Goal: Task Accomplishment & Management: Manage account settings

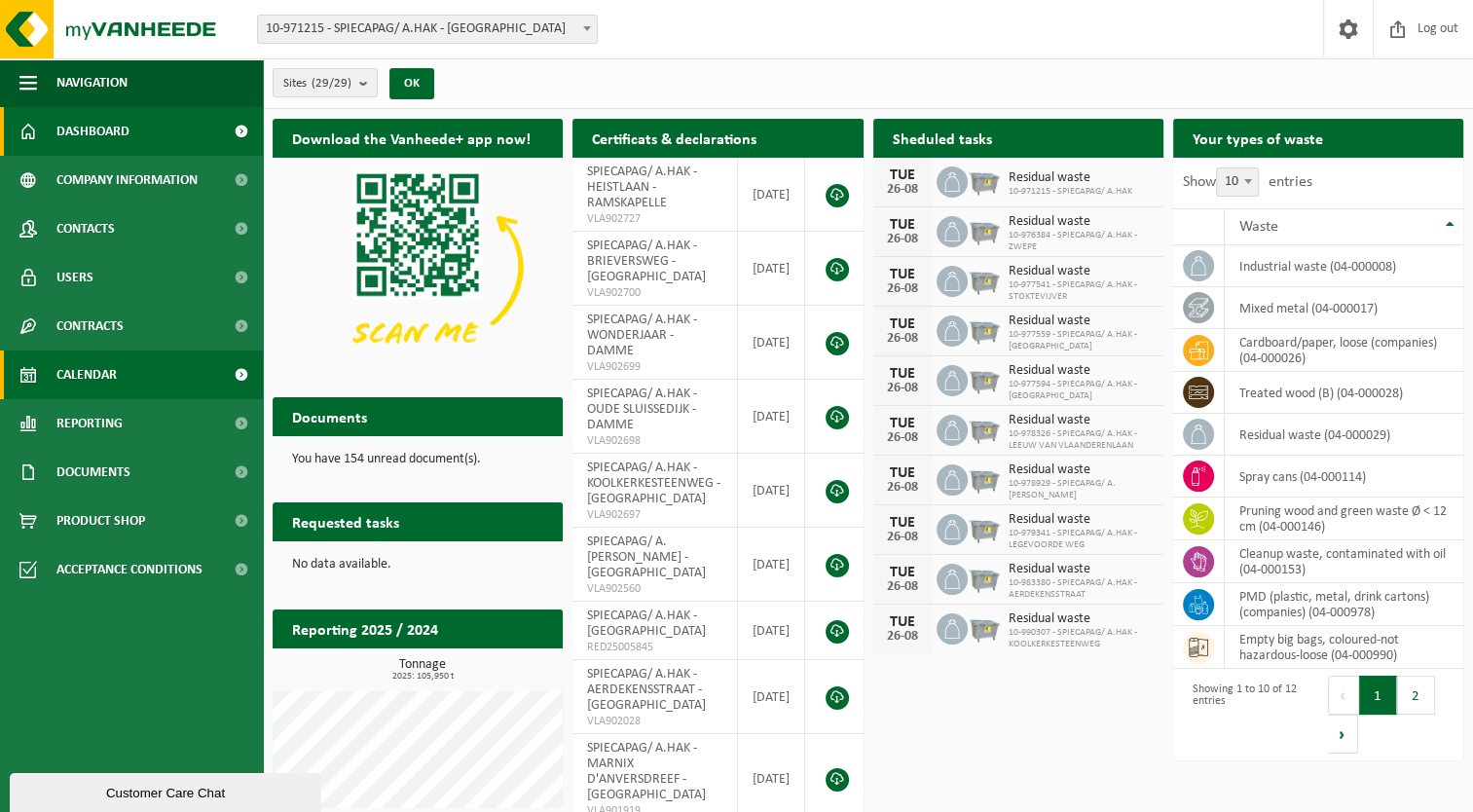
click at [23, 380] on span at bounding box center [29, 375] width 18 height 49
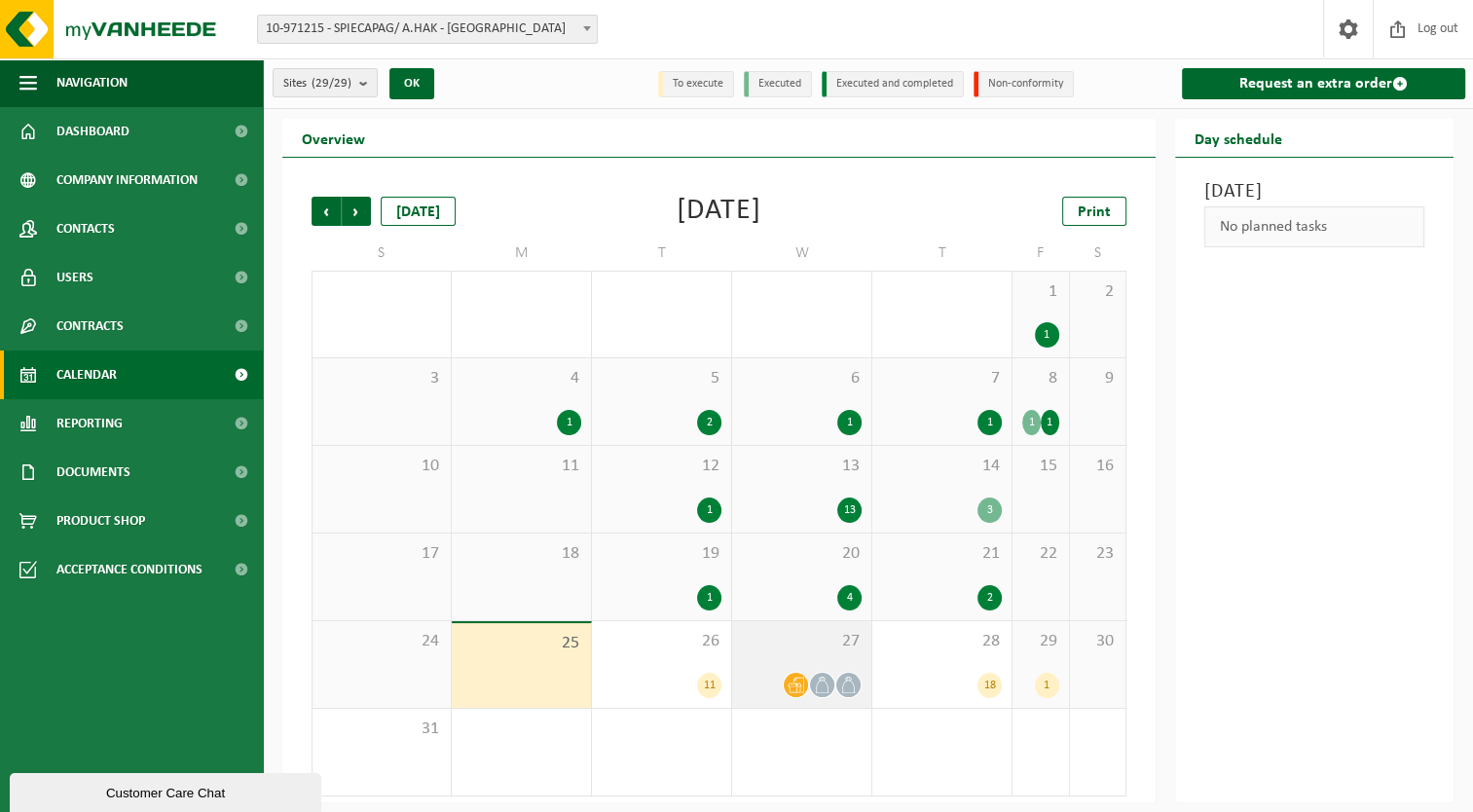
scroll to position [2, 0]
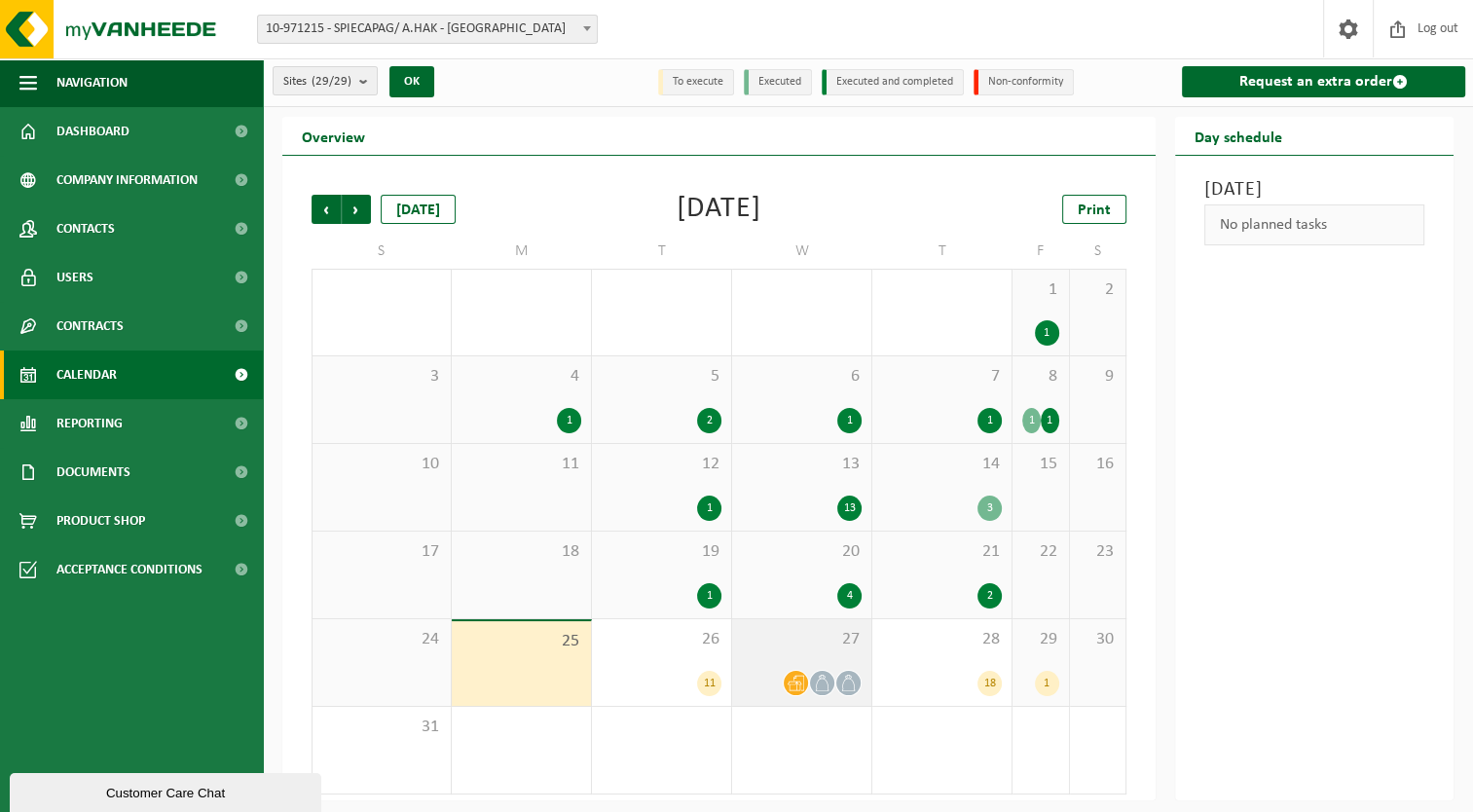
click at [760, 672] on div at bounding box center [801, 682] width 120 height 26
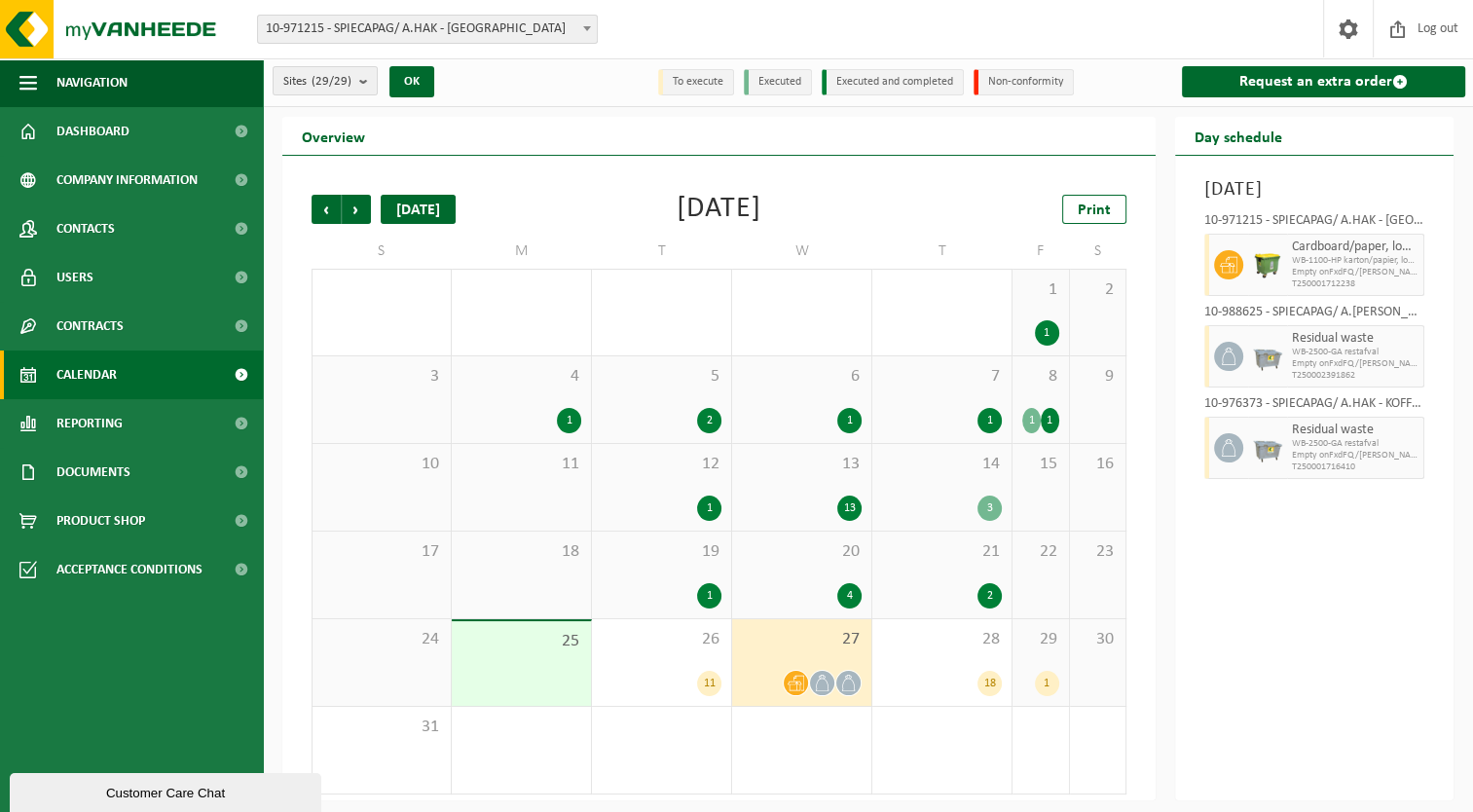
click at [404, 204] on div "Today" at bounding box center [418, 208] width 75 height 29
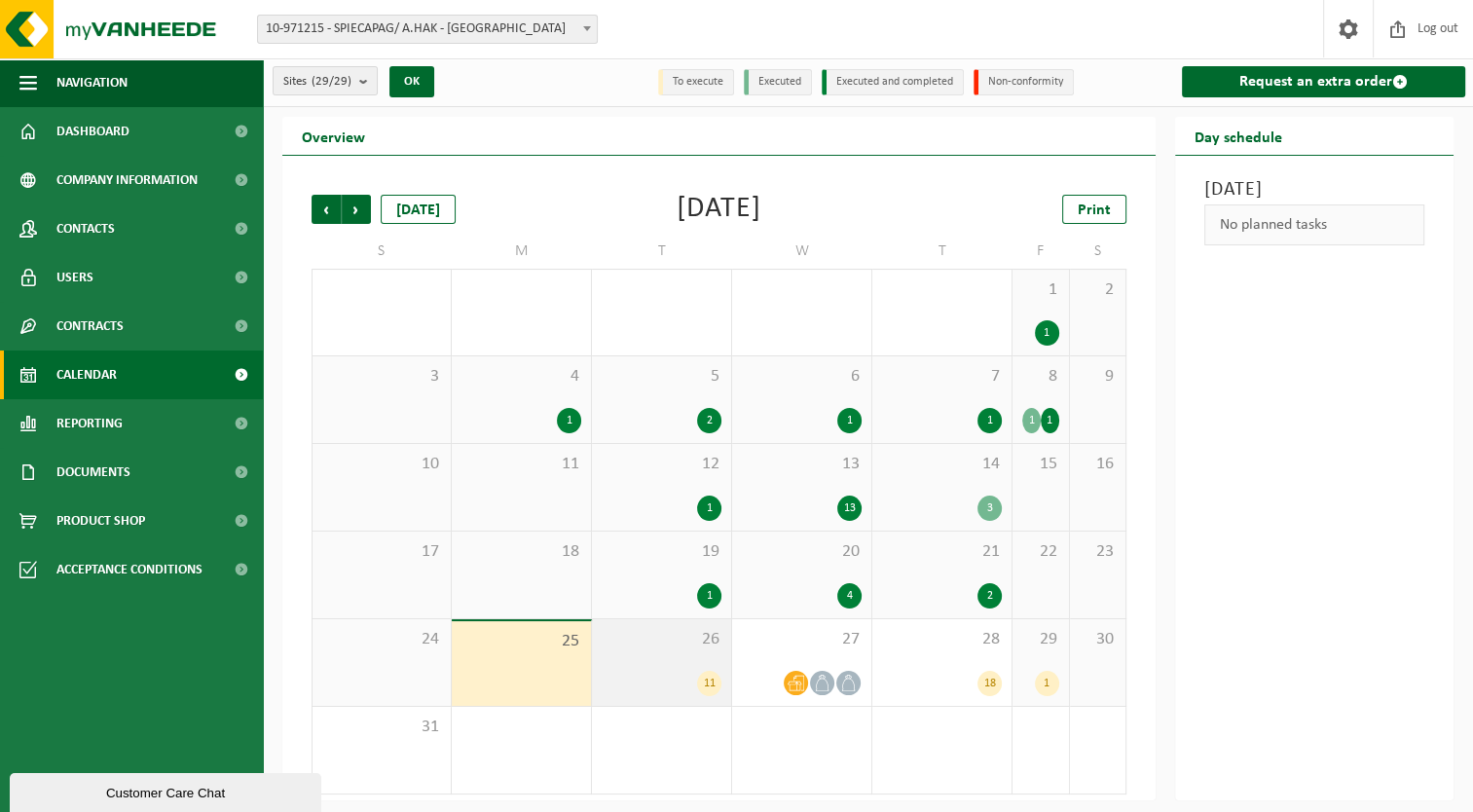
click at [646, 630] on span "26" at bounding box center [662, 639] width 120 height 21
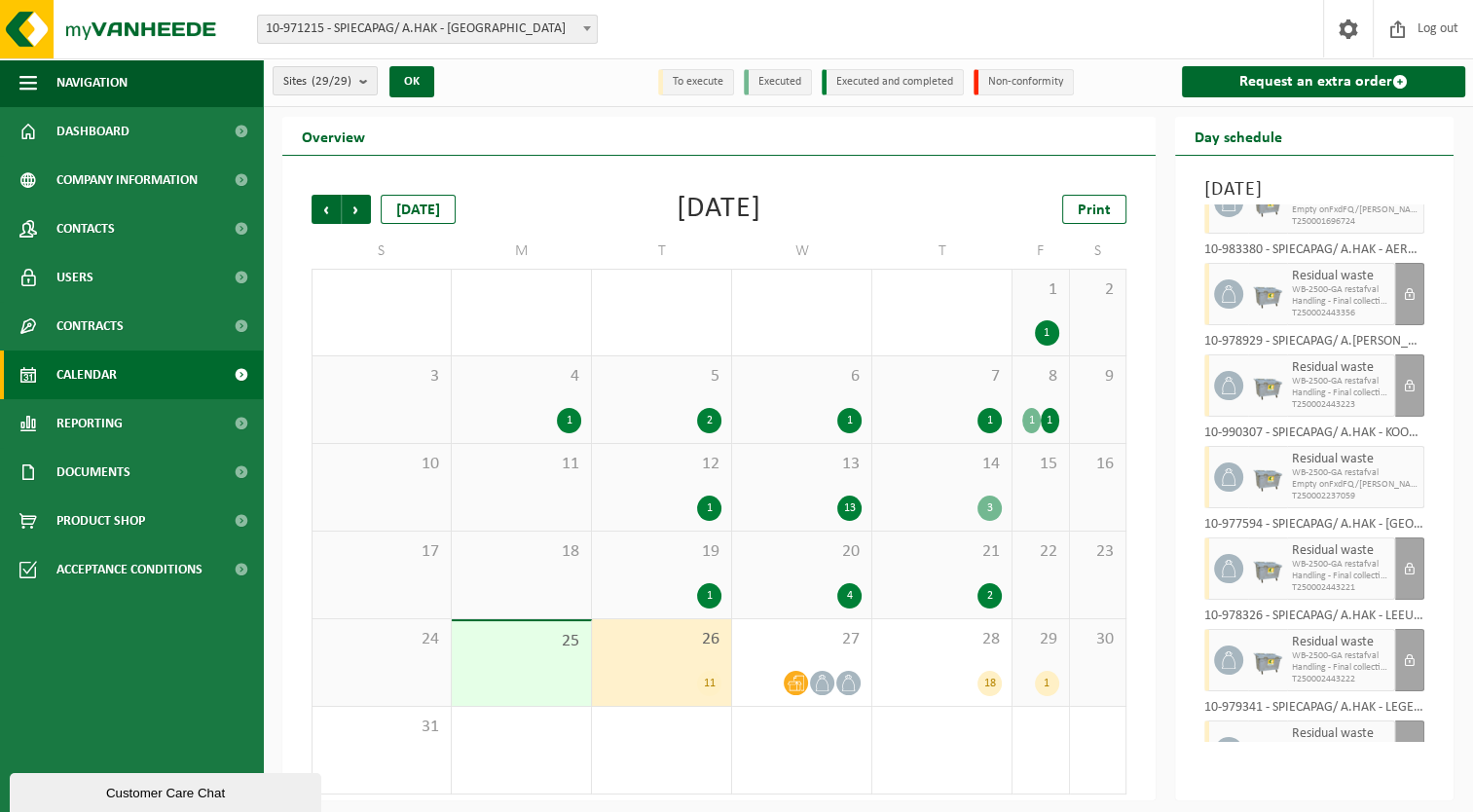
scroll to position [51, 0]
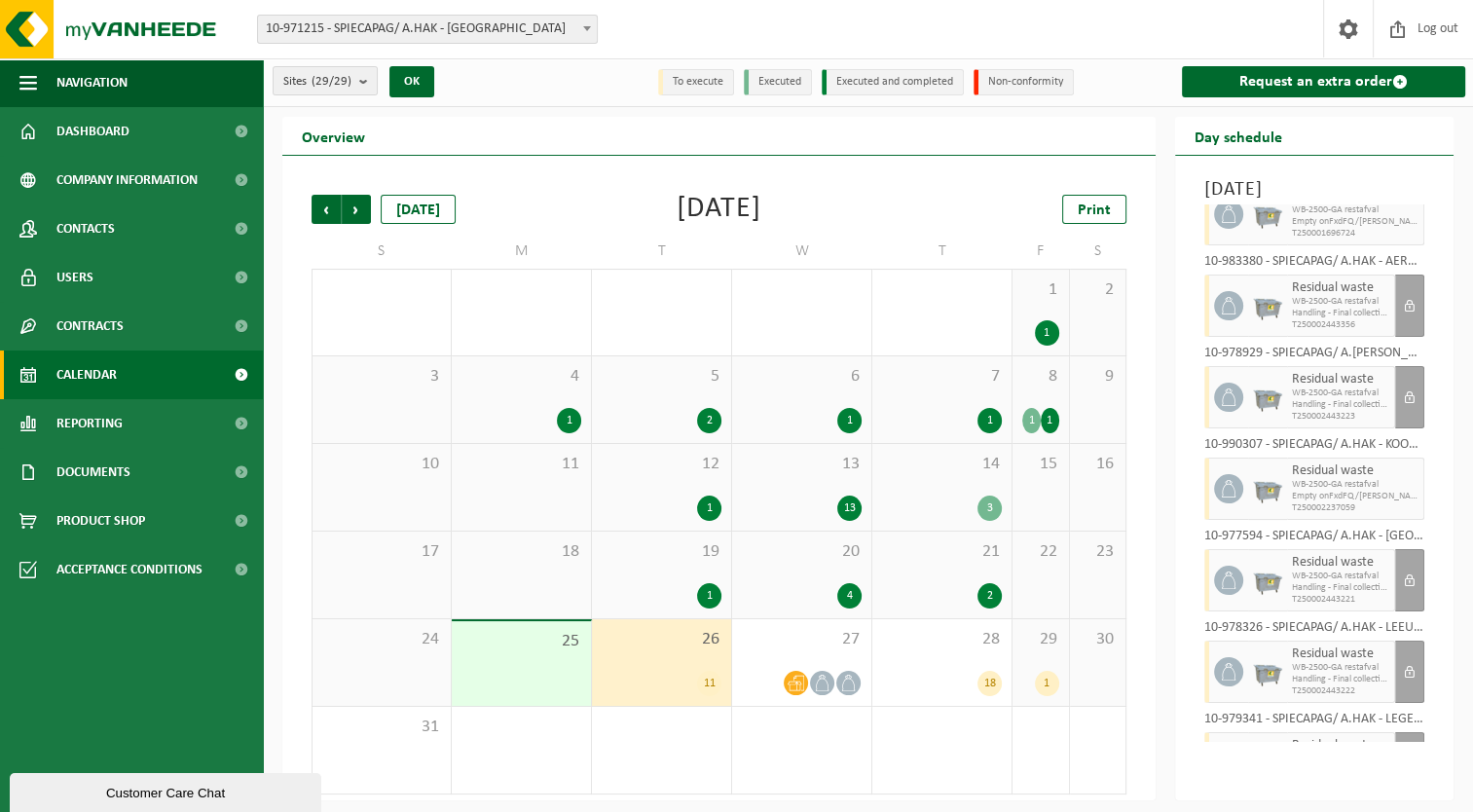
click at [427, 27] on span "10-971215 - SPIECAPAG/ A.HAK - [GEOGRAPHIC_DATA]" at bounding box center [428, 29] width 339 height 27
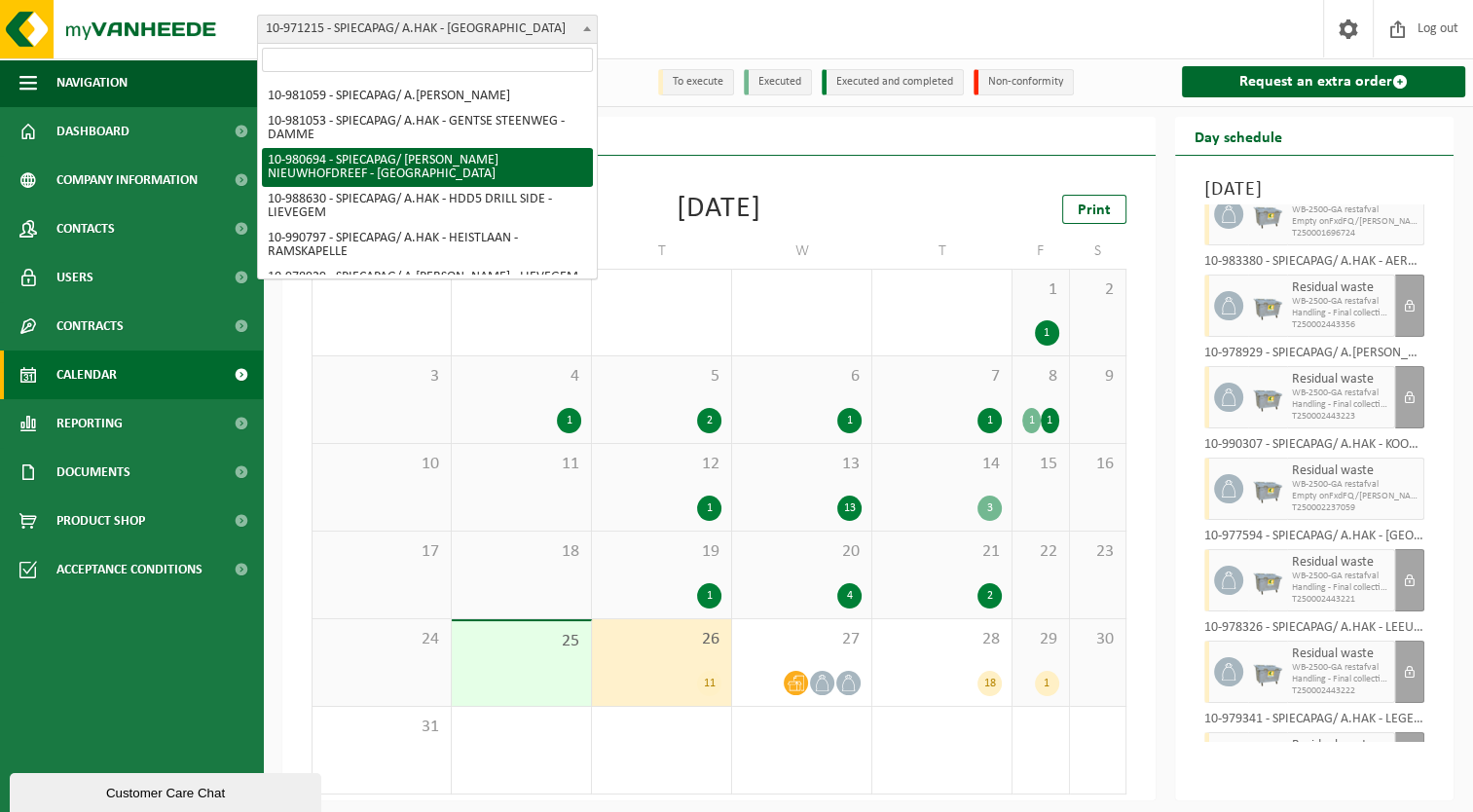
scroll to position [0, 0]
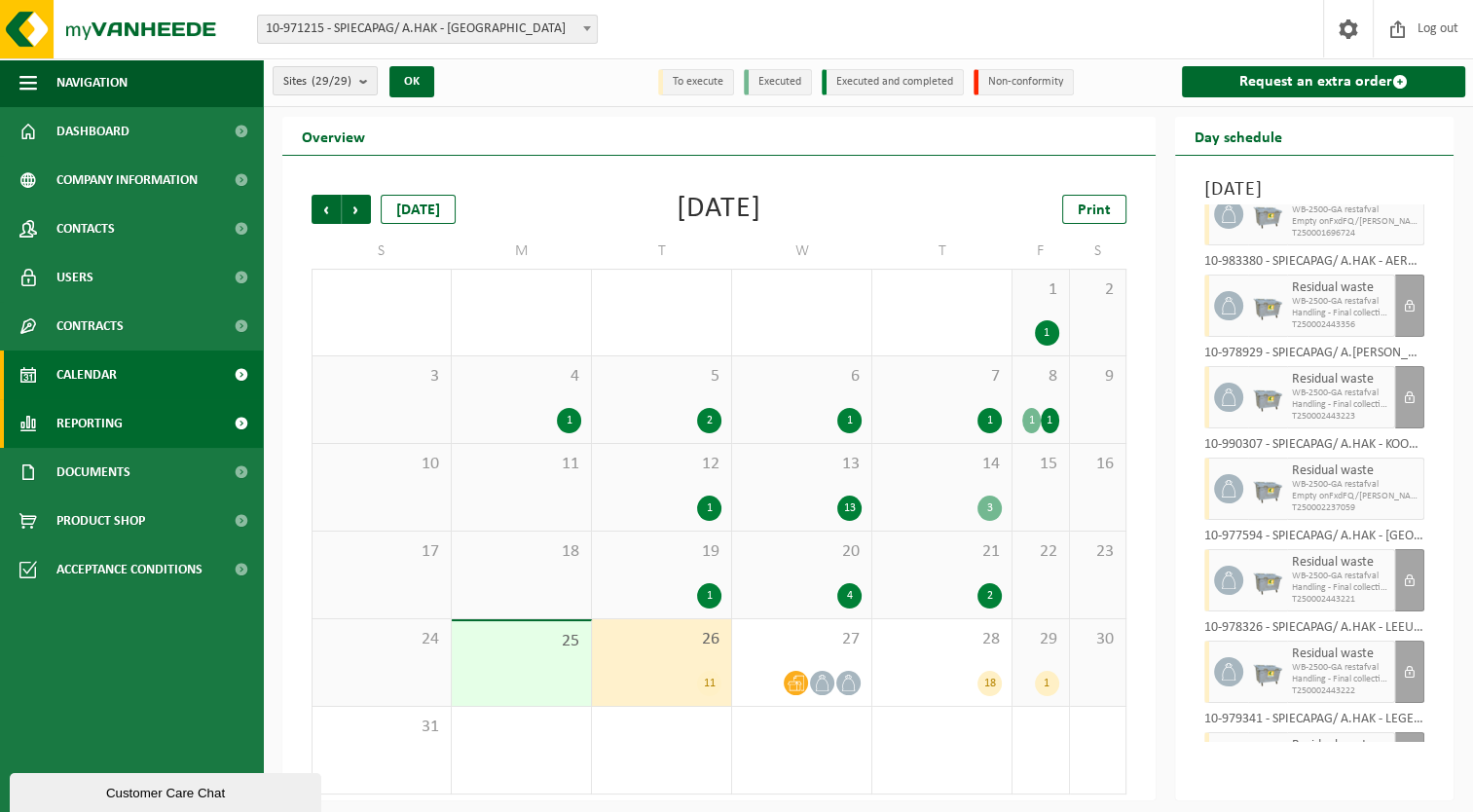
click at [126, 434] on link "Reporting" at bounding box center [132, 423] width 263 height 49
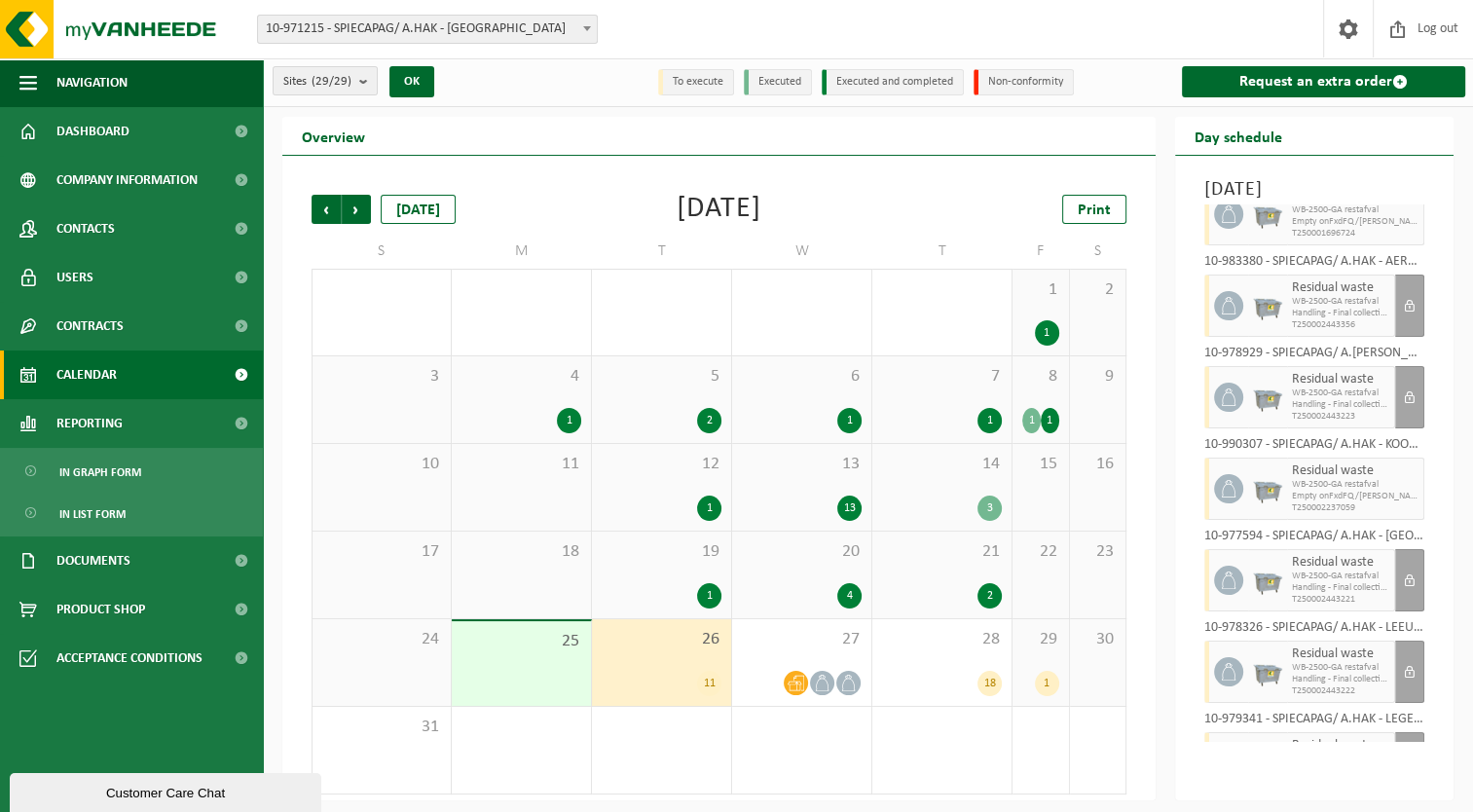
click at [109, 380] on span "Calendar" at bounding box center [87, 375] width 61 height 49
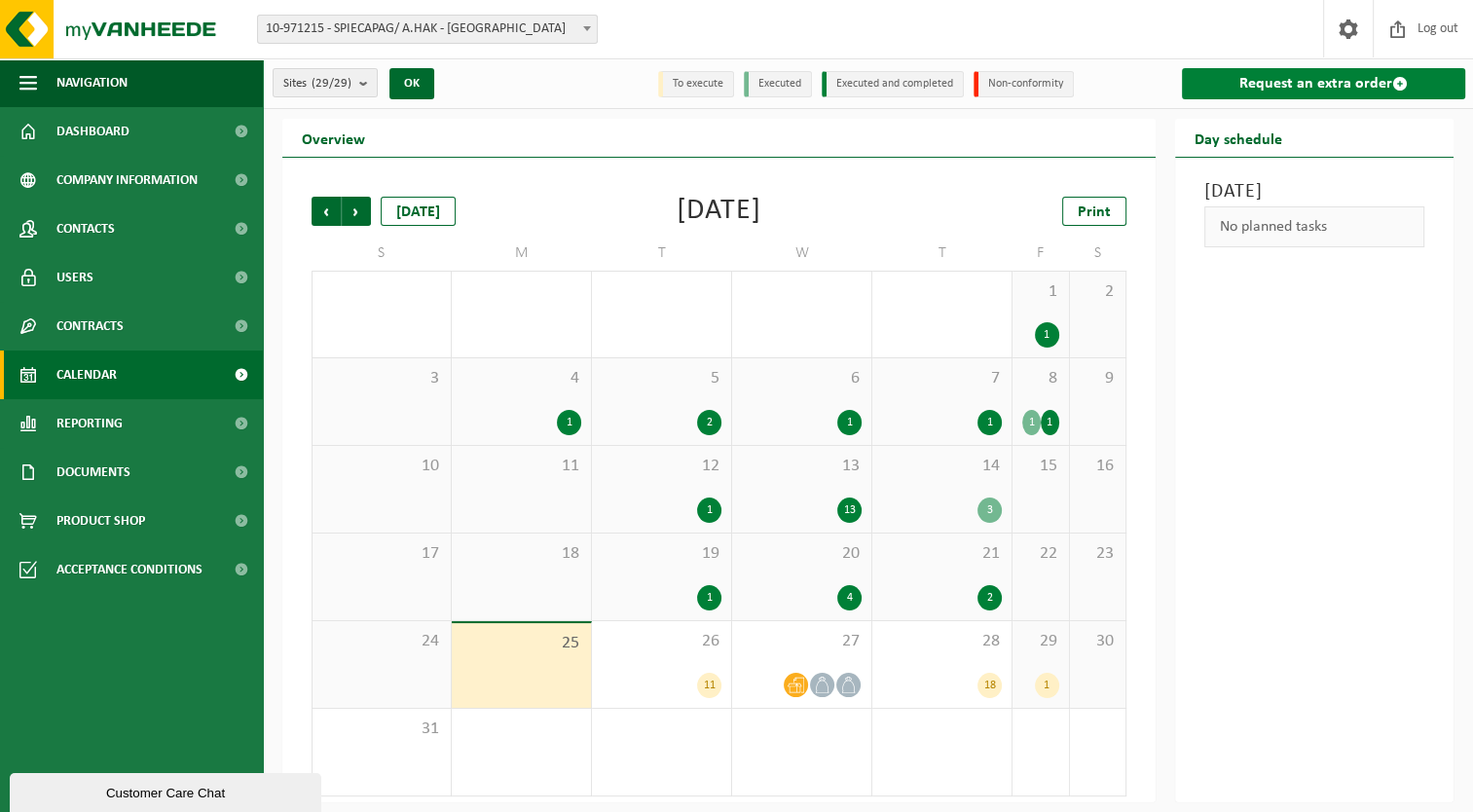
click at [1362, 88] on link "Request an extra order" at bounding box center [1324, 83] width 283 height 31
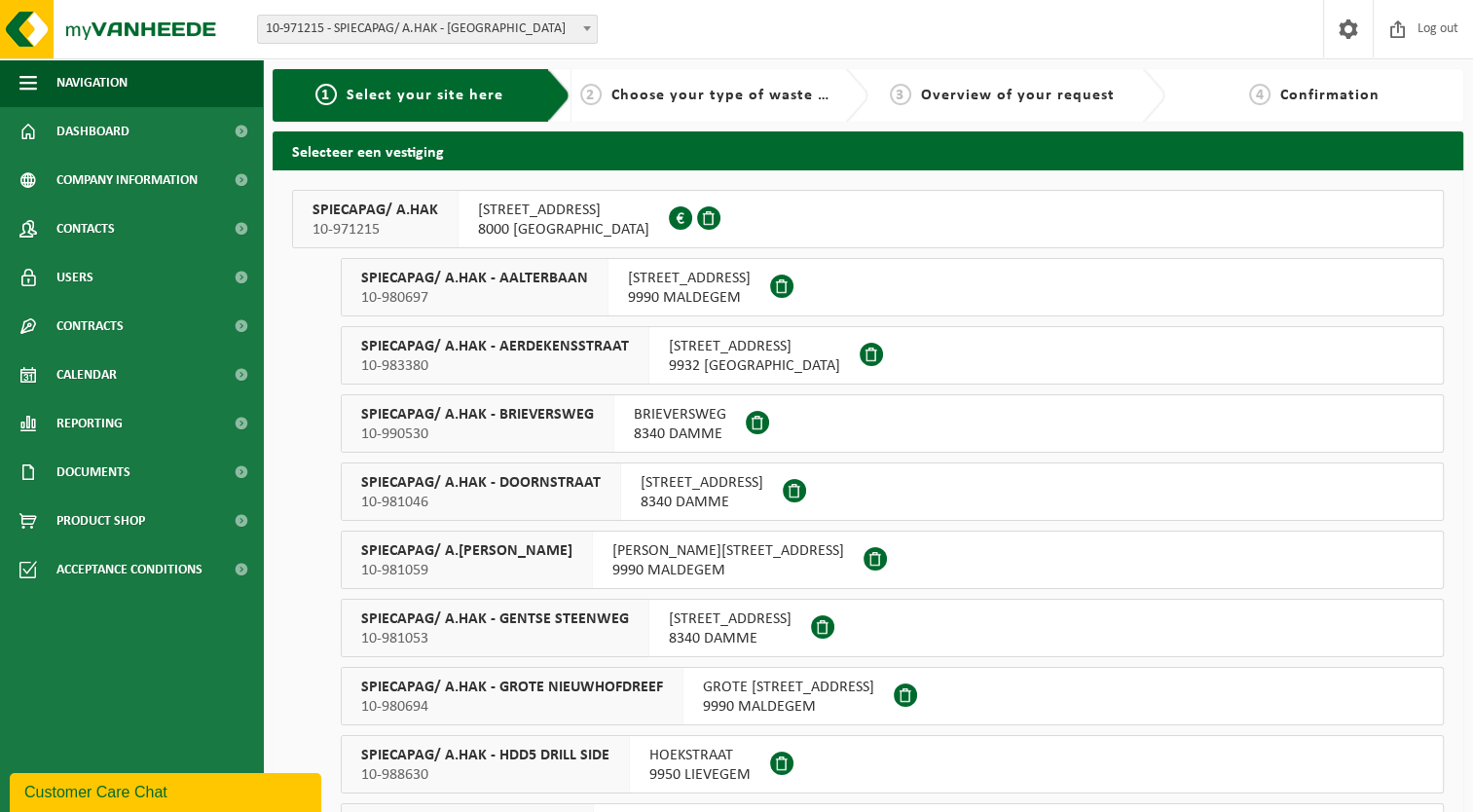
click at [442, 227] on div "SPIECAPAG/ A.HAK 10-971215" at bounding box center [376, 218] width 165 height 57
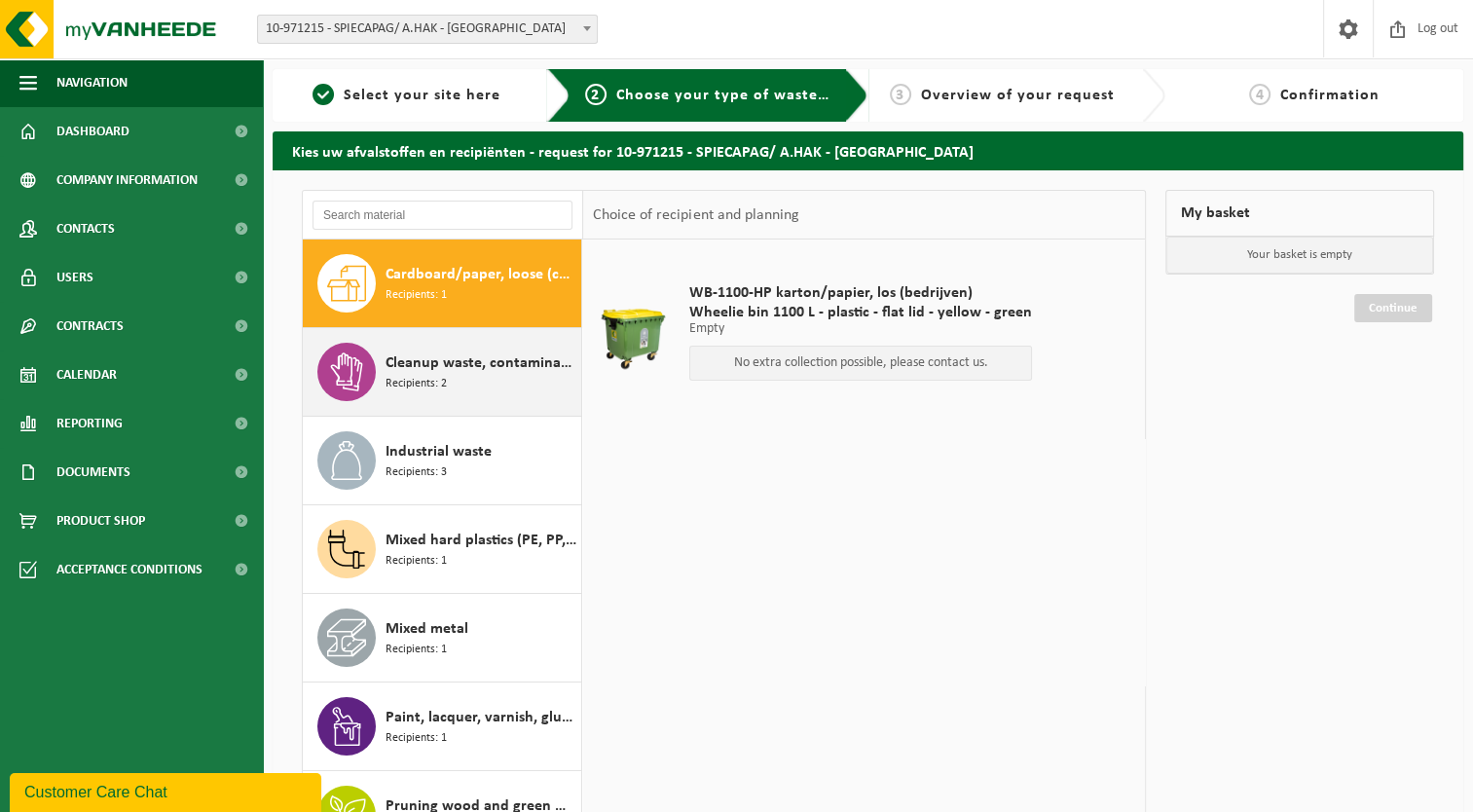
click at [467, 378] on div "Cleanup waste, contaminated with oil Recipients: 2" at bounding box center [480, 372] width 190 height 59
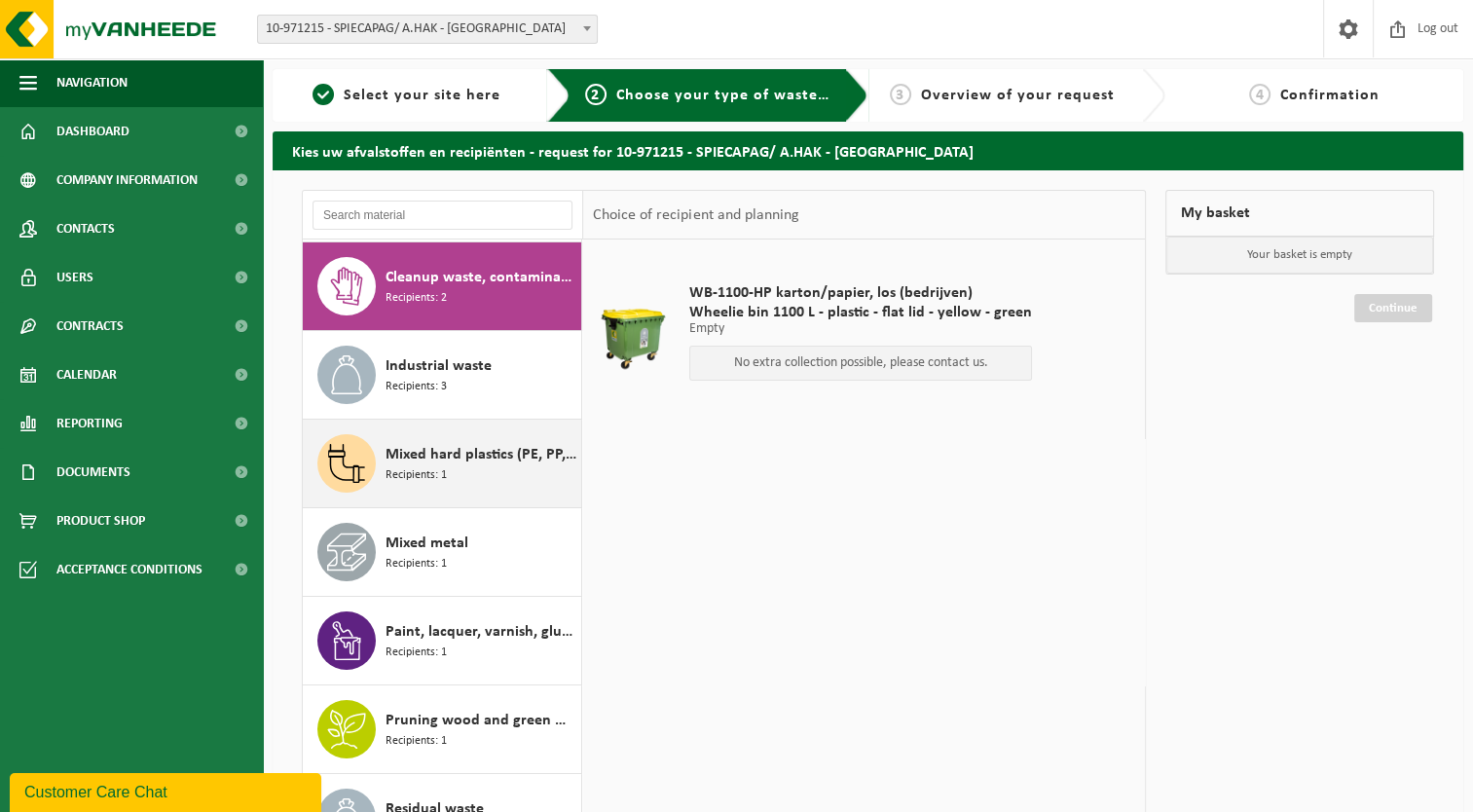
scroll to position [88, 0]
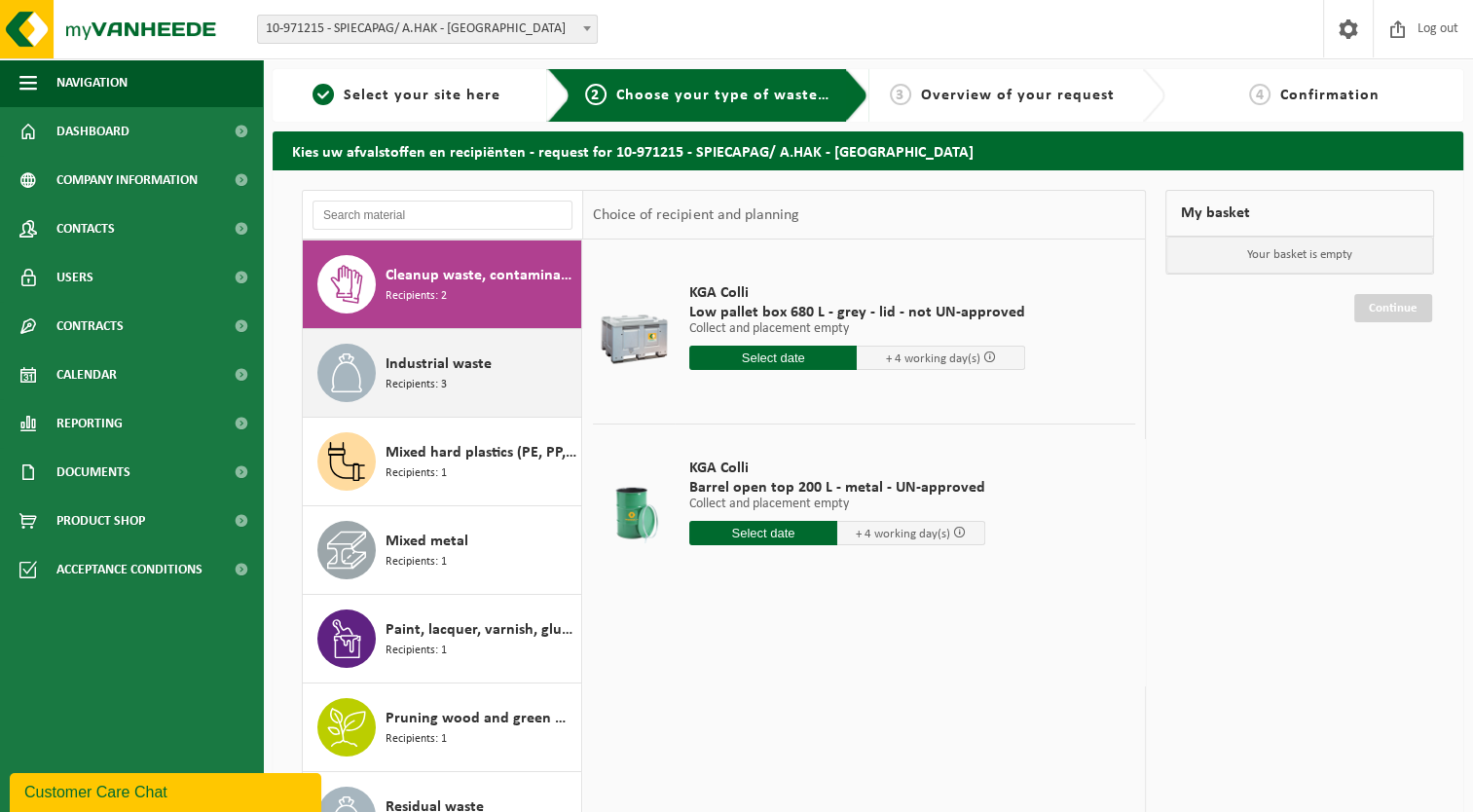
click at [419, 376] on span "Recipients: 3" at bounding box center [417, 385] width 62 height 19
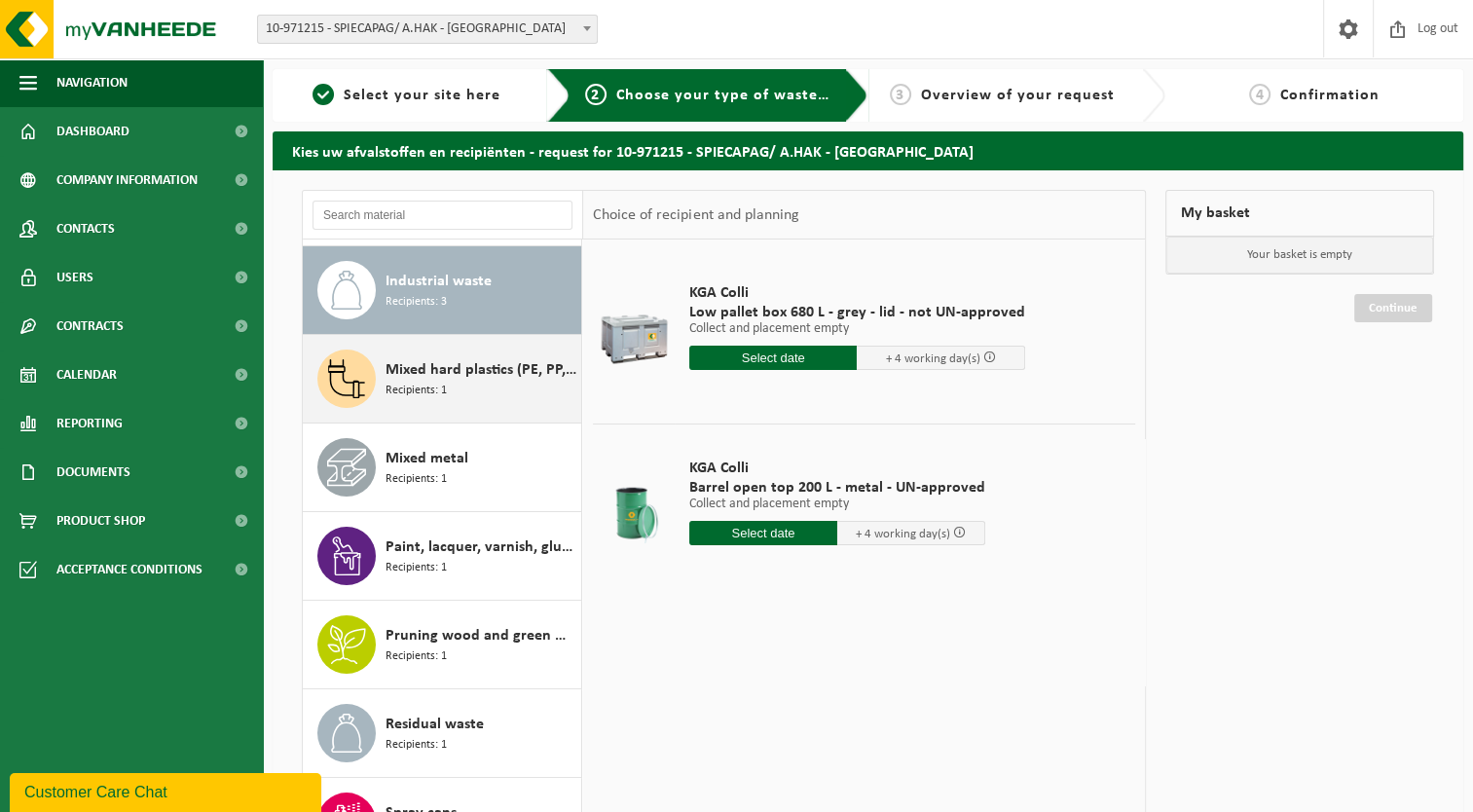
scroll to position [176, 0]
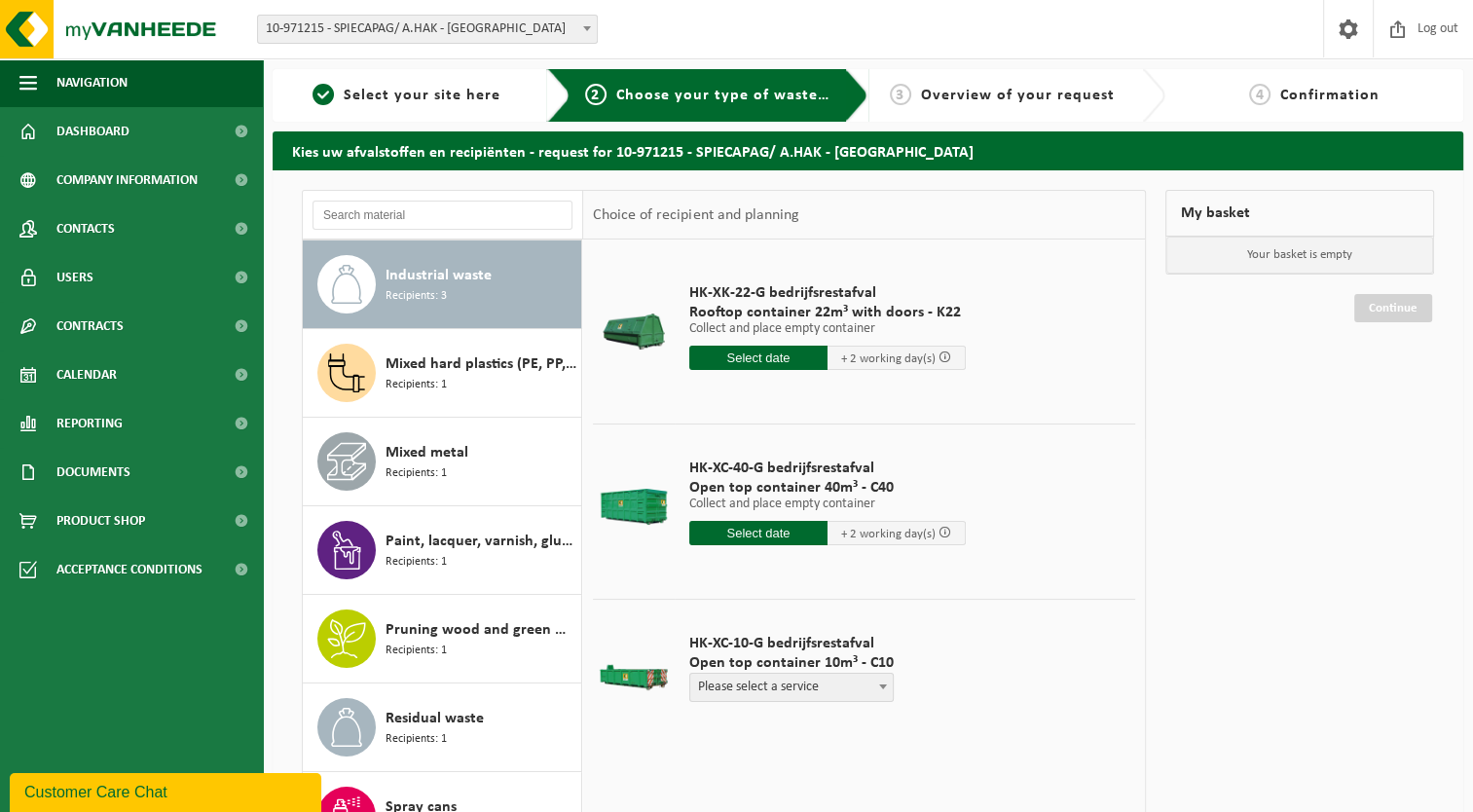
click at [1062, 105] on div "3 Overview of your request" at bounding box center [1003, 95] width 249 height 23
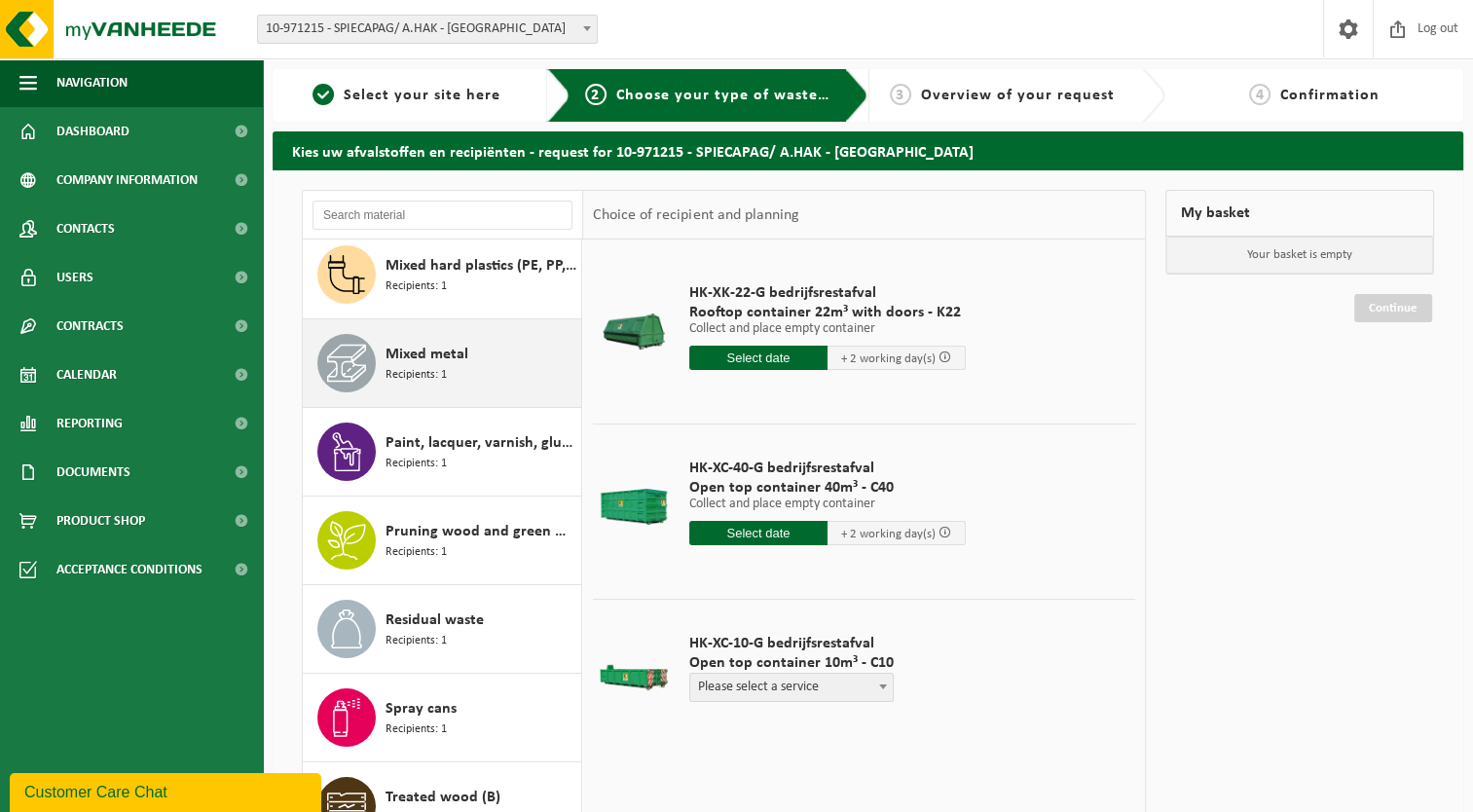
scroll to position [298, 0]
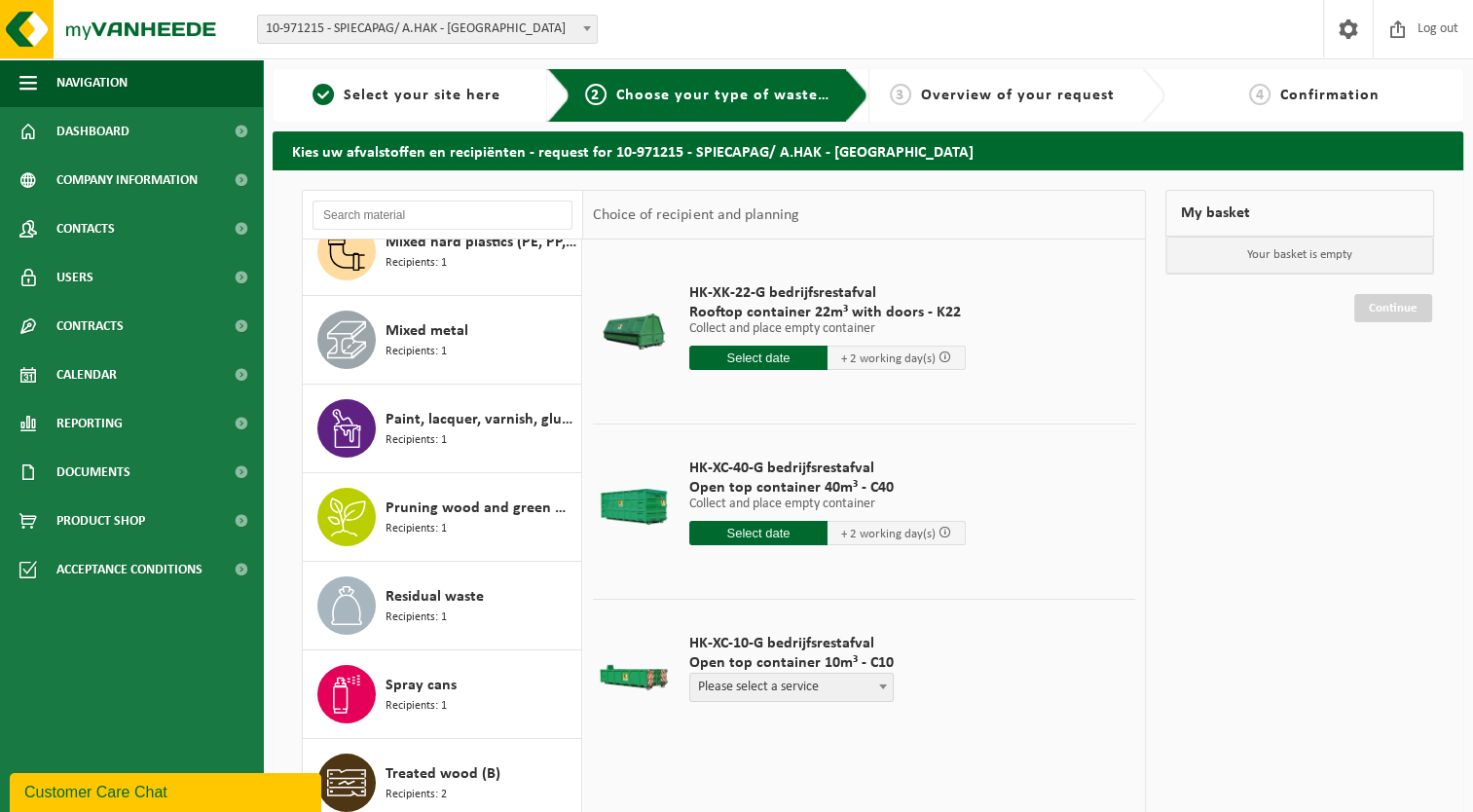
click at [902, 357] on span "+ 2 working day(s)" at bounding box center [888, 359] width 95 height 13
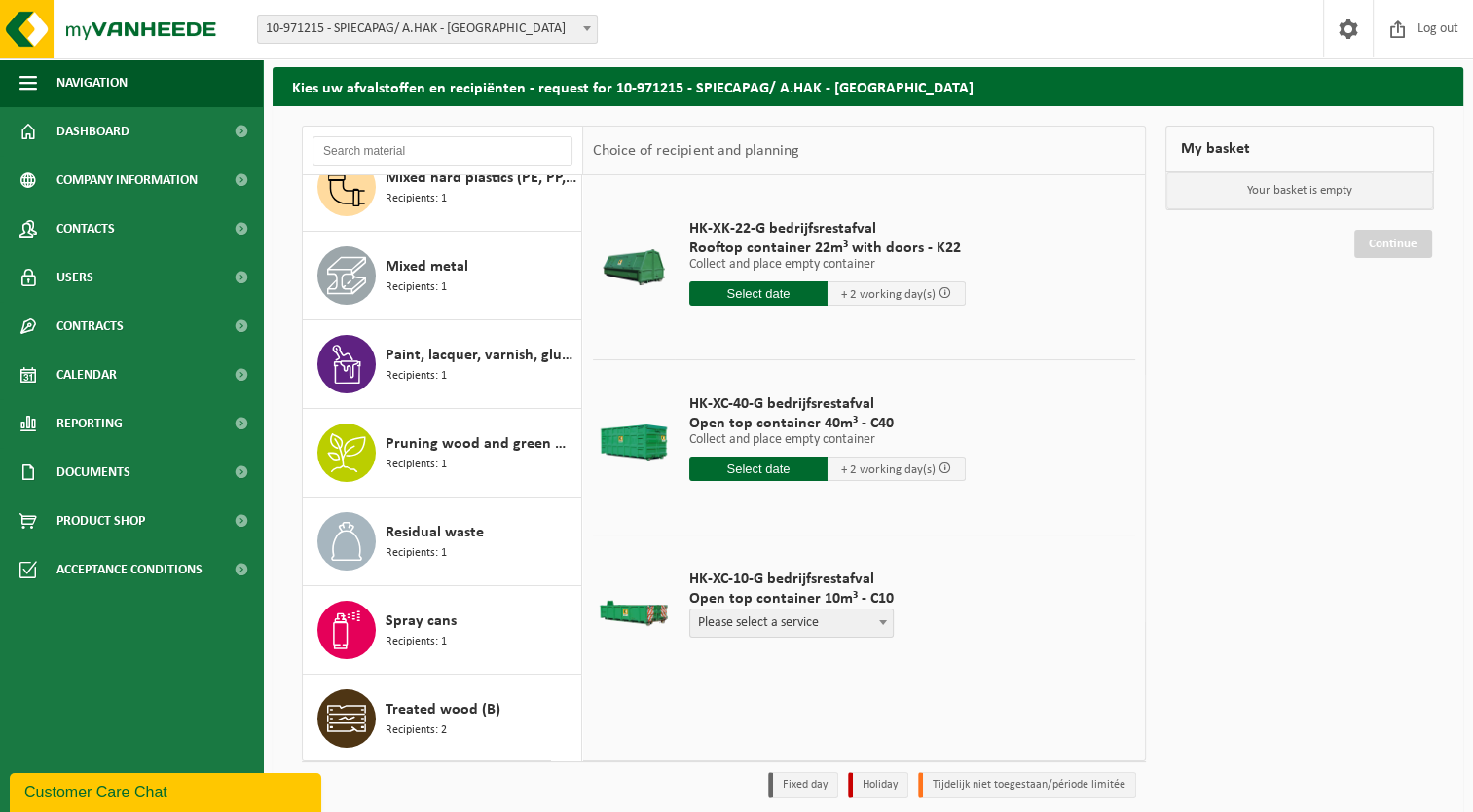
scroll to position [137, 0]
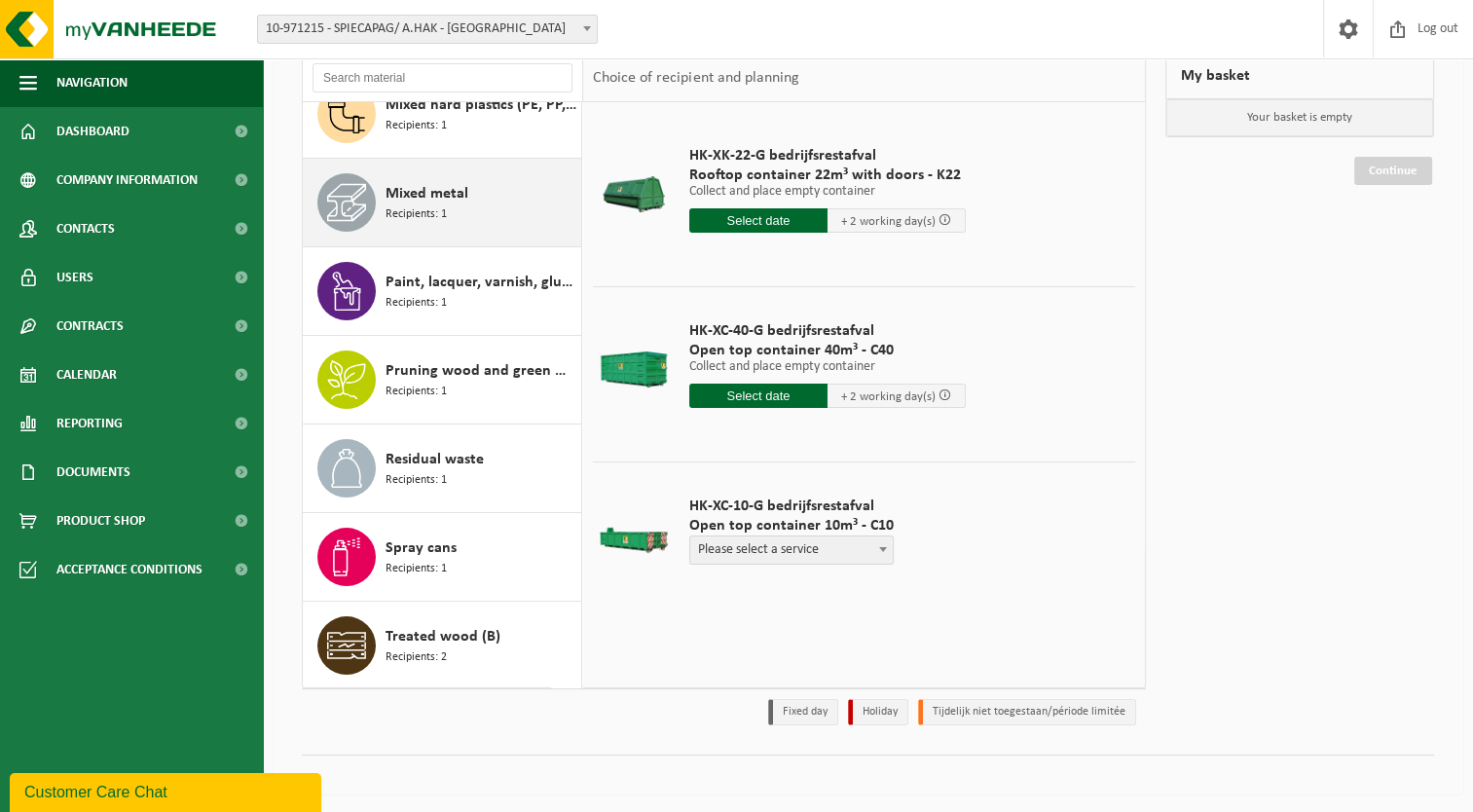
click at [426, 220] on span "Recipients: 1" at bounding box center [417, 214] width 62 height 19
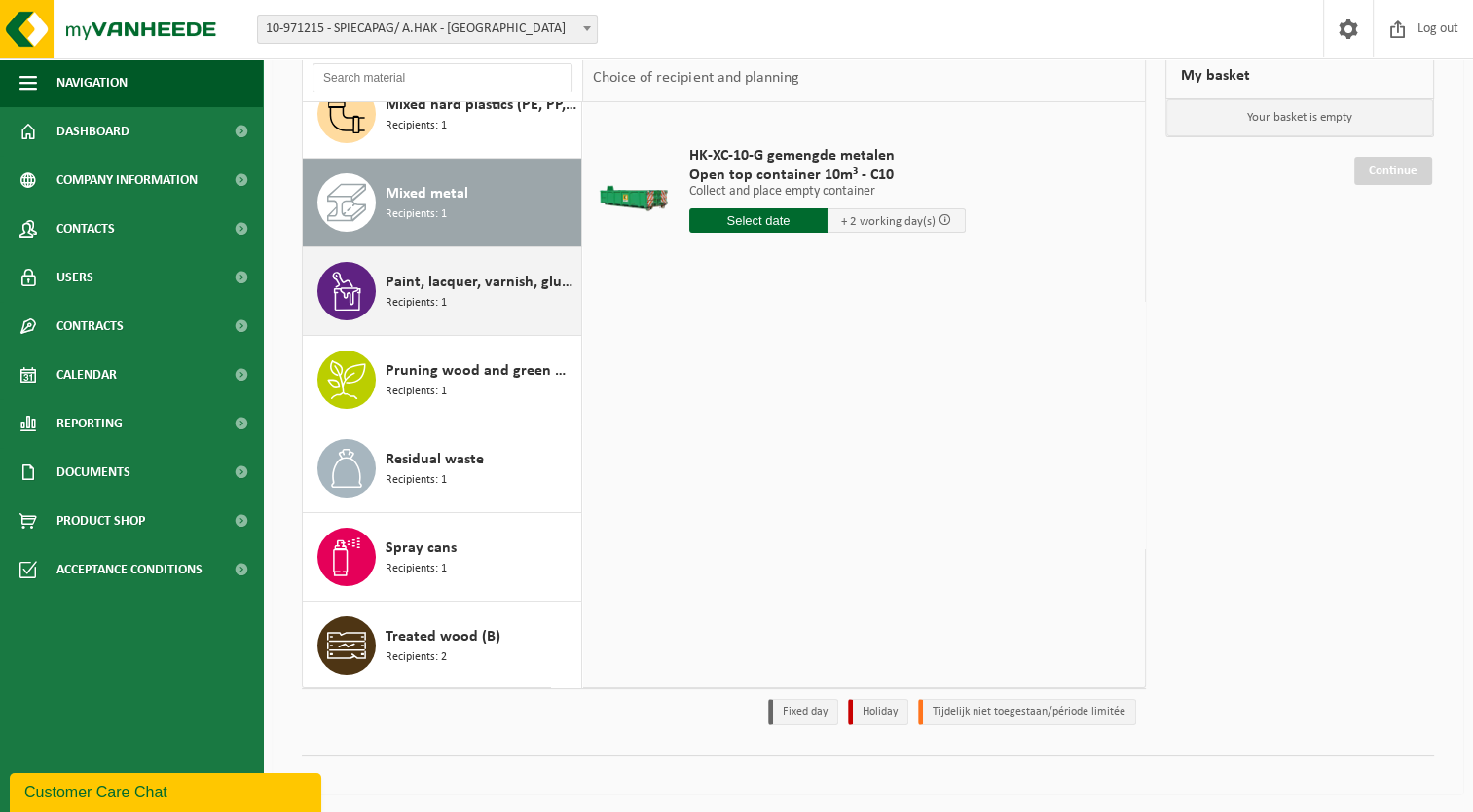
click at [412, 272] on span "Paint, lacquer, varnish, glue and ink, industrial in small packaging" at bounding box center [480, 282] width 190 height 23
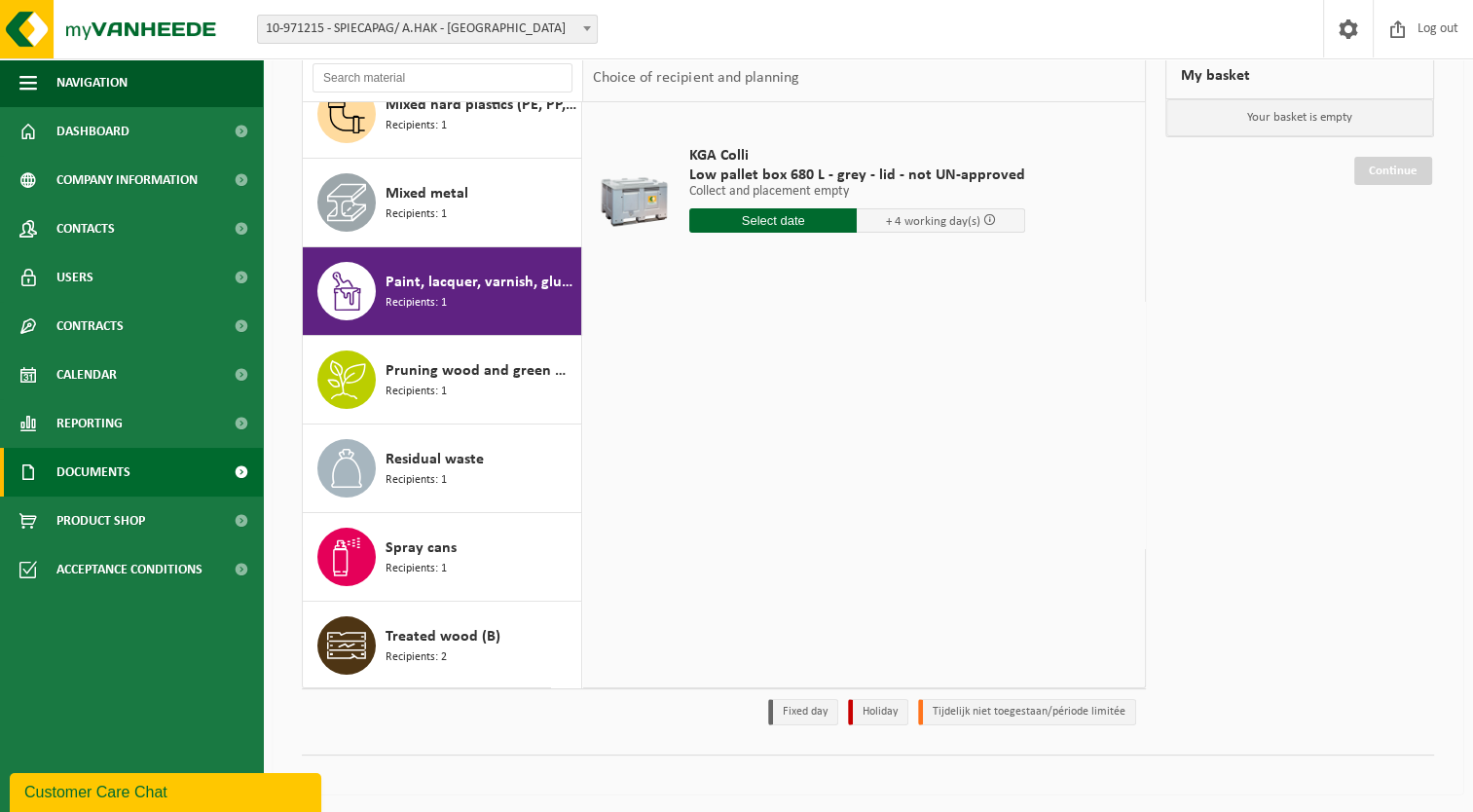
click at [109, 466] on span "Documents" at bounding box center [94, 471] width 74 height 49
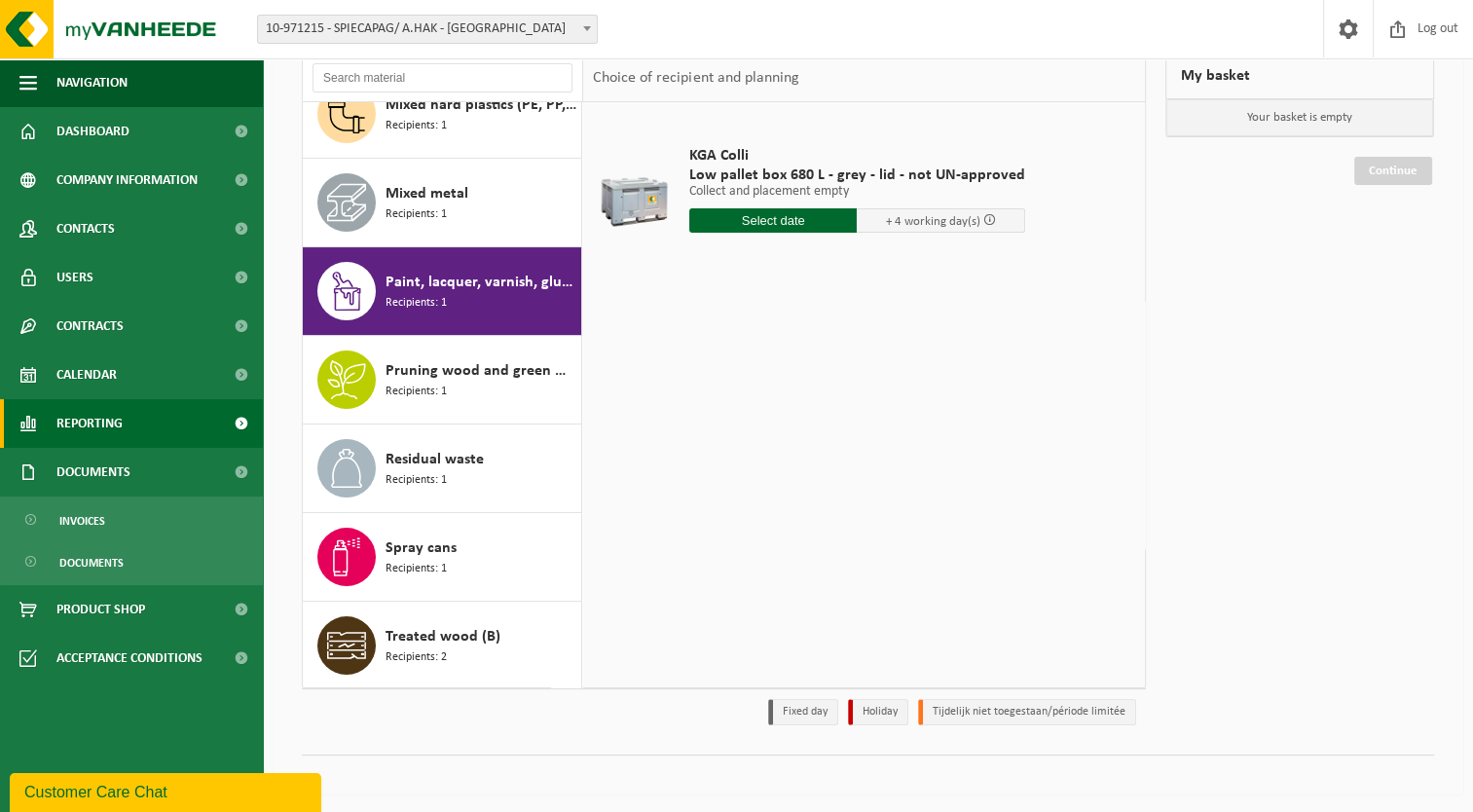
click at [159, 418] on link "Reporting" at bounding box center [132, 423] width 263 height 49
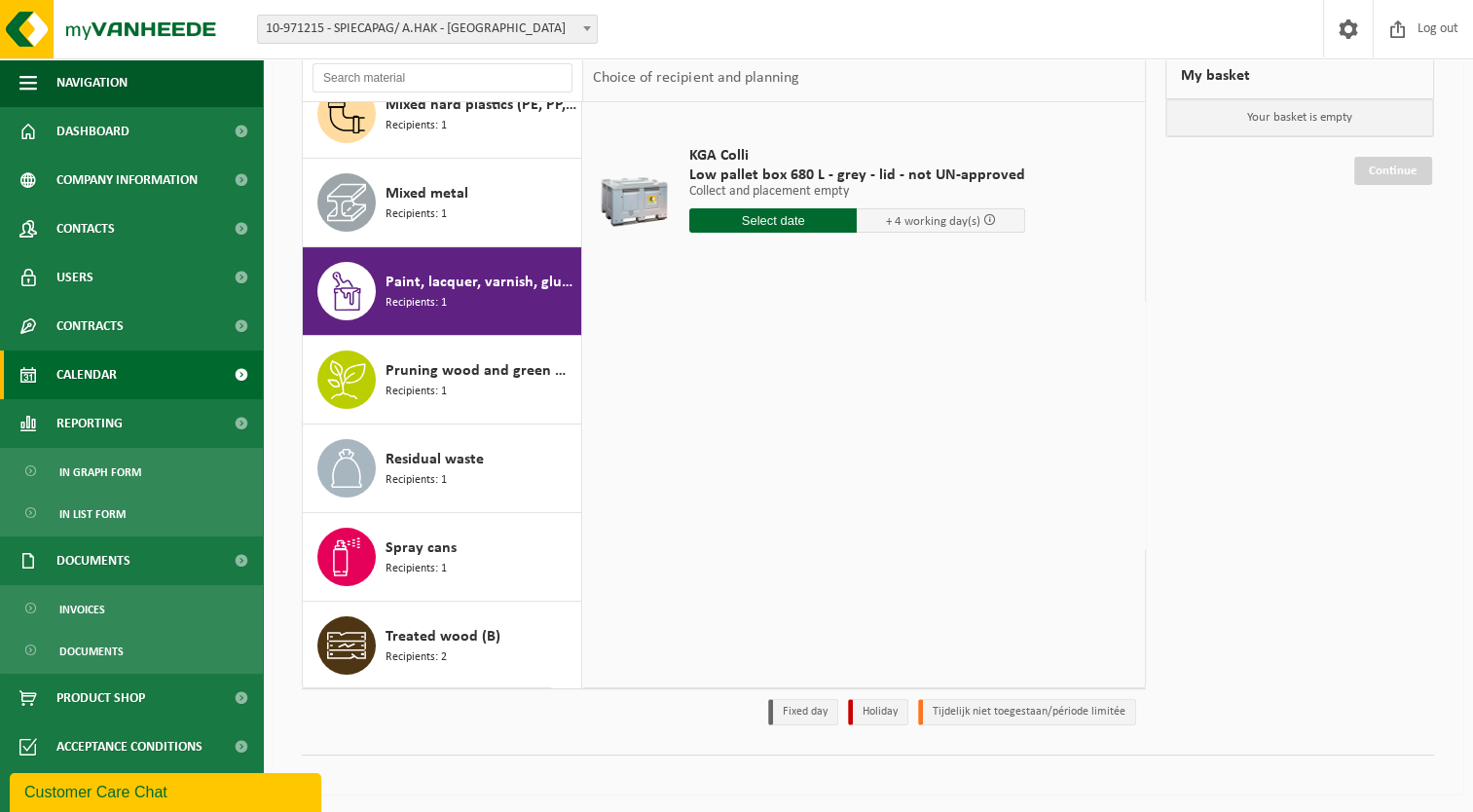
click at [246, 372] on span at bounding box center [241, 375] width 44 height 49
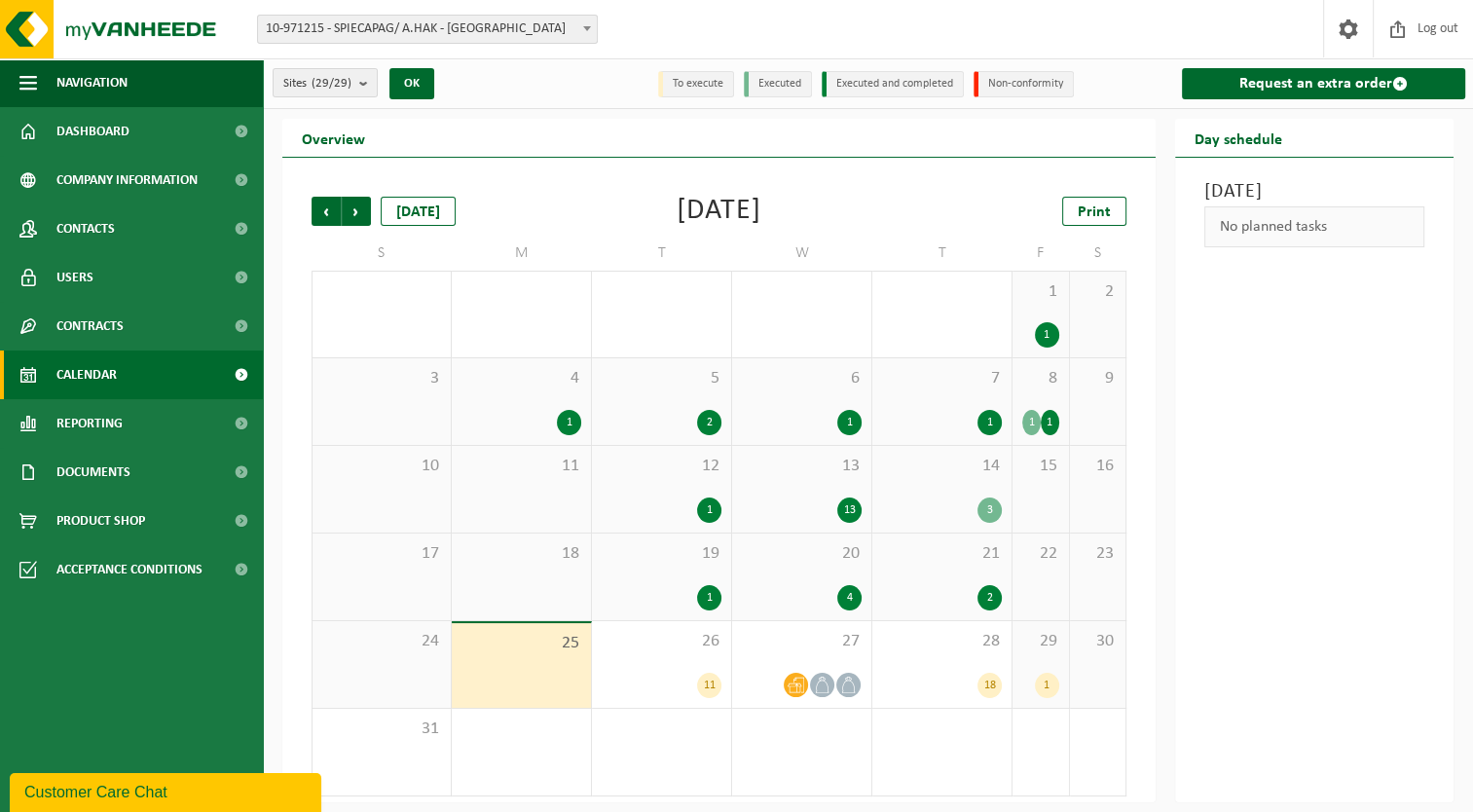
scroll to position [2, 0]
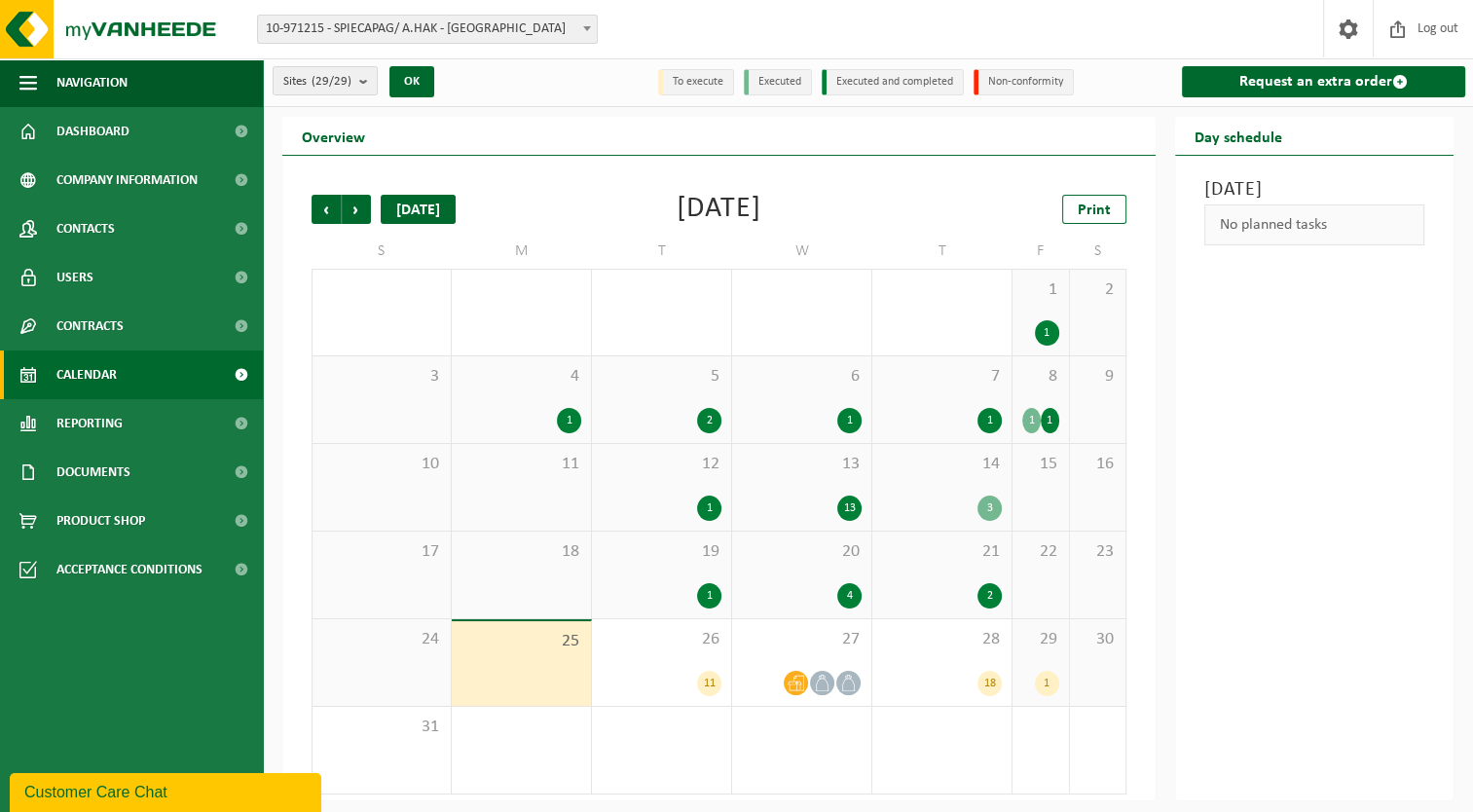
click at [406, 203] on div "Today" at bounding box center [418, 208] width 75 height 29
click at [108, 436] on span "Reporting" at bounding box center [90, 423] width 66 height 49
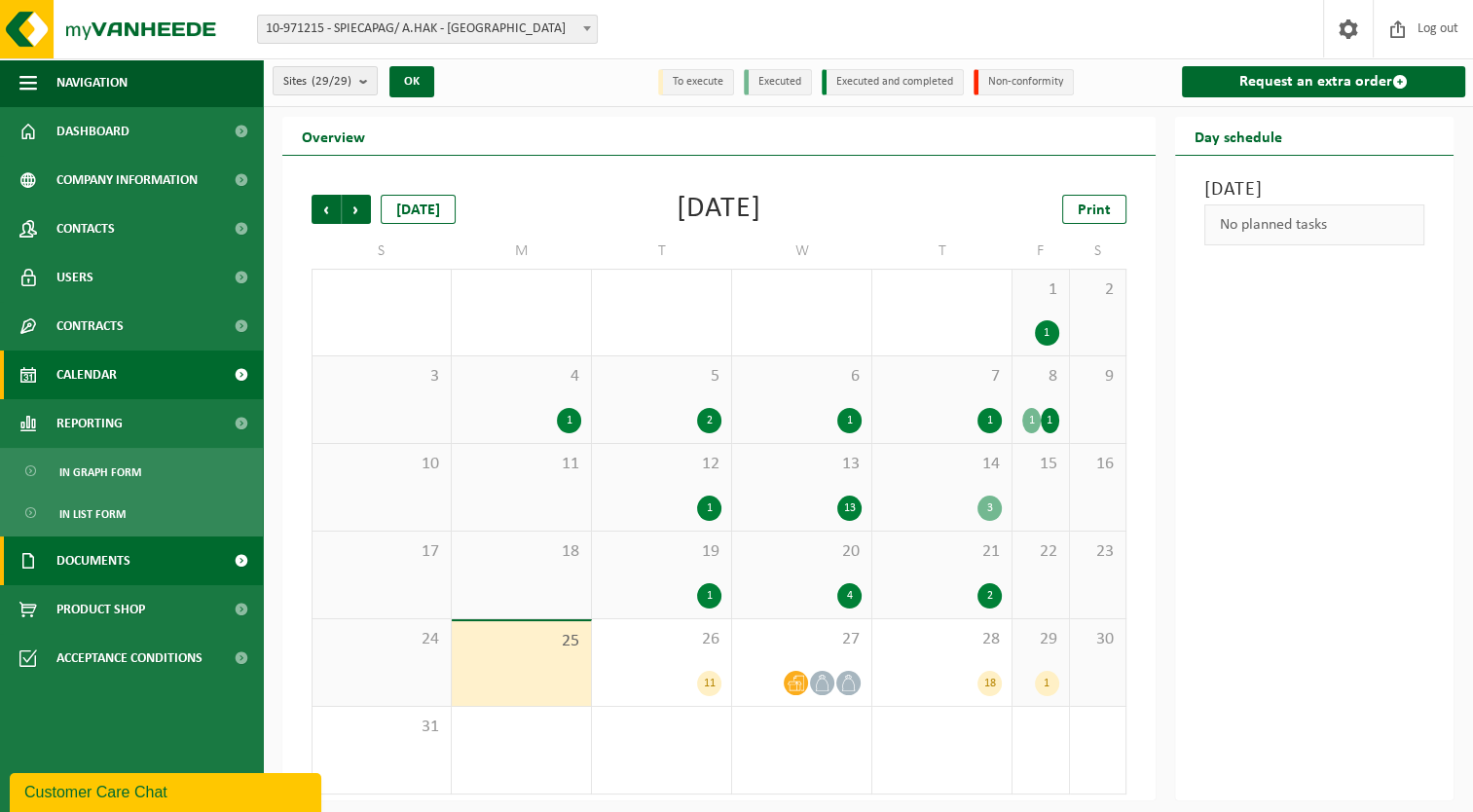
click at [147, 559] on link "Documents" at bounding box center [132, 560] width 263 height 49
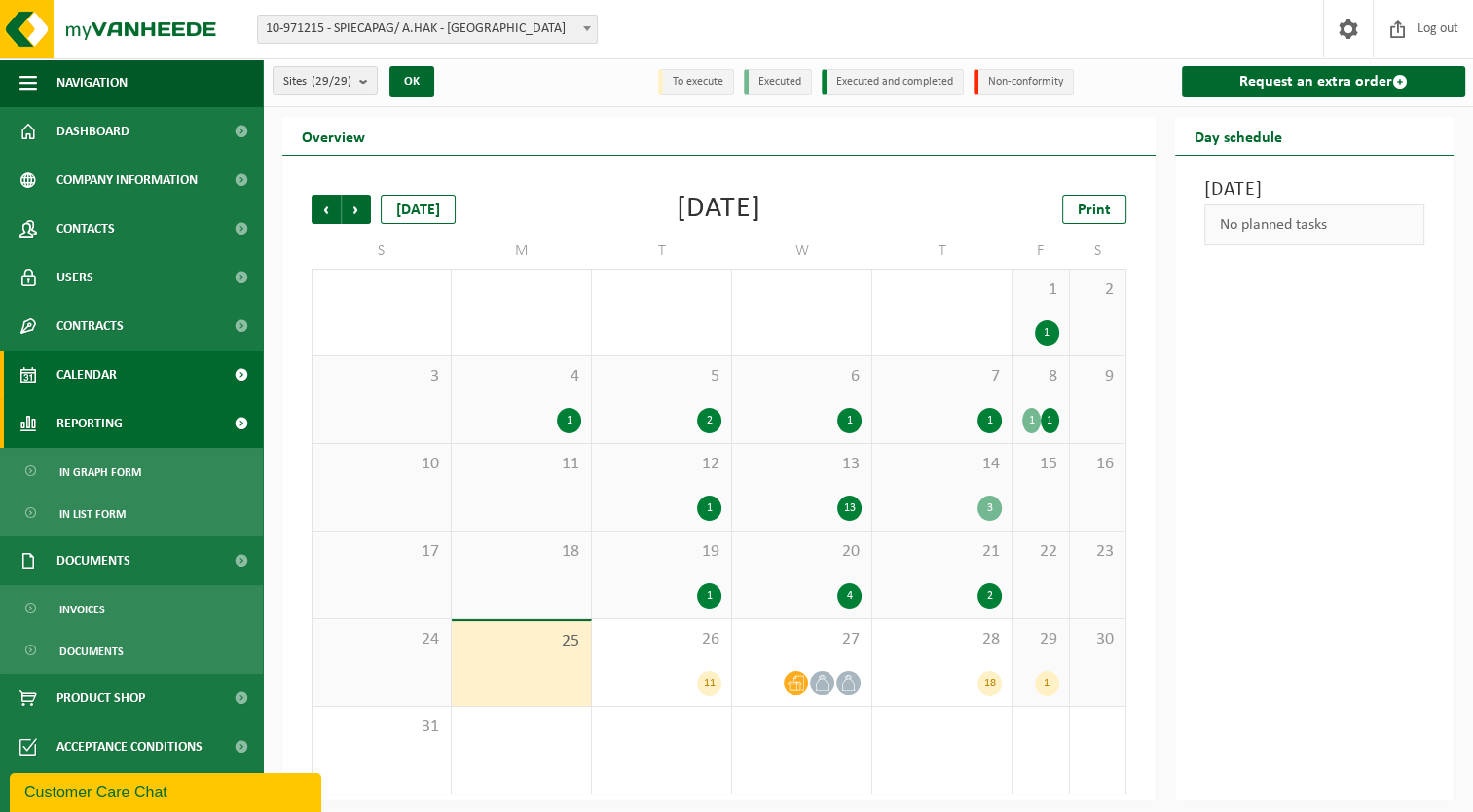
scroll to position [0, 0]
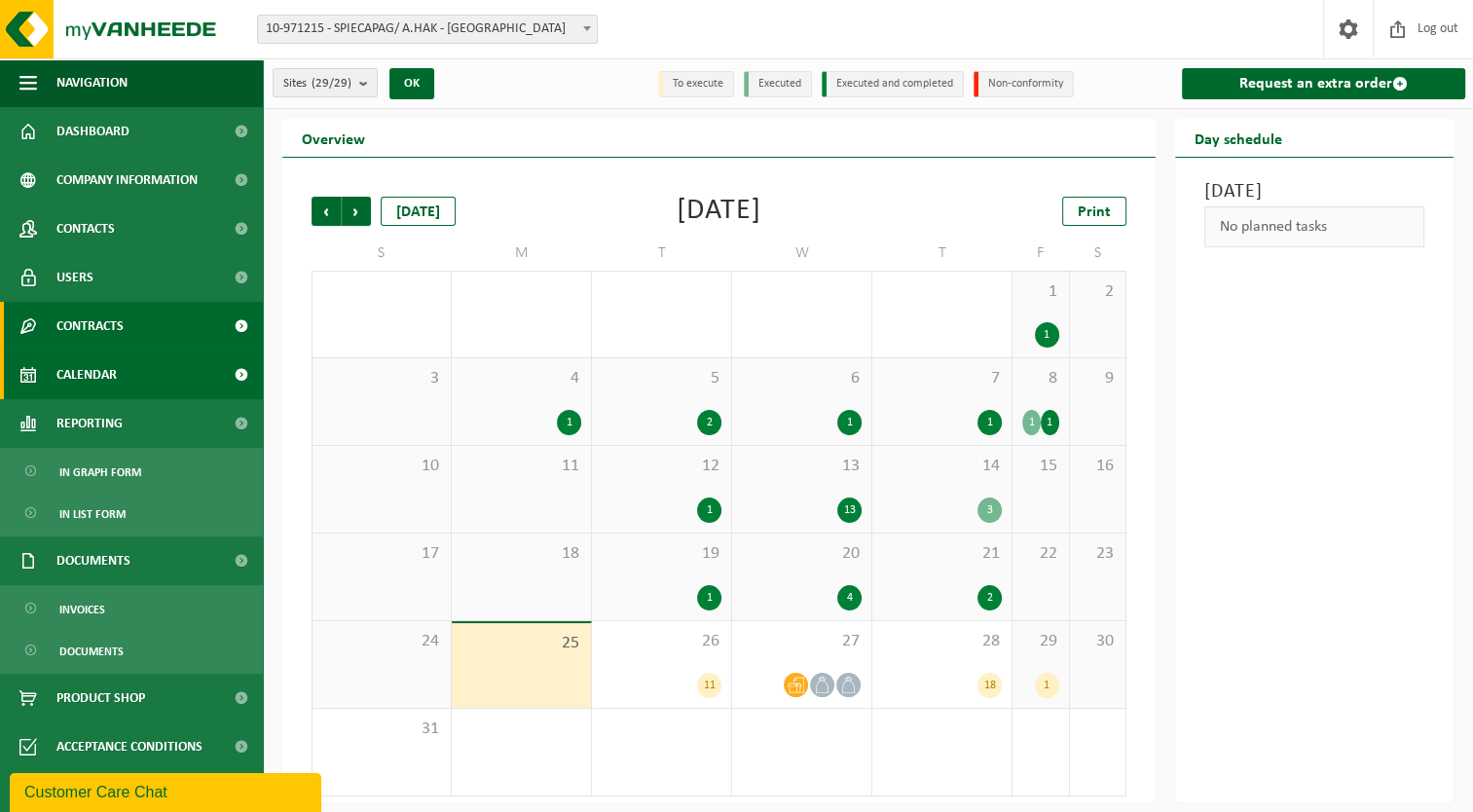
click at [117, 331] on span "Contracts" at bounding box center [90, 326] width 67 height 49
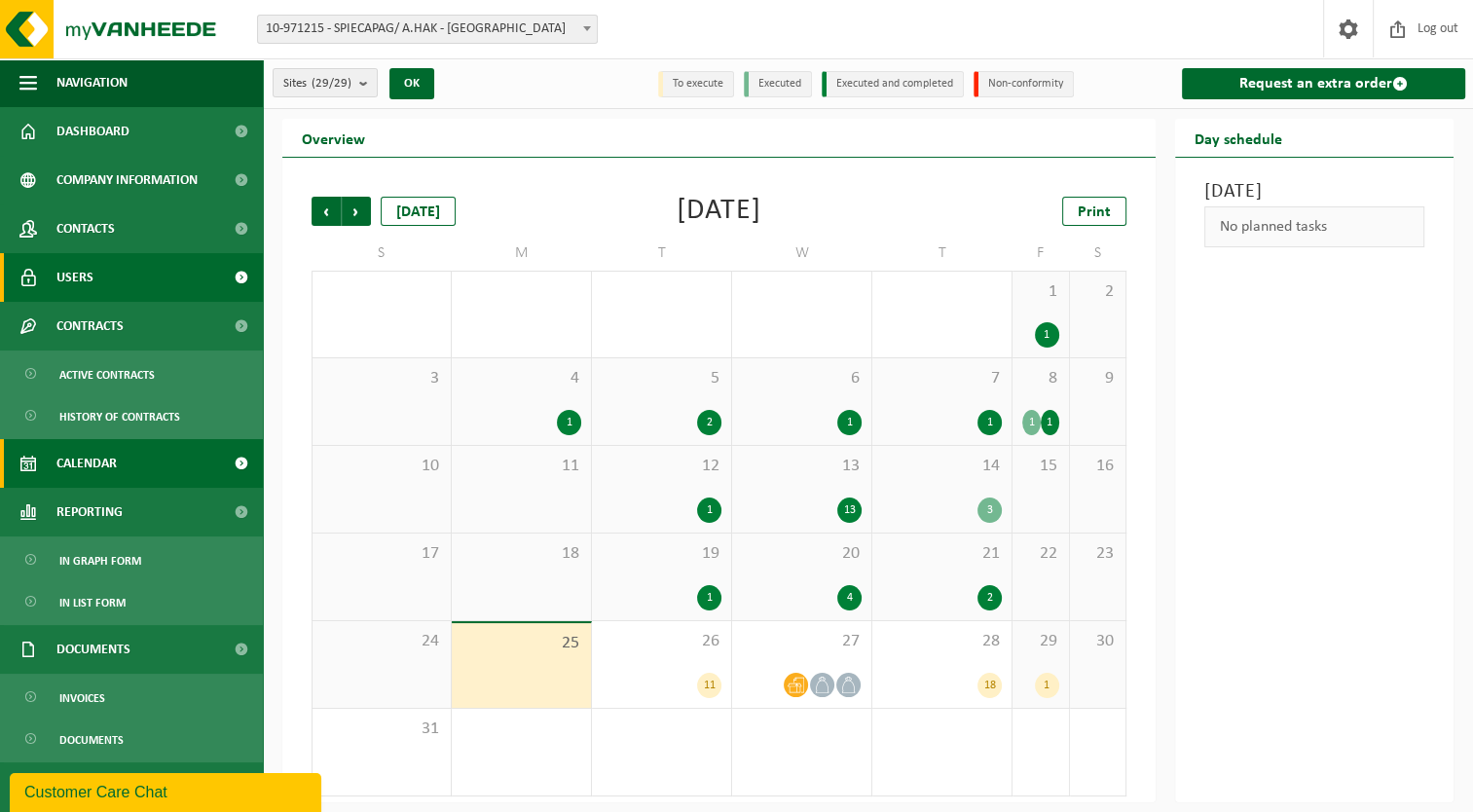
click at [84, 285] on span "Users" at bounding box center [75, 277] width 37 height 49
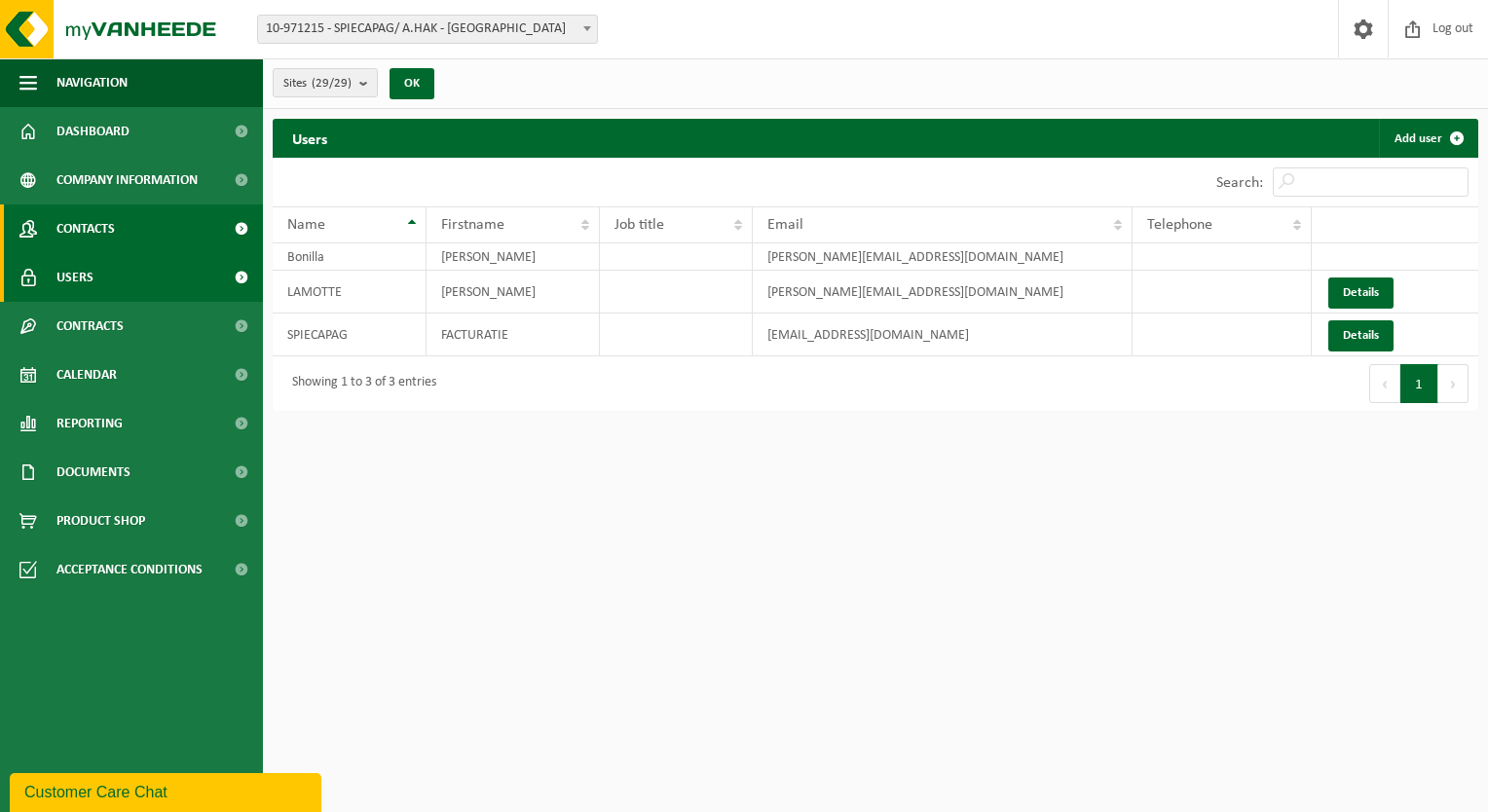
click at [74, 225] on span "Contacts" at bounding box center [86, 228] width 59 height 49
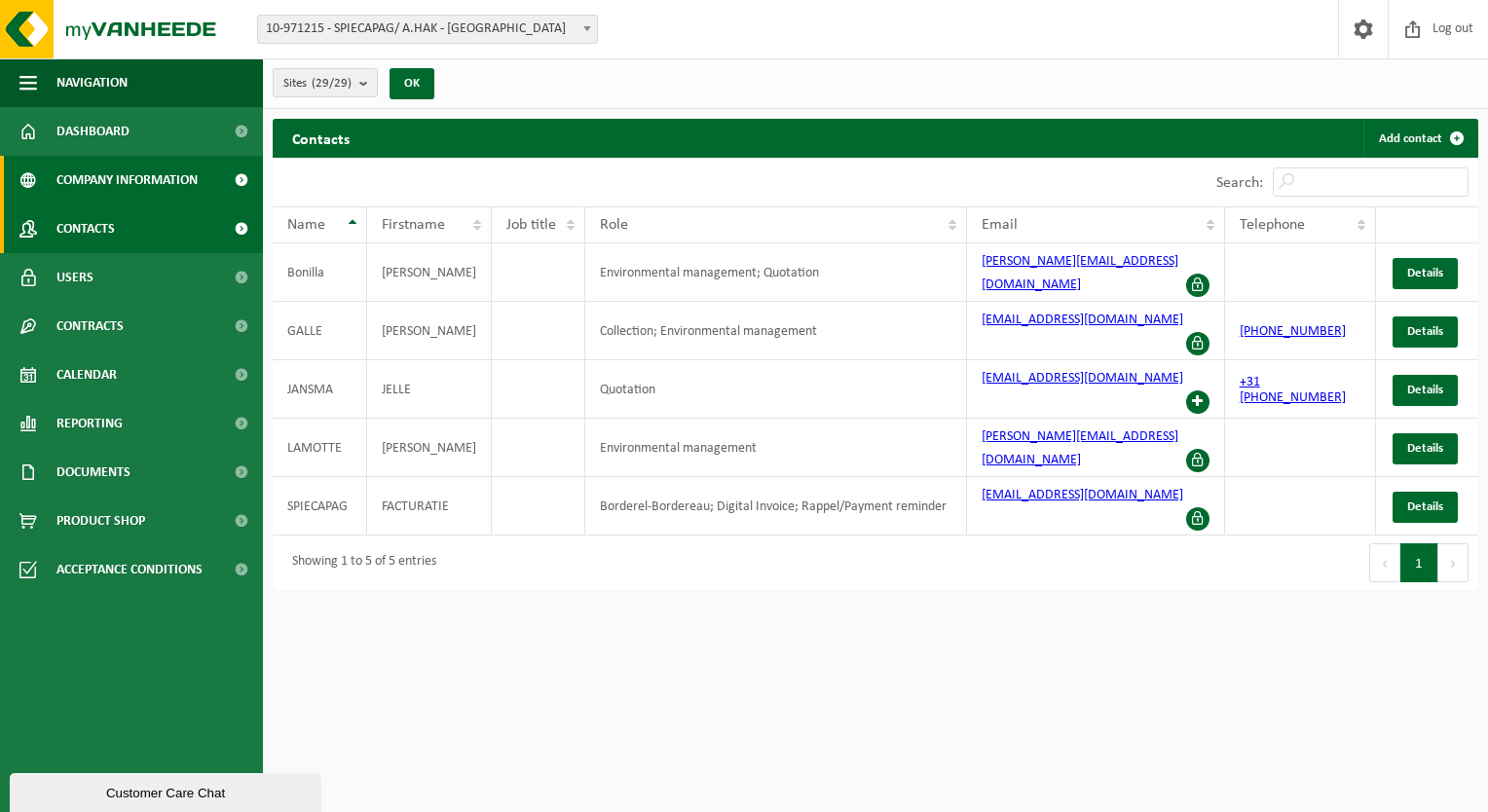
click at [99, 178] on span "Company information" at bounding box center [128, 179] width 142 height 49
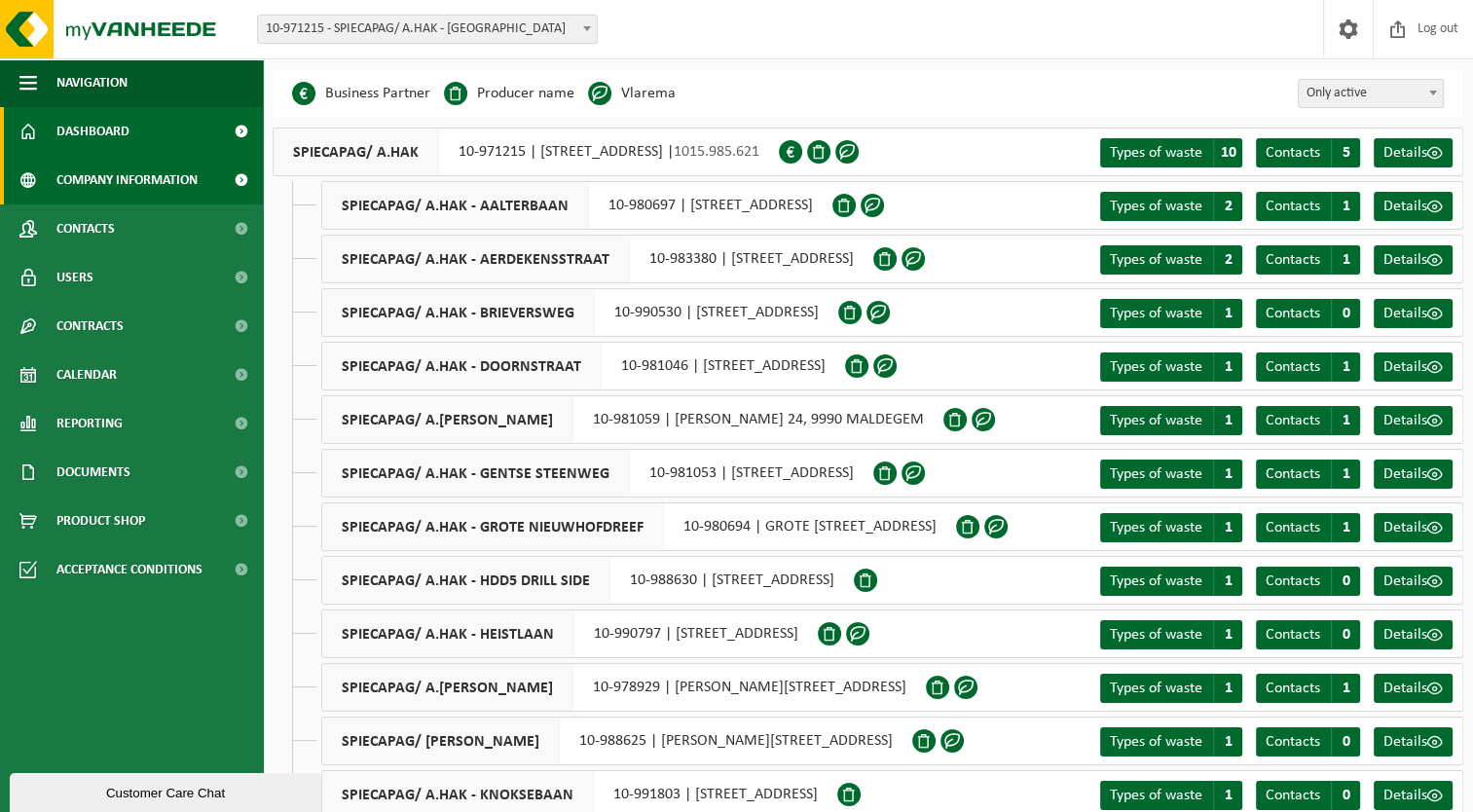
click at [133, 128] on link "Dashboard" at bounding box center [132, 131] width 263 height 49
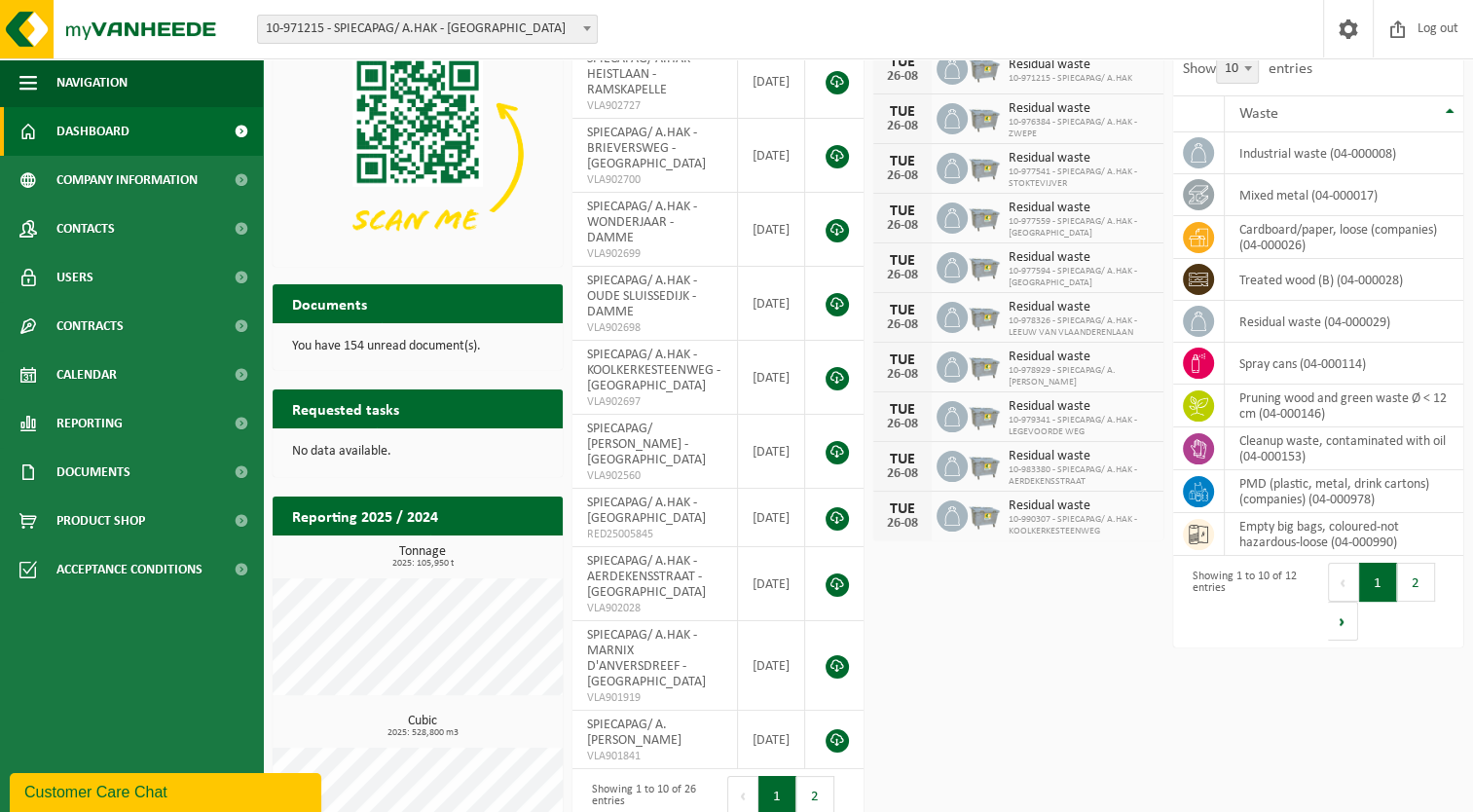
scroll to position [198, 0]
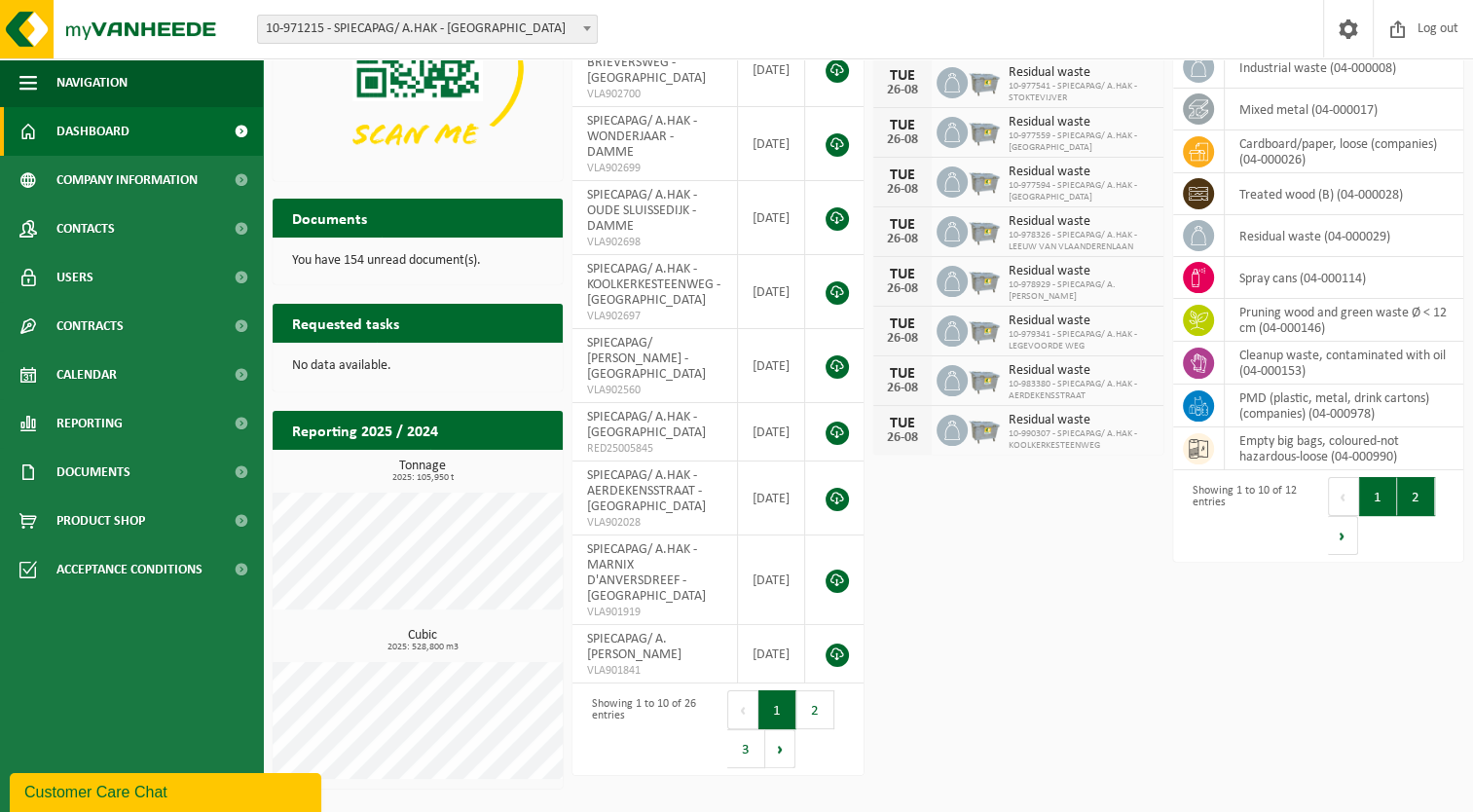
click at [1414, 504] on button "2" at bounding box center [1416, 496] width 38 height 39
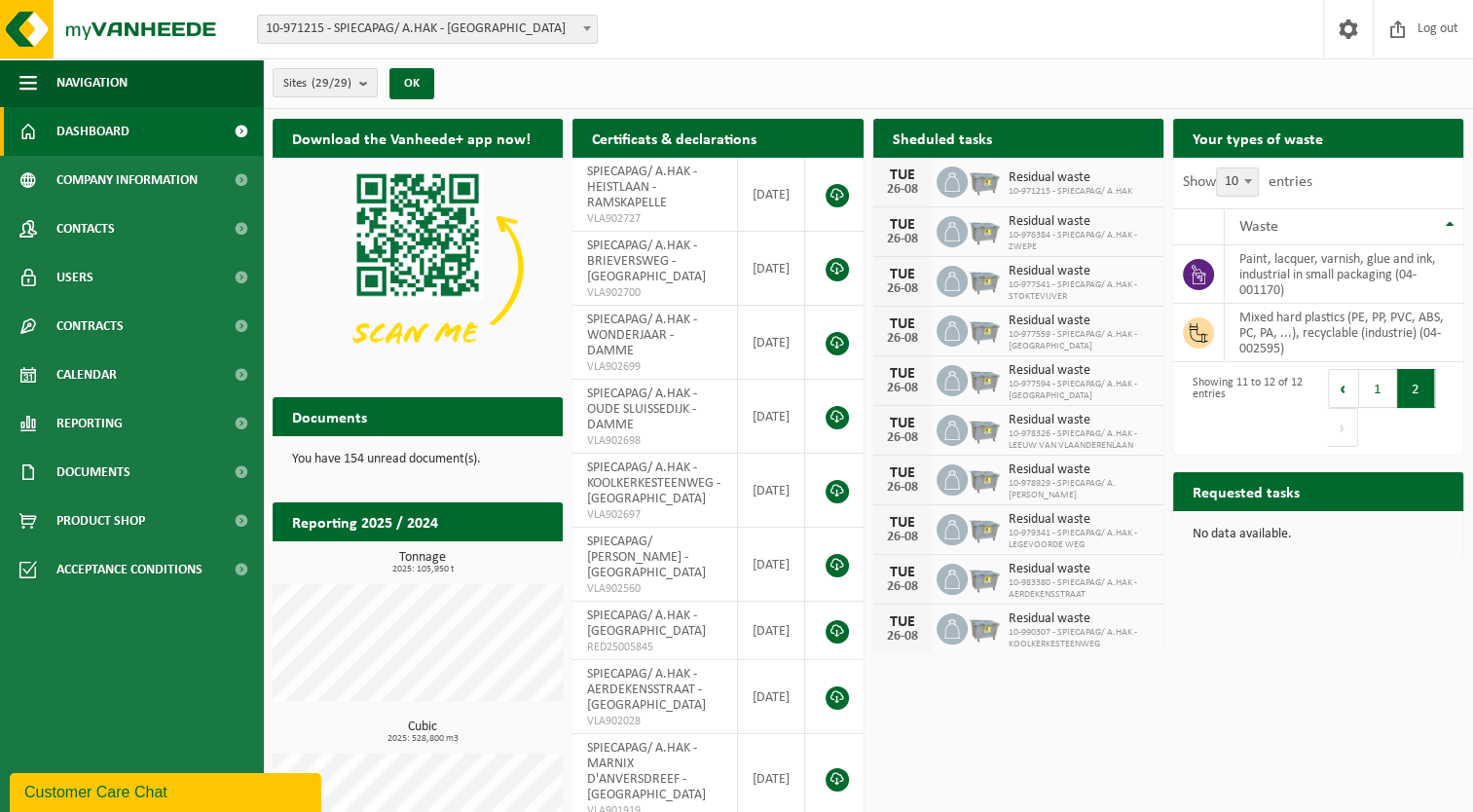
scroll to position [0, 0]
drag, startPoint x: 1021, startPoint y: 577, endPoint x: 1120, endPoint y: 570, distance: 99.2
click at [1120, 570] on div "Residual waste 10-983380 - SPIECAPAG/ A.HAK - AERDEKENSSTRAAT" at bounding box center [1075, 580] width 154 height 42
drag, startPoint x: 1120, startPoint y: 570, endPoint x: 1115, endPoint y: 638, distance: 68.2
click at [1115, 638] on span "10-990307 - SPIECAPAG/ A.HAK - KOOLKERKESTEENWEG" at bounding box center [1081, 638] width 146 height 23
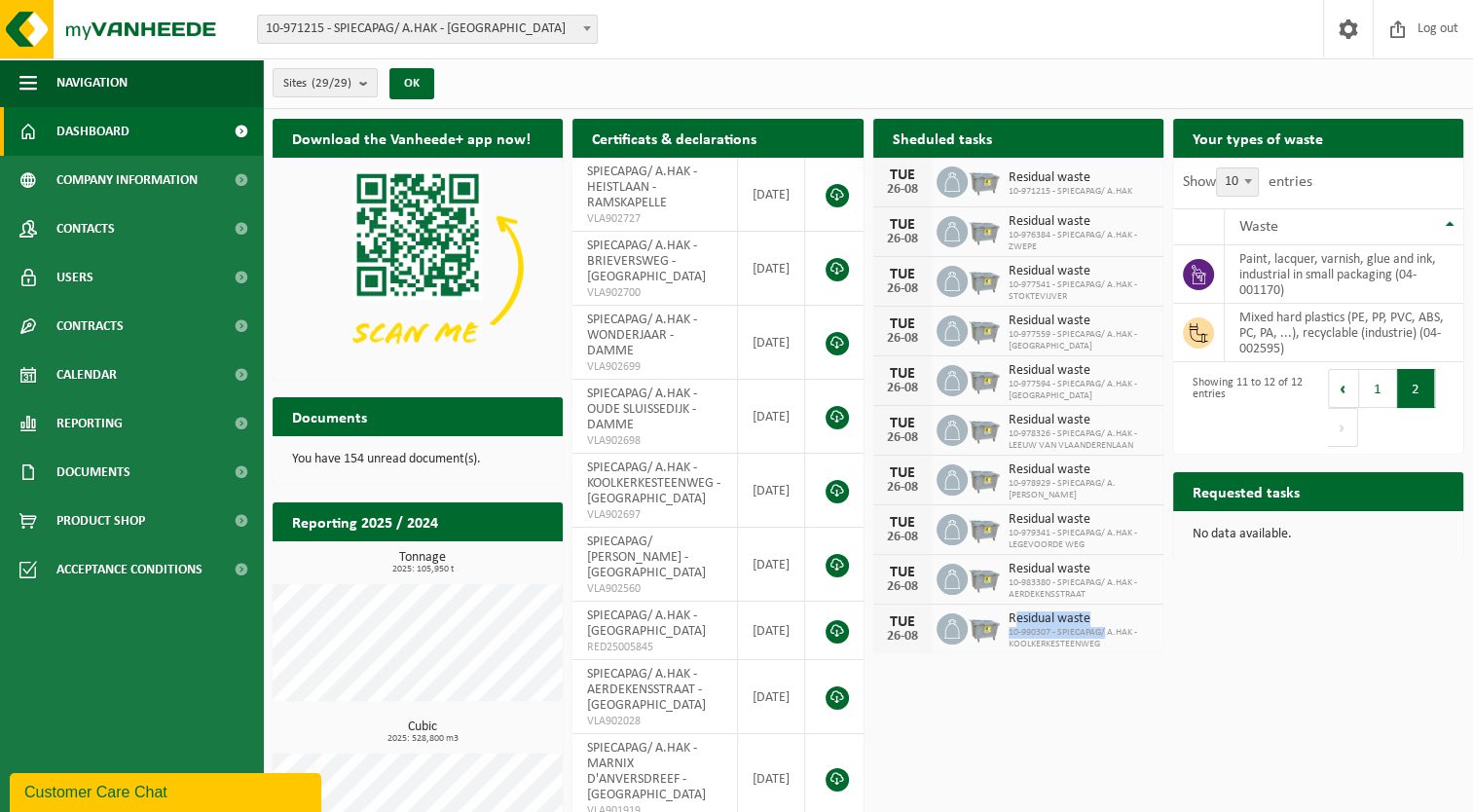
drag, startPoint x: 1104, startPoint y: 624, endPoint x: 1012, endPoint y: 607, distance: 93.6
click at [1012, 609] on div "Residual waste 10-990307 - SPIECAPAG/ A.HAK - KOOLKERKESTEENWEG" at bounding box center [1075, 630] width 154 height 42
drag, startPoint x: 1012, startPoint y: 607, endPoint x: 1043, endPoint y: 645, distance: 49.0
click at [1043, 645] on span "10-990307 - SPIECAPAG/ A.HAK - KOOLKERKESTEENWEG" at bounding box center [1081, 638] width 146 height 23
drag, startPoint x: 1013, startPoint y: 613, endPoint x: 1067, endPoint y: 635, distance: 58.3
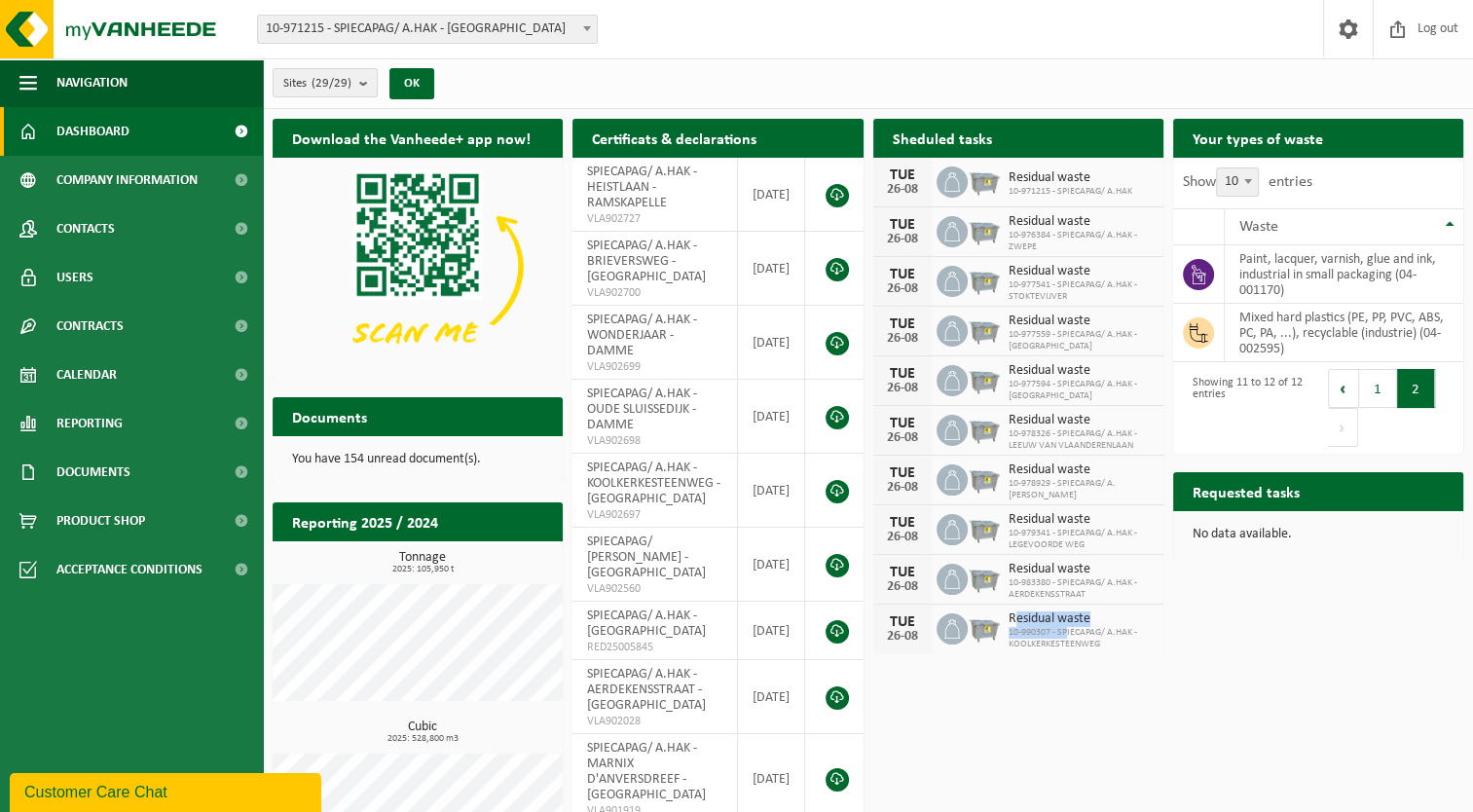
click at [1067, 635] on div "Residual waste 10-990307 - SPIECAPAG/ A.HAK - KOOLKERKESTEENWEG" at bounding box center [1075, 630] width 154 height 42
click at [1072, 637] on span "10-990307 - SPIECAPAG/ A.HAK - KOOLKERKESTEENWEG" at bounding box center [1081, 638] width 146 height 23
click at [421, 16] on span "10-971215 - SPIECAPAG/ A.HAK - [GEOGRAPHIC_DATA]" at bounding box center [428, 29] width 339 height 27
click at [328, 5] on div "Site: 10-971215 - SPIECAPAG/ A.HAK - BRUGGE 10-980697 - SPIECAPAG/ A.HAK - AALT…" at bounding box center [736, 30] width 1473 height 60
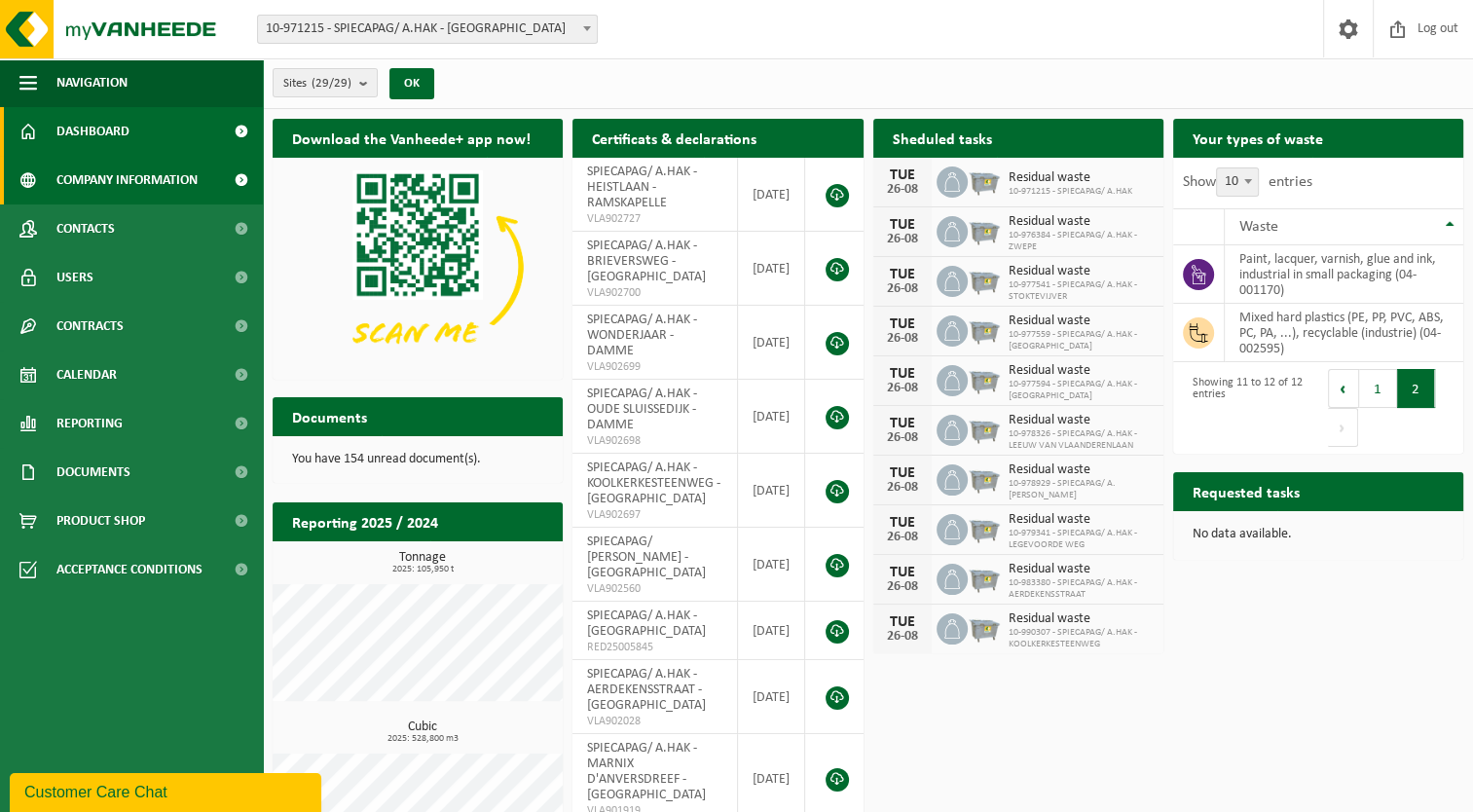
click at [140, 187] on span "Company information" at bounding box center [128, 179] width 142 height 49
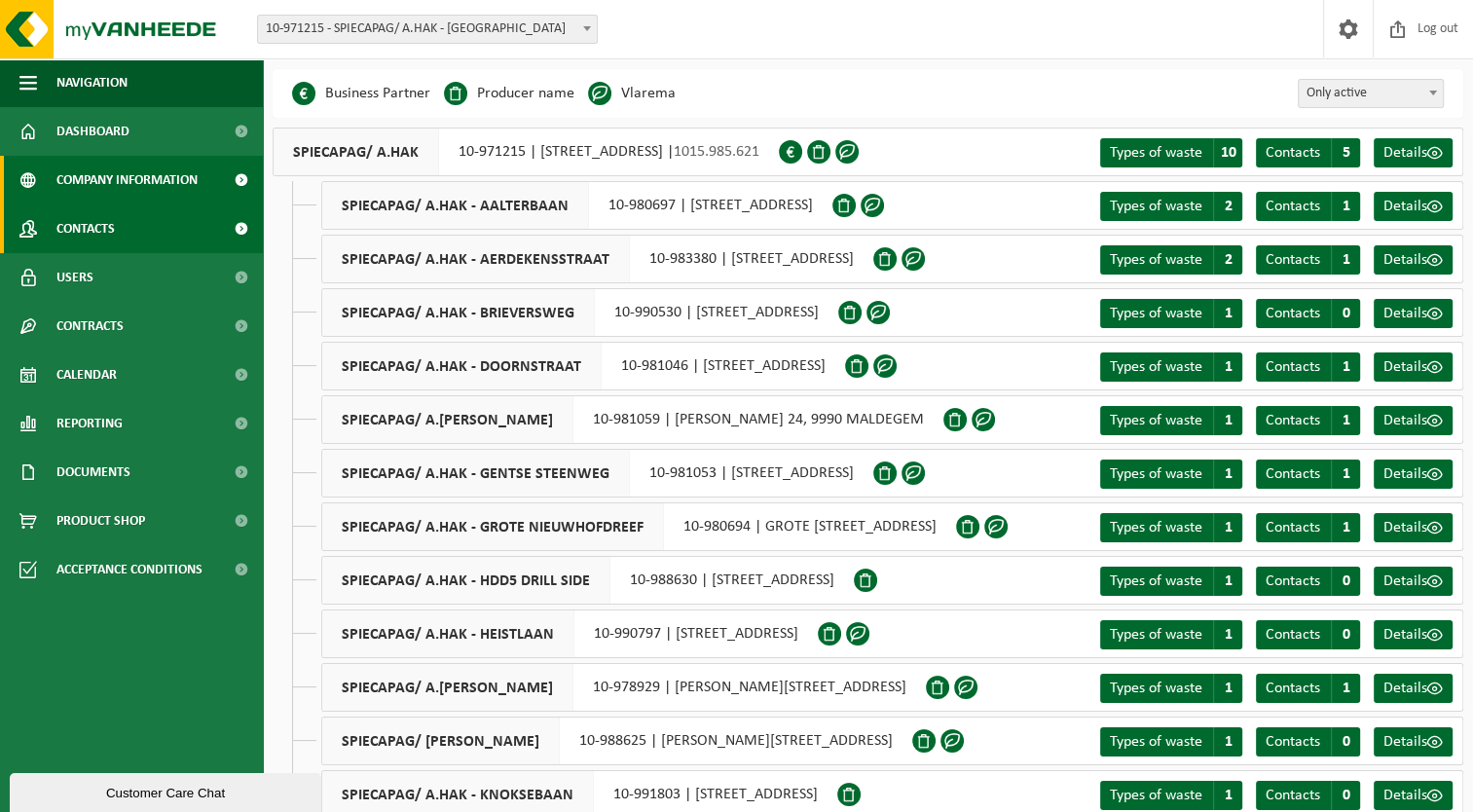
click at [163, 240] on link "Contacts" at bounding box center [132, 228] width 263 height 49
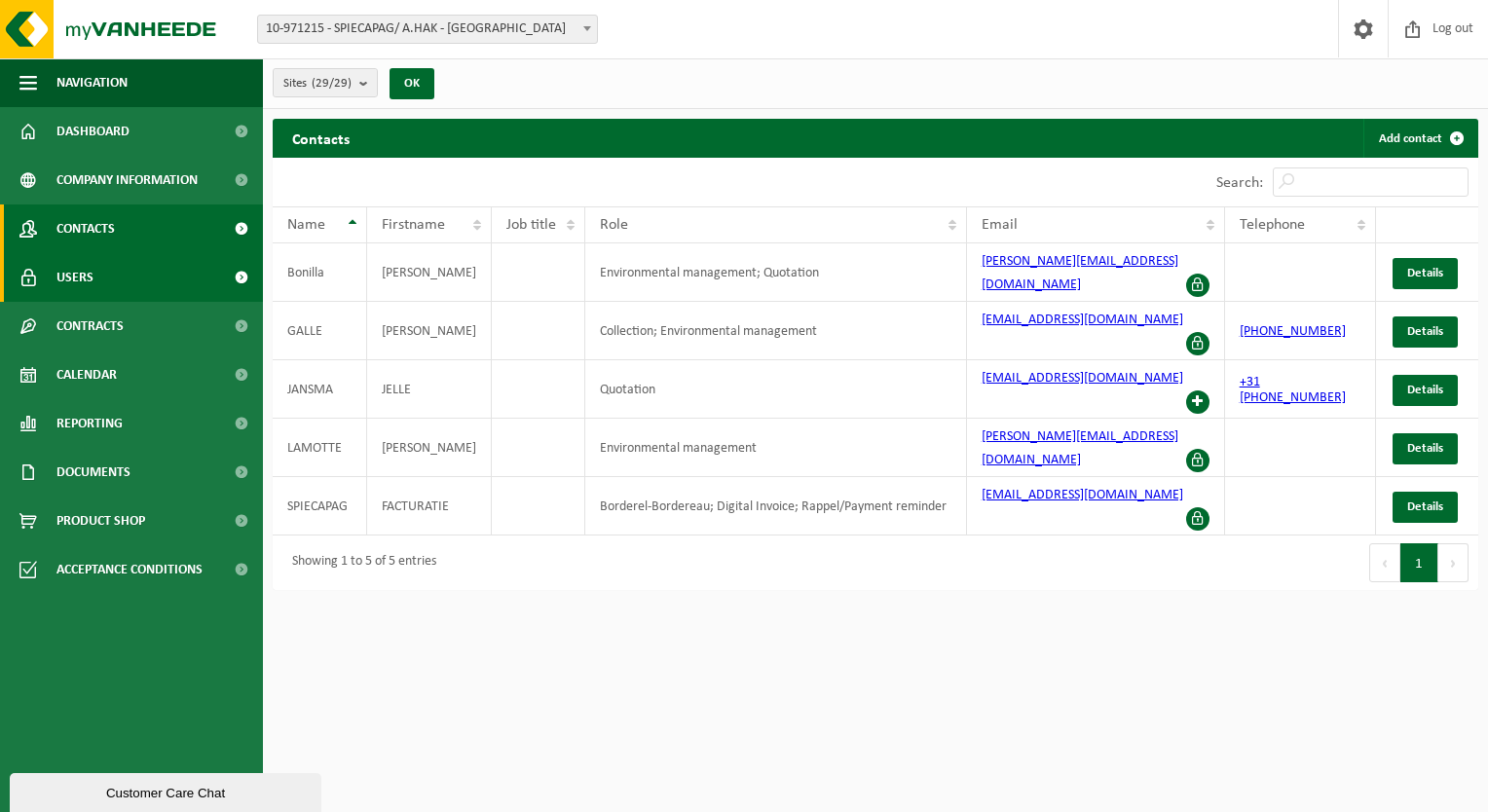
click at [159, 269] on link "Users" at bounding box center [132, 277] width 263 height 49
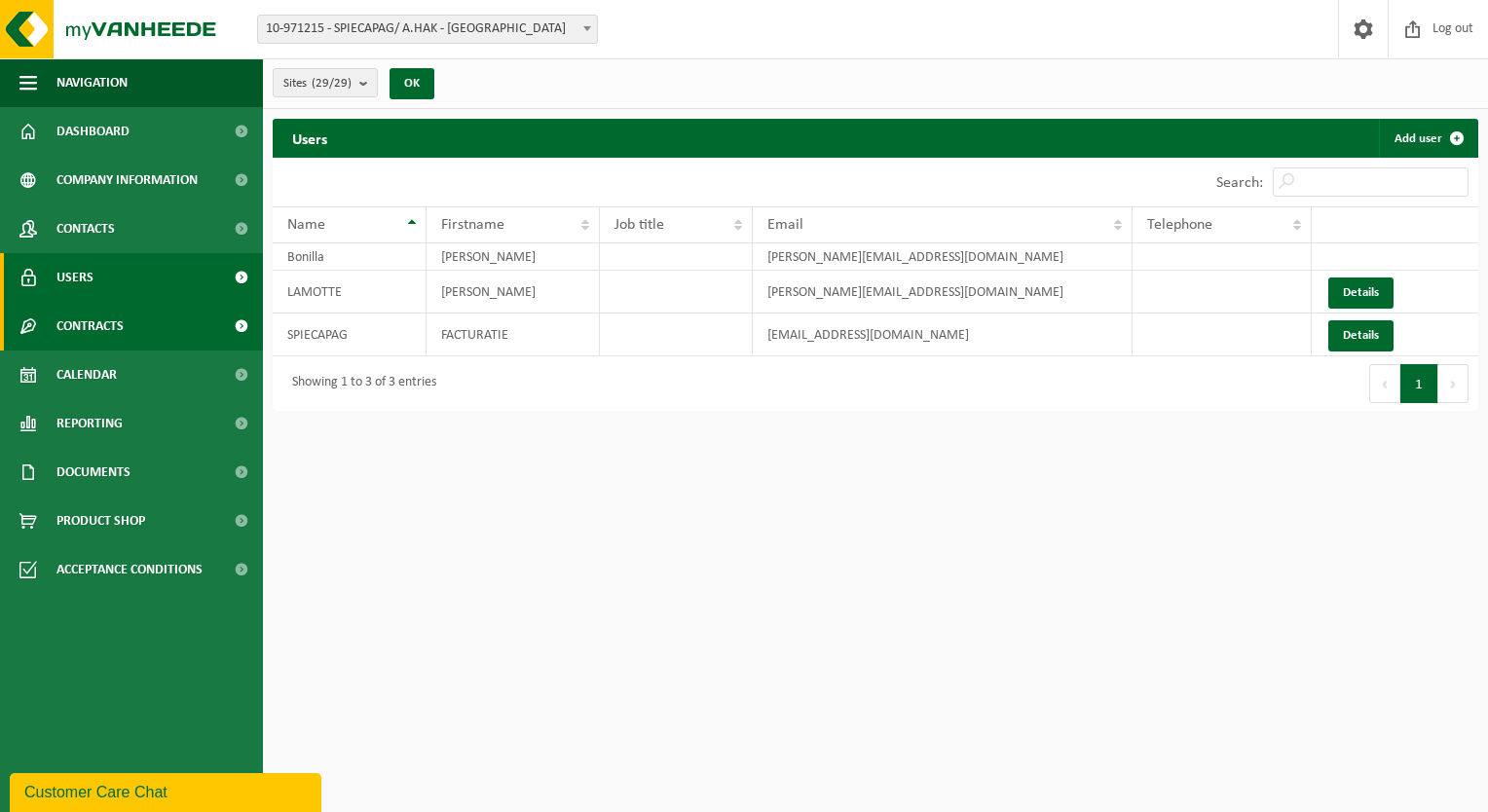
click at [159, 307] on link "Contracts" at bounding box center [132, 326] width 263 height 49
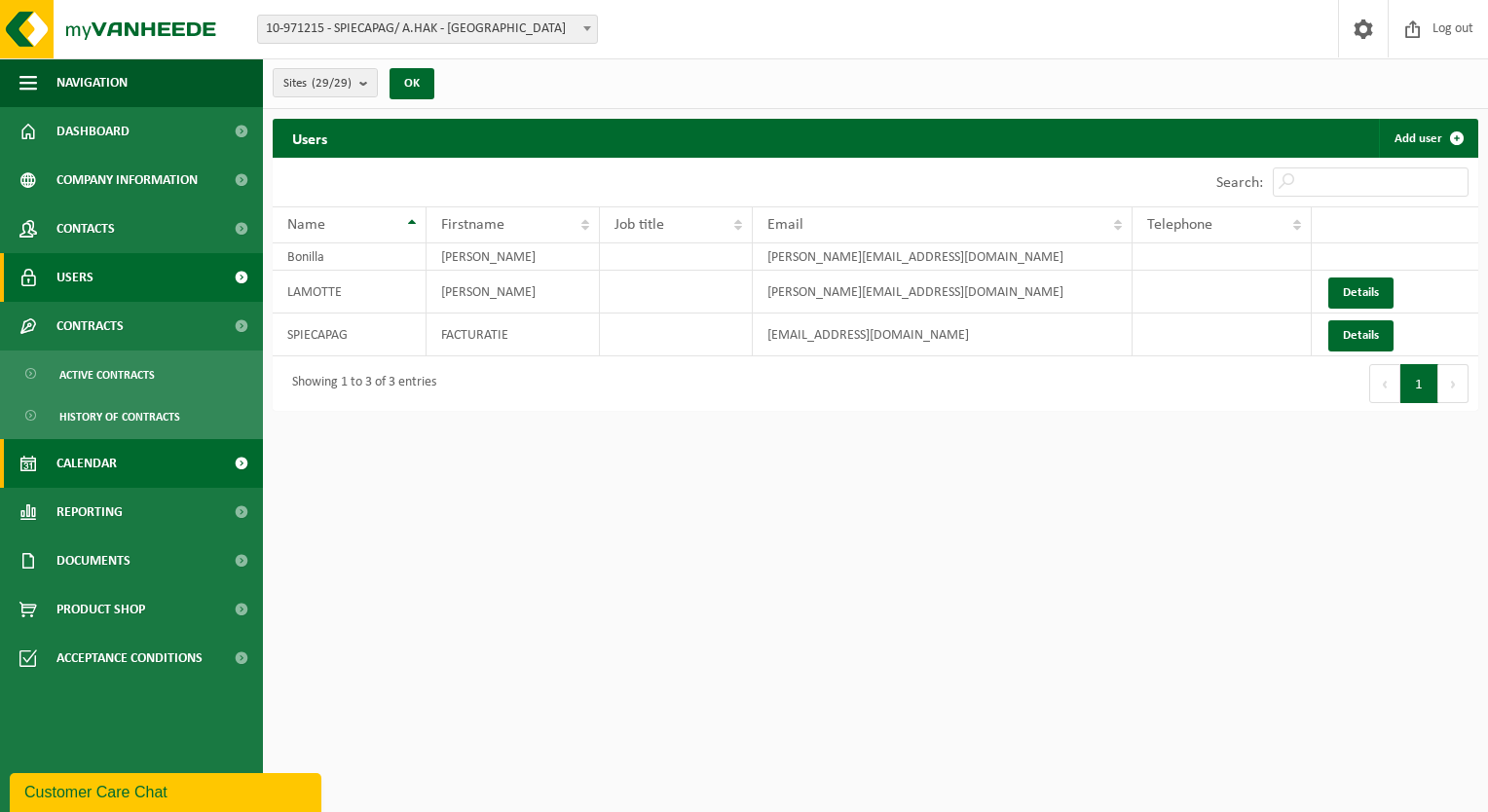
click at [149, 452] on link "Calendar" at bounding box center [132, 463] width 263 height 49
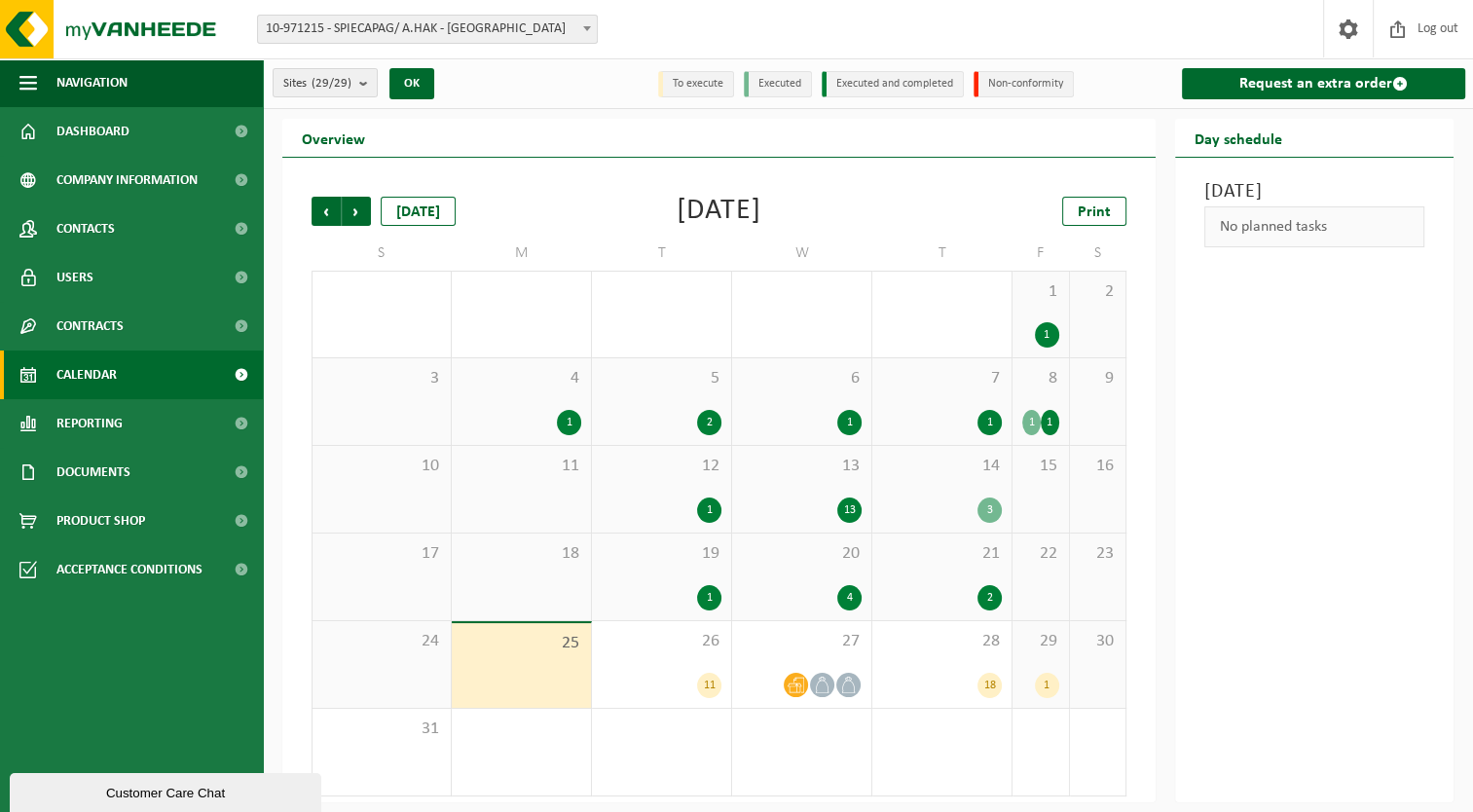
click at [127, 399] on link "Calendar" at bounding box center [132, 375] width 263 height 49
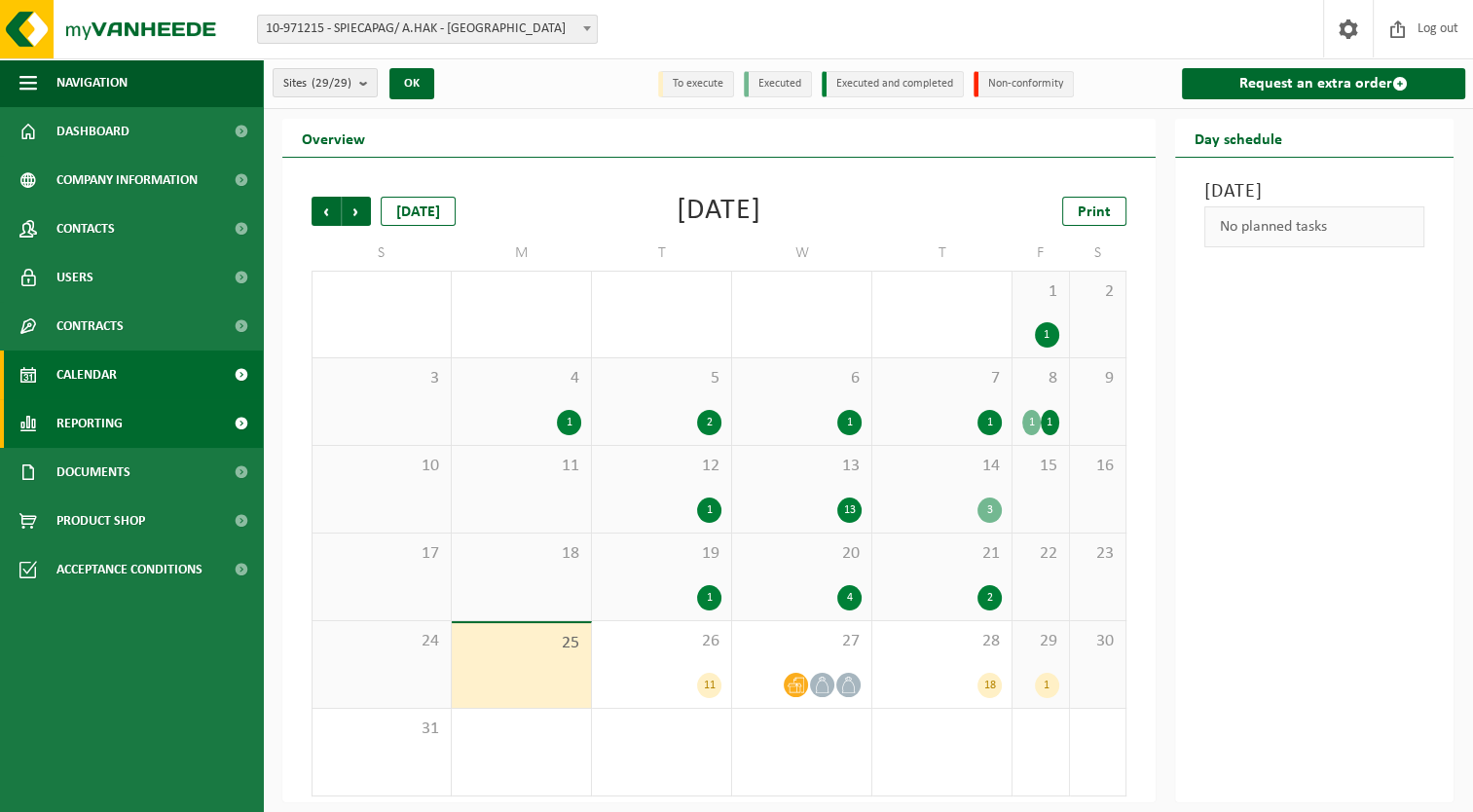
click at [126, 414] on link "Reporting" at bounding box center [132, 423] width 263 height 49
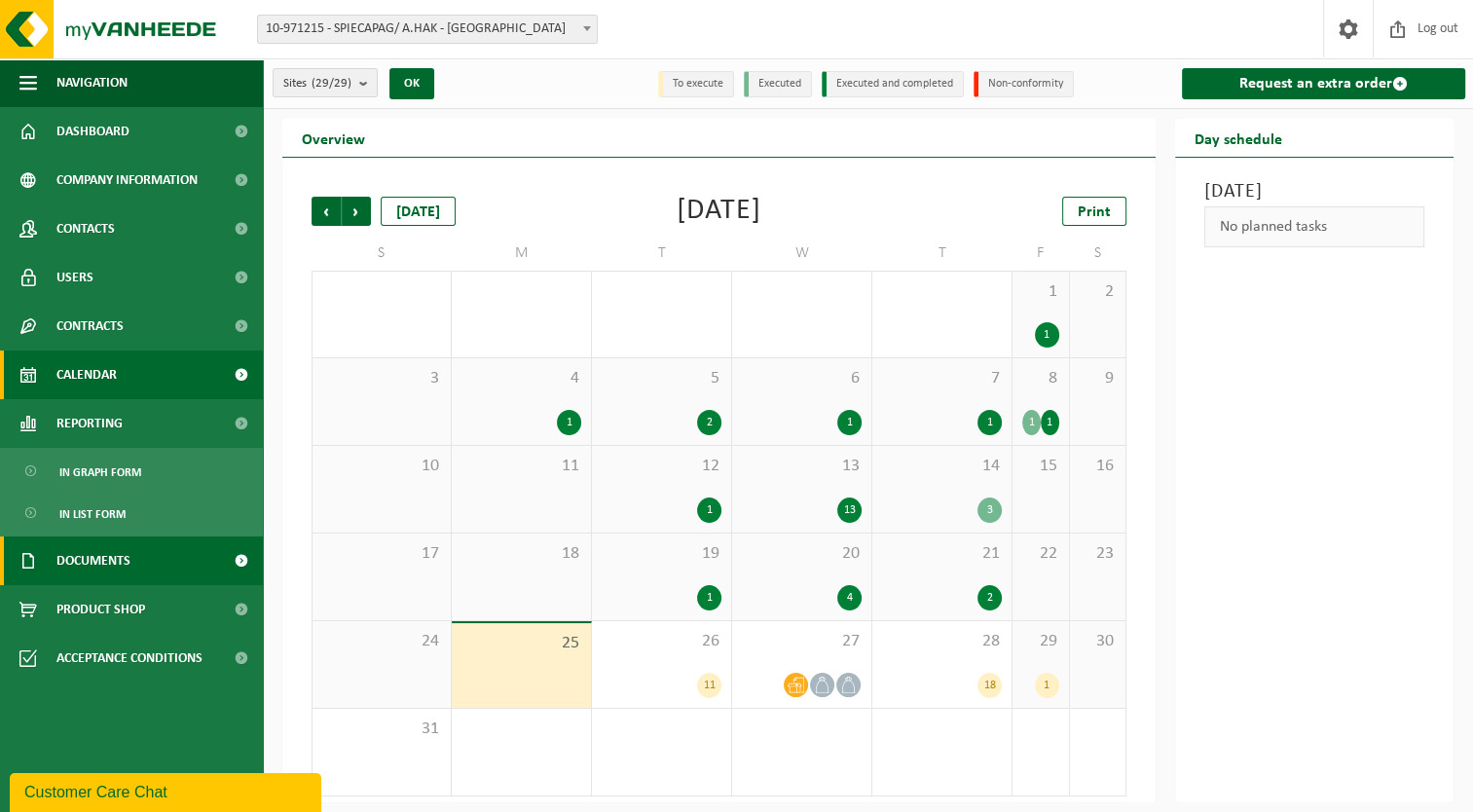
click at [170, 560] on link "Documents" at bounding box center [132, 560] width 263 height 49
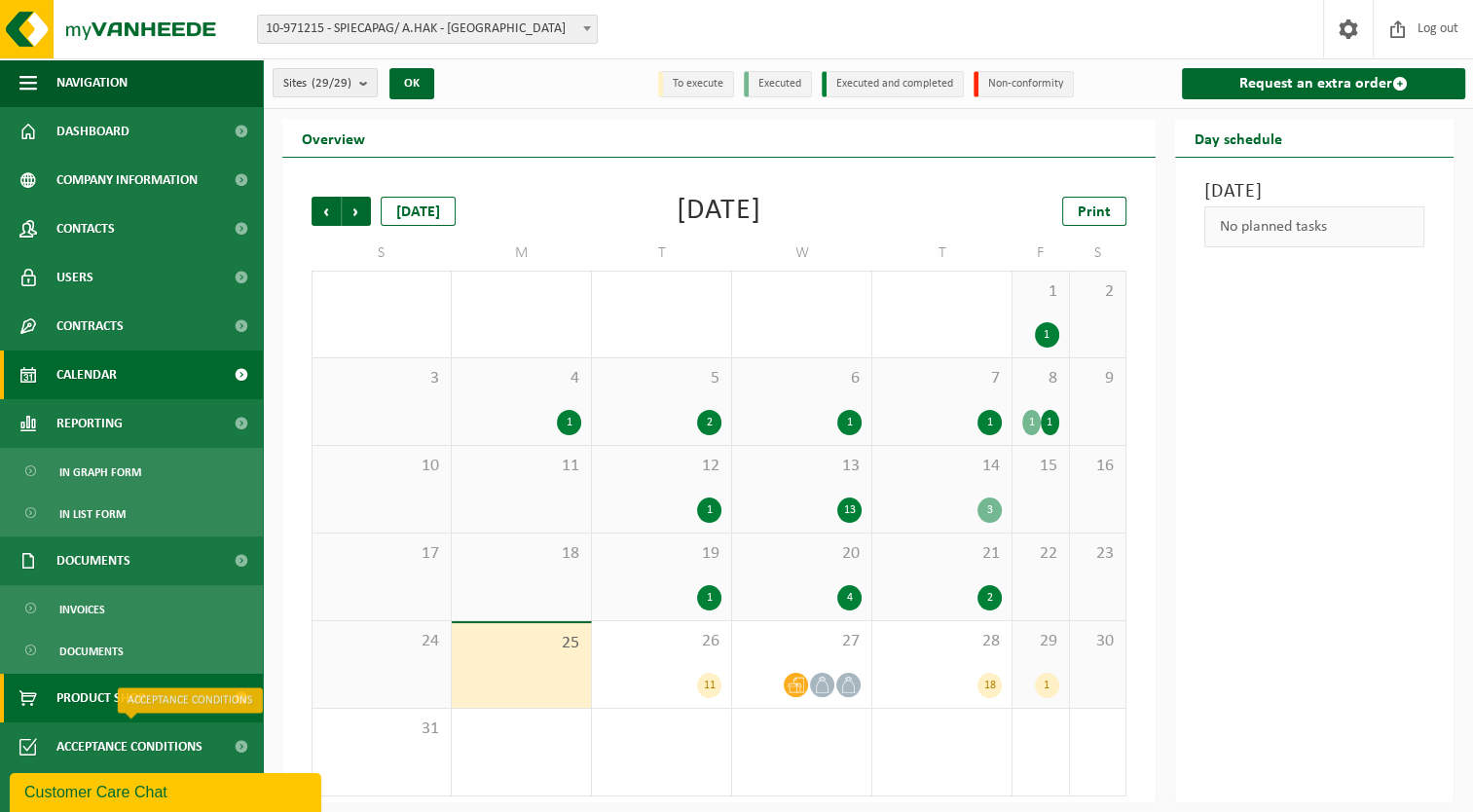
click at [209, 716] on link "Product Shop" at bounding box center [132, 697] width 263 height 49
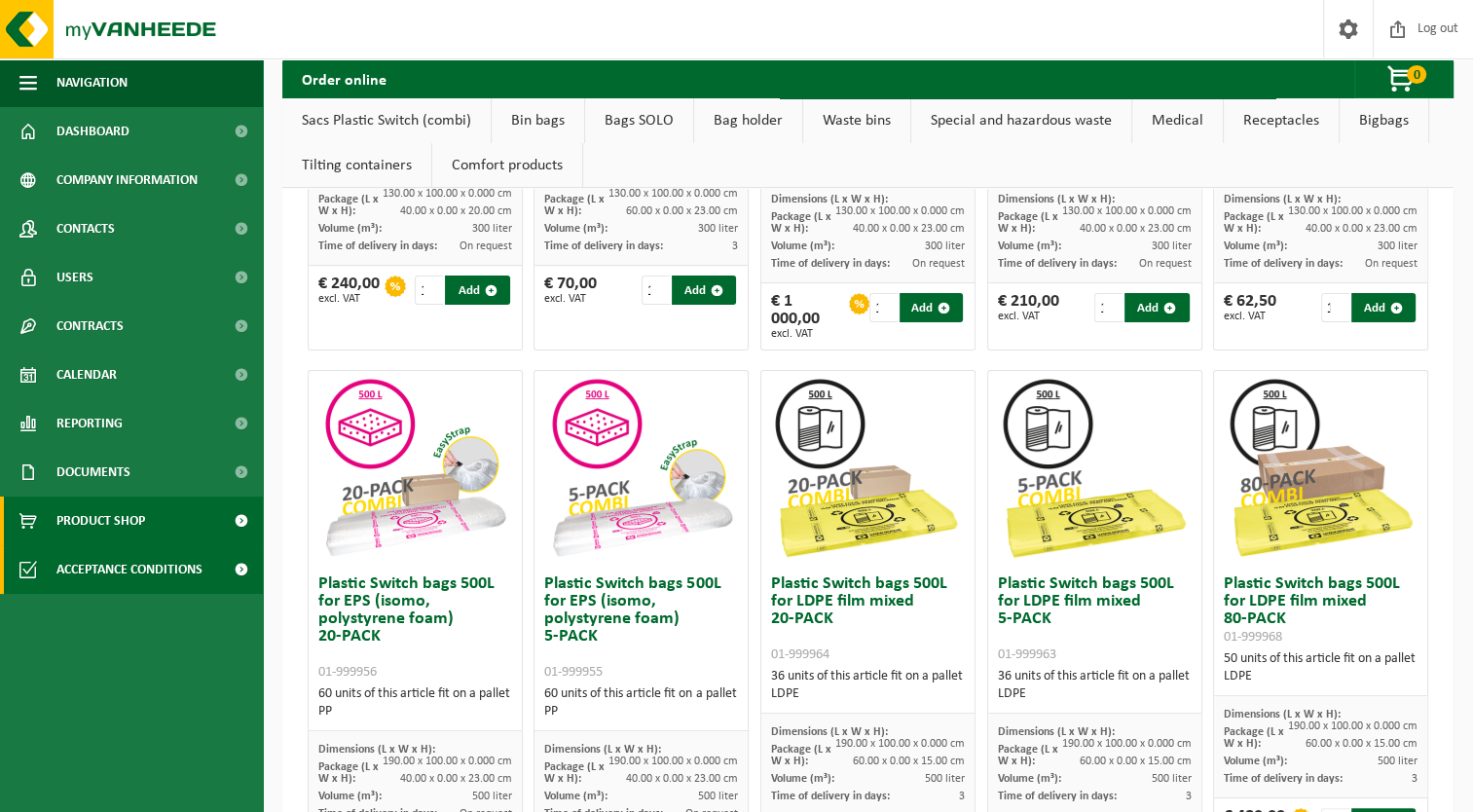
click at [198, 581] on span "Acceptance conditions" at bounding box center [130, 569] width 147 height 49
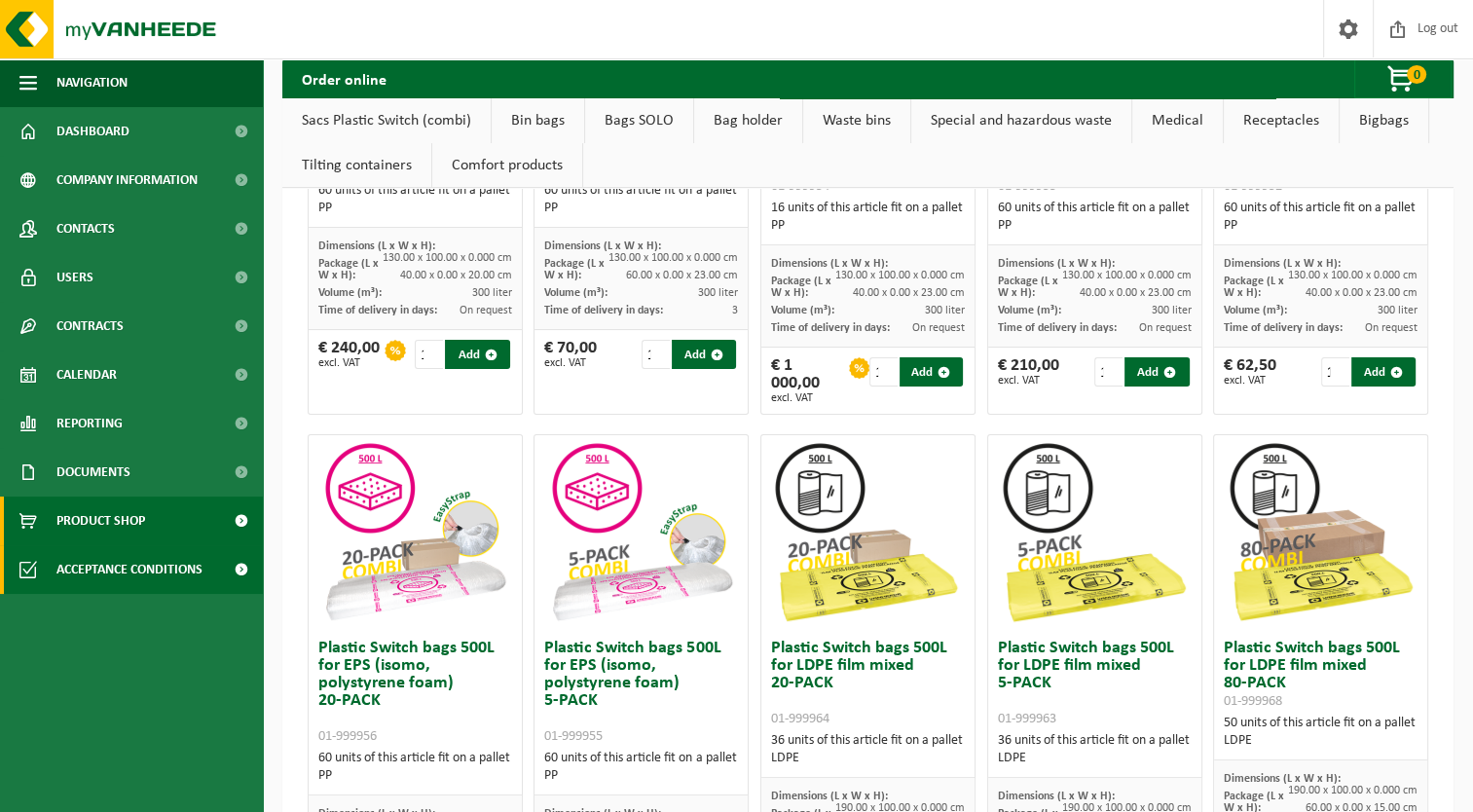
scroll to position [292, 0]
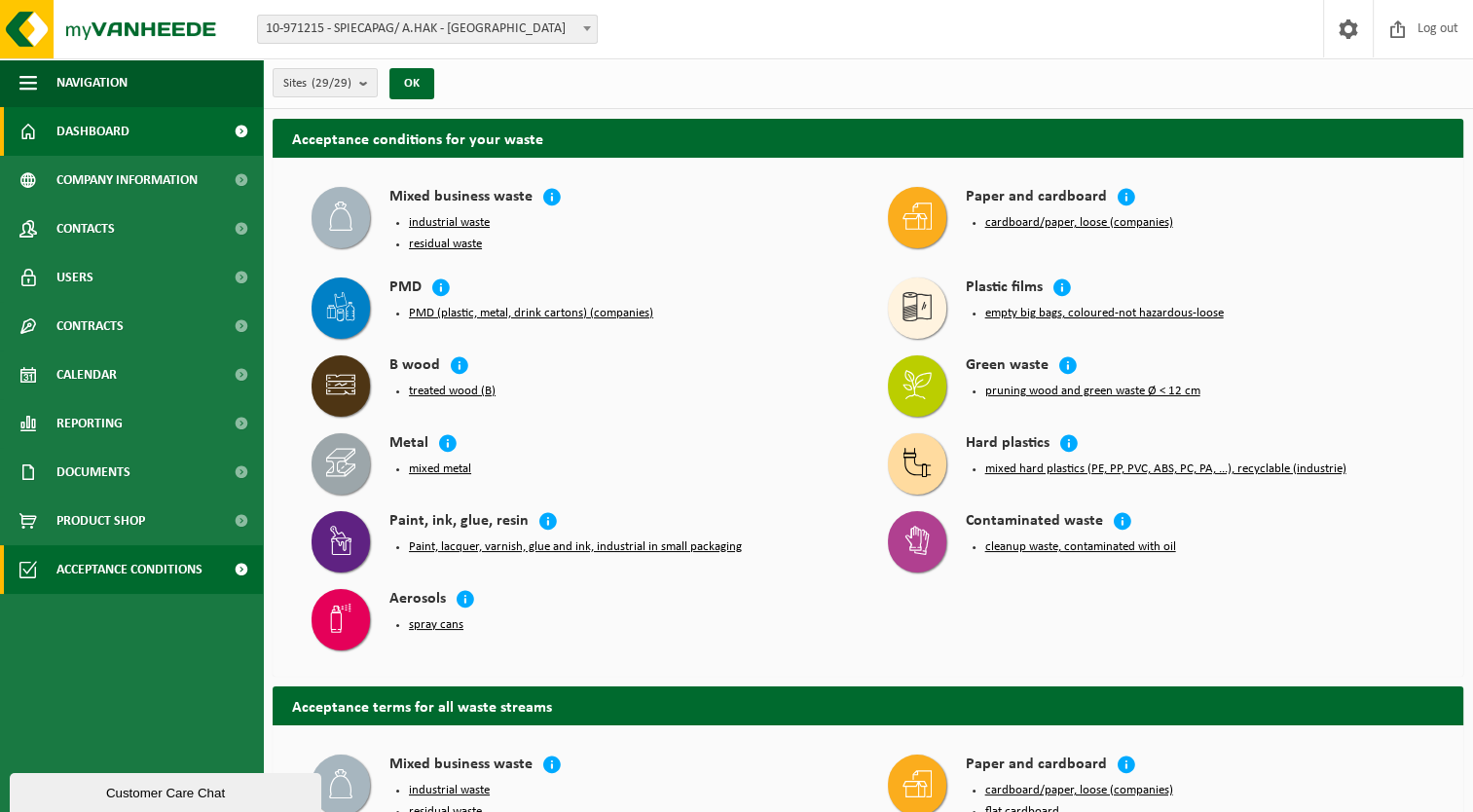
click at [66, 119] on span "Dashboard" at bounding box center [93, 131] width 73 height 49
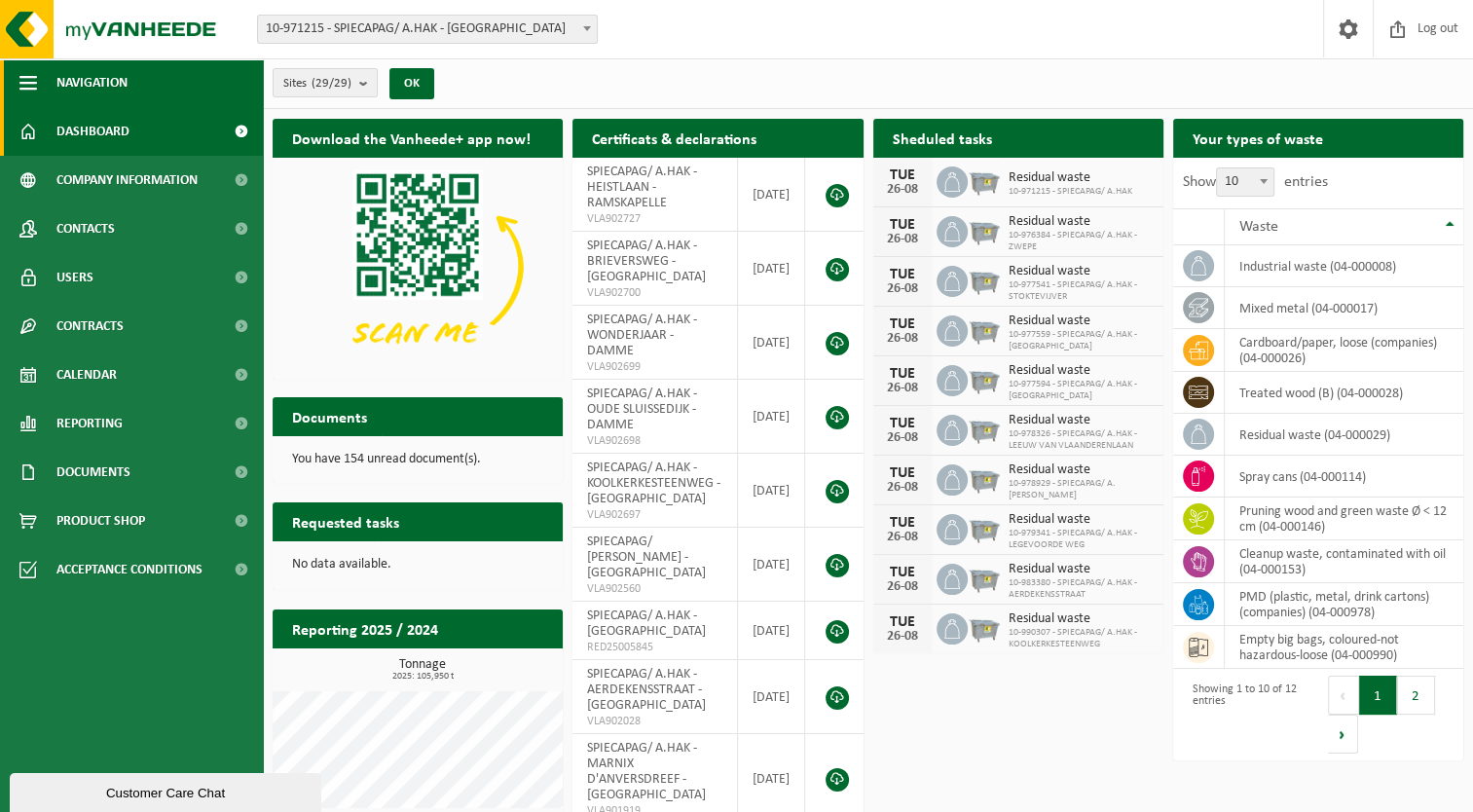
click at [70, 96] on span "Navigation" at bounding box center [92, 83] width 71 height 49
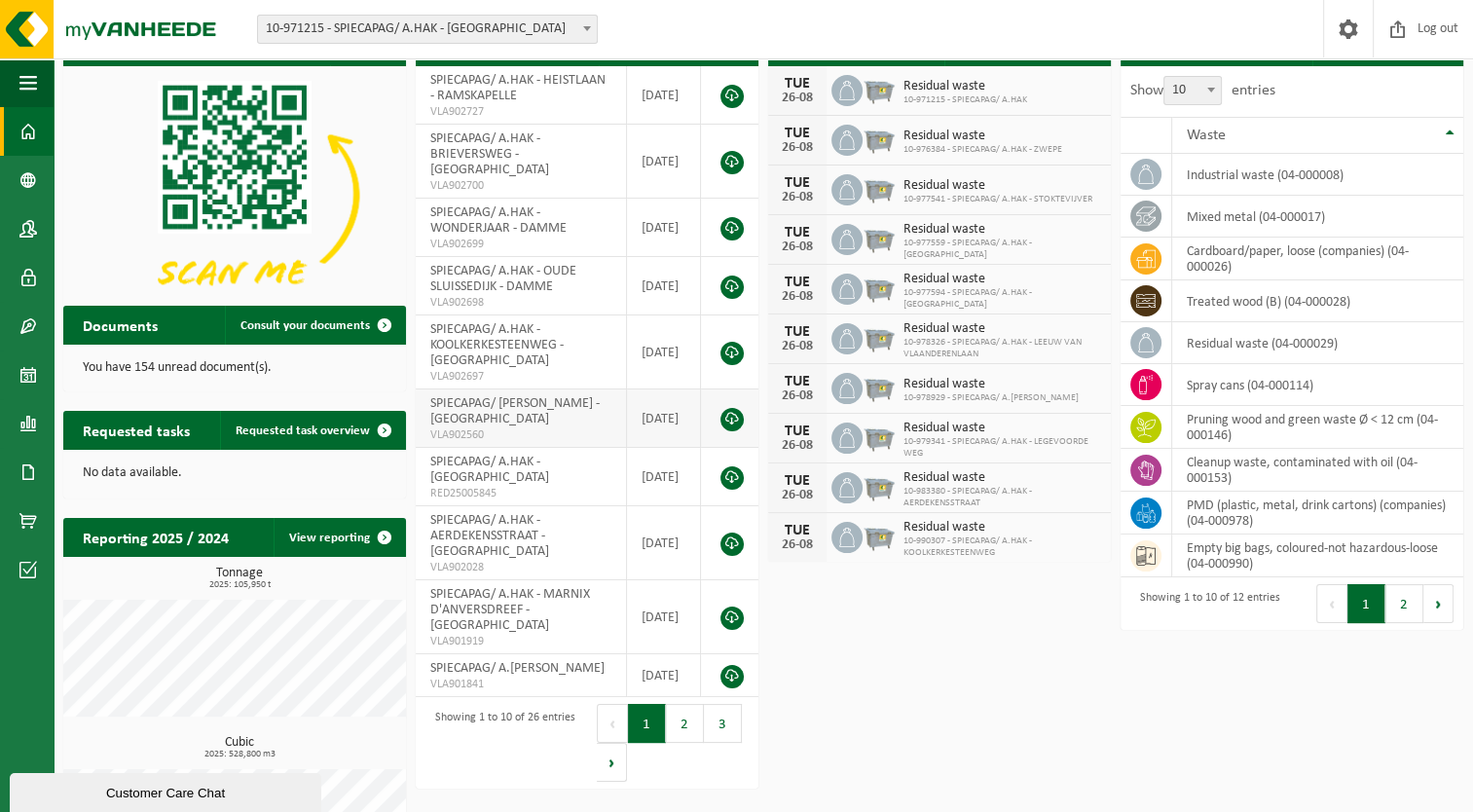
scroll to position [183, 0]
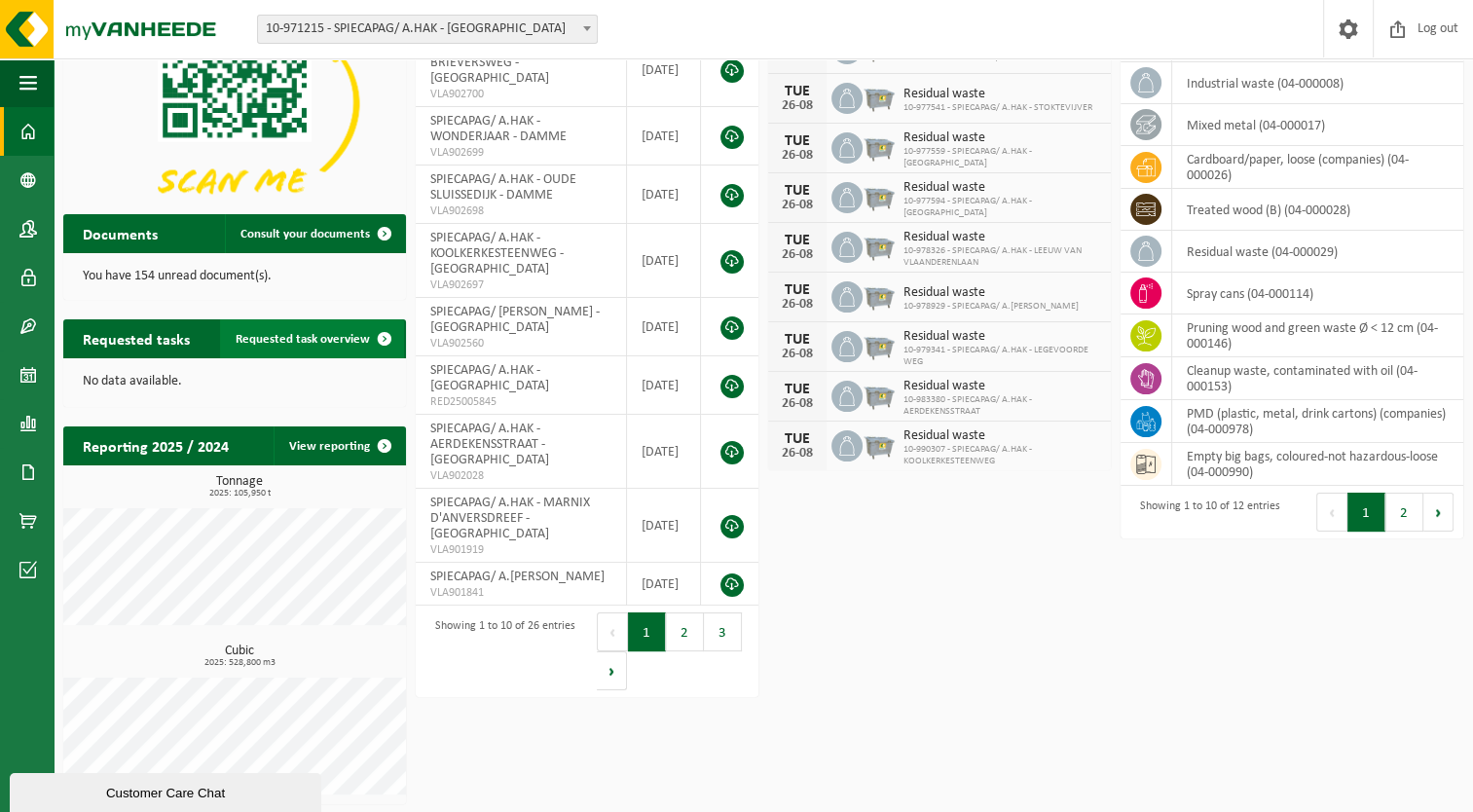
click at [362, 347] on link "Requested task overview" at bounding box center [312, 338] width 184 height 39
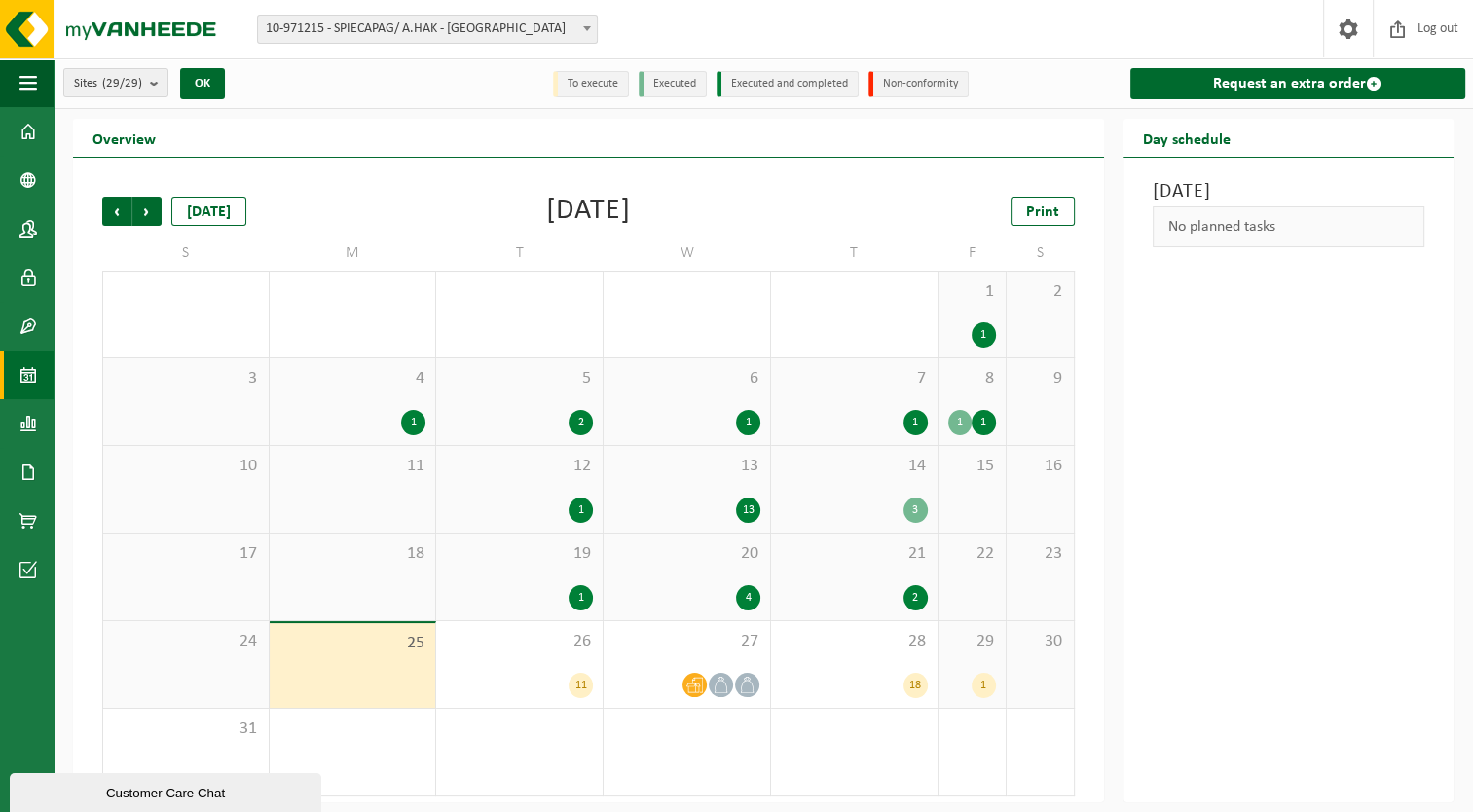
scroll to position [2, 0]
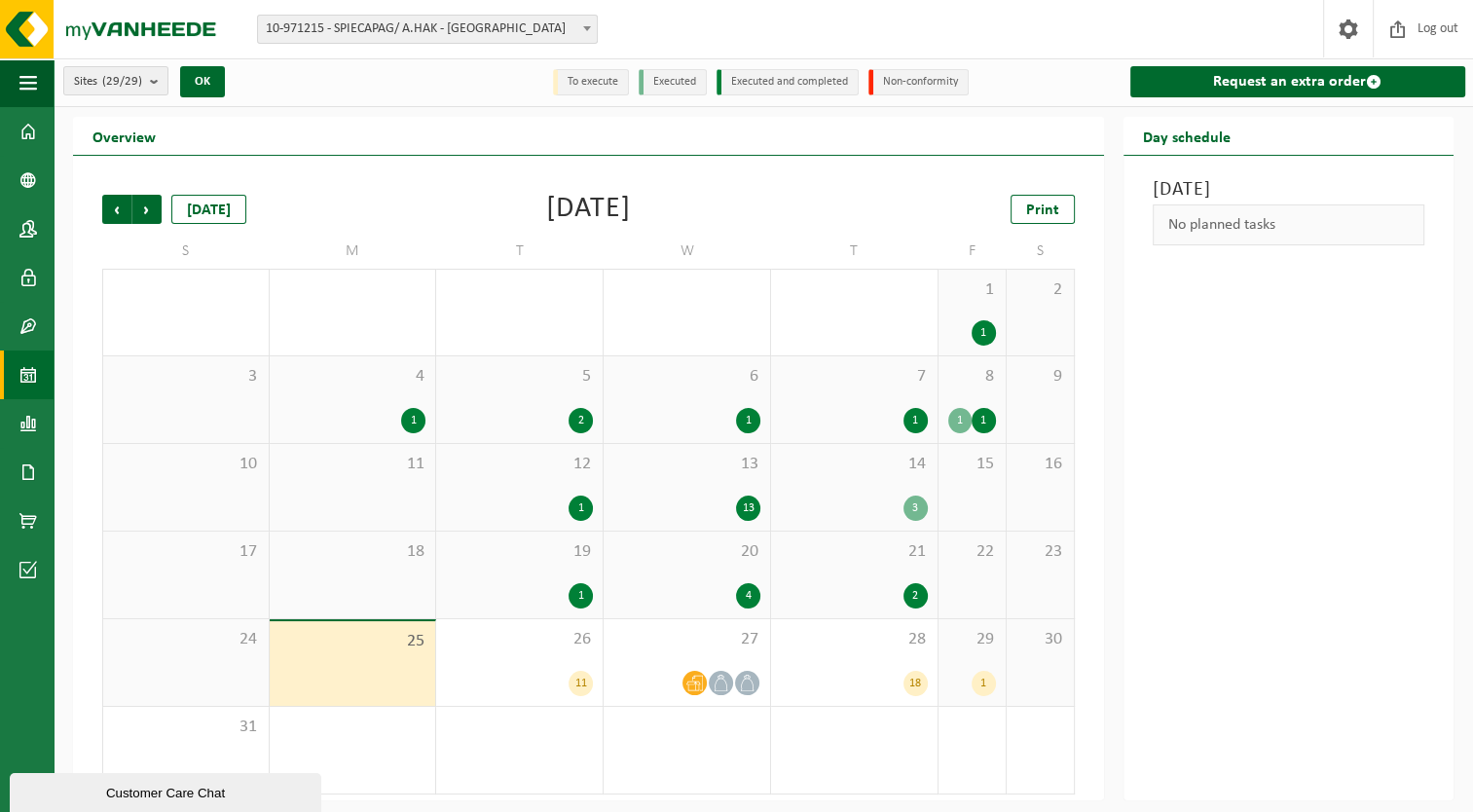
click at [352, 39] on span "10-971215 - SPIECAPAG/ A.HAK - [GEOGRAPHIC_DATA]" at bounding box center [428, 29] width 339 height 27
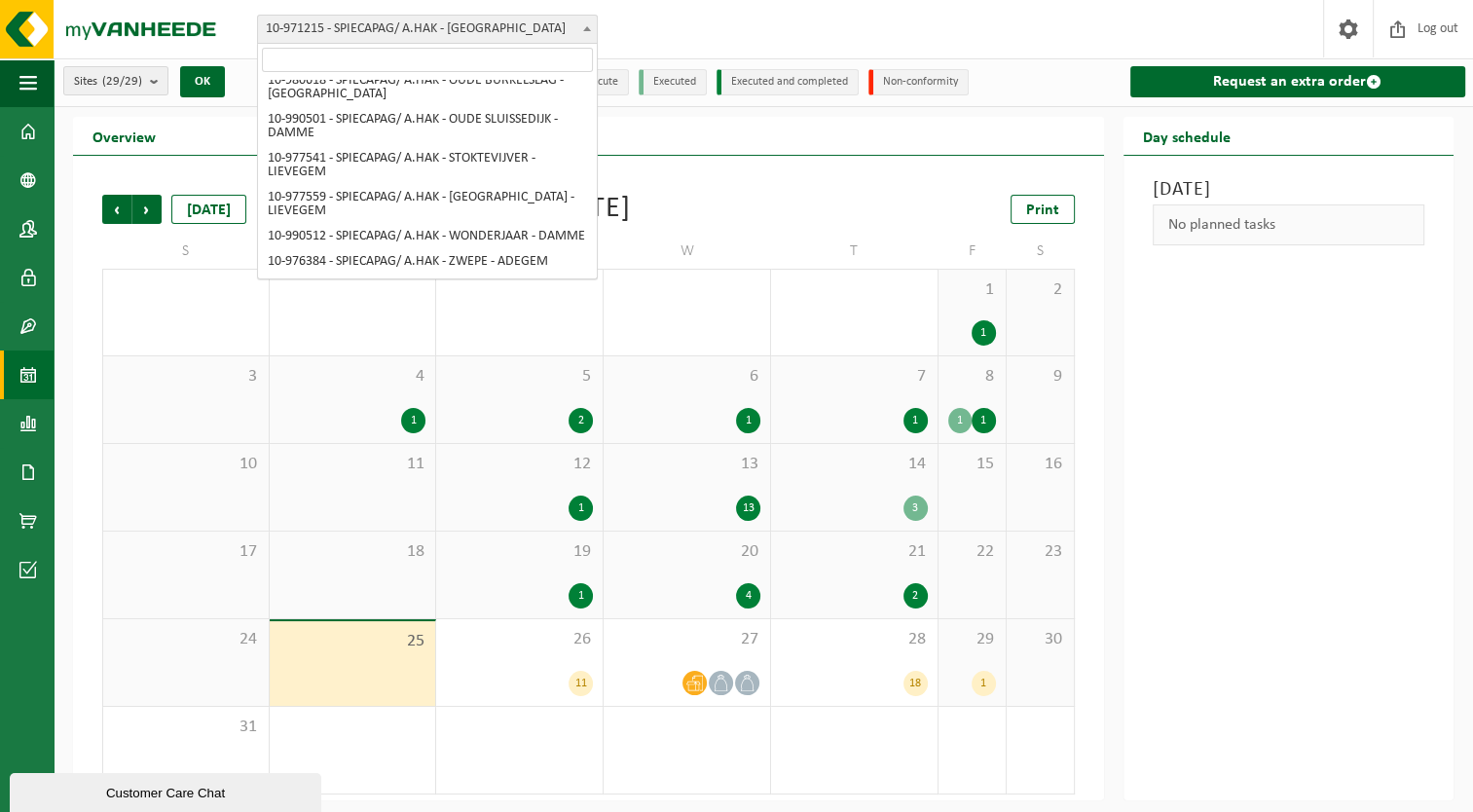
scroll to position [908, 0]
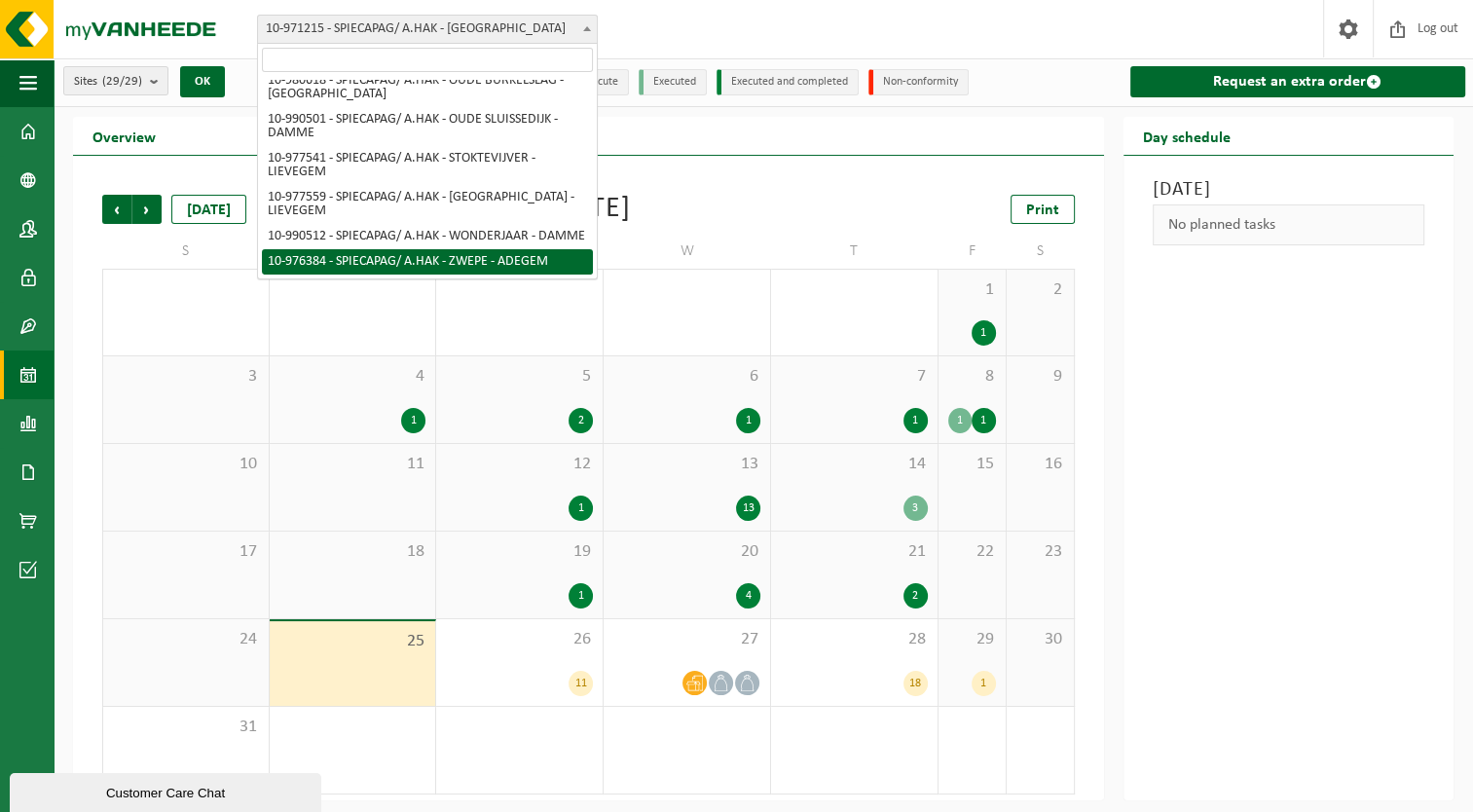
select select "158797"
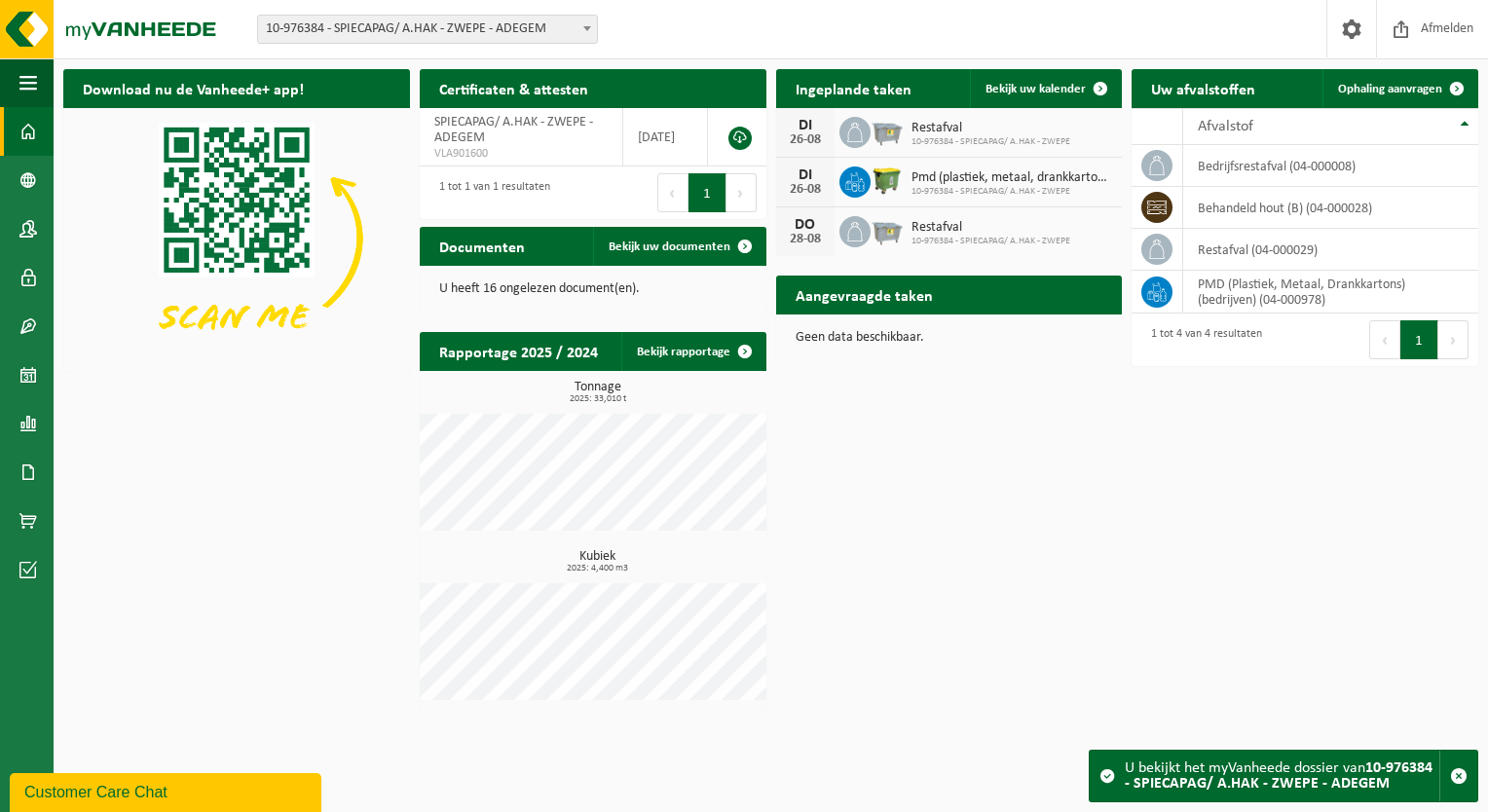
click at [533, 45] on div "Vestiging: 10-971215 - SPIECAPAG/ A.HAK - BRUGGE 10-980697 - SPIECAPAG/ A.HAK -…" at bounding box center [744, 30] width 1488 height 60
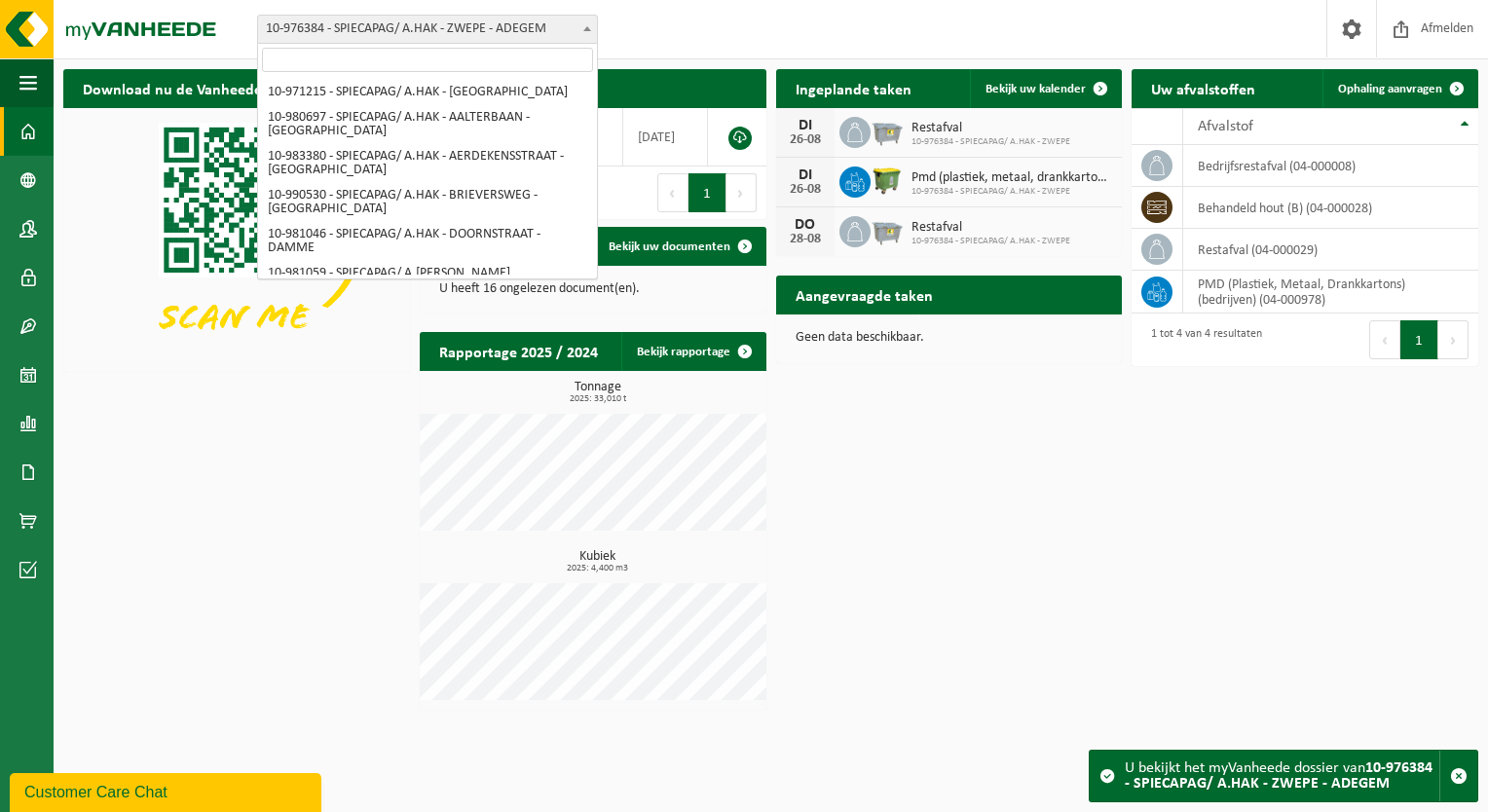
click at [533, 26] on span "10-976384 - SPIECAPAG/ A.HAK - ZWEPE - ADEGEM" at bounding box center [428, 29] width 339 height 27
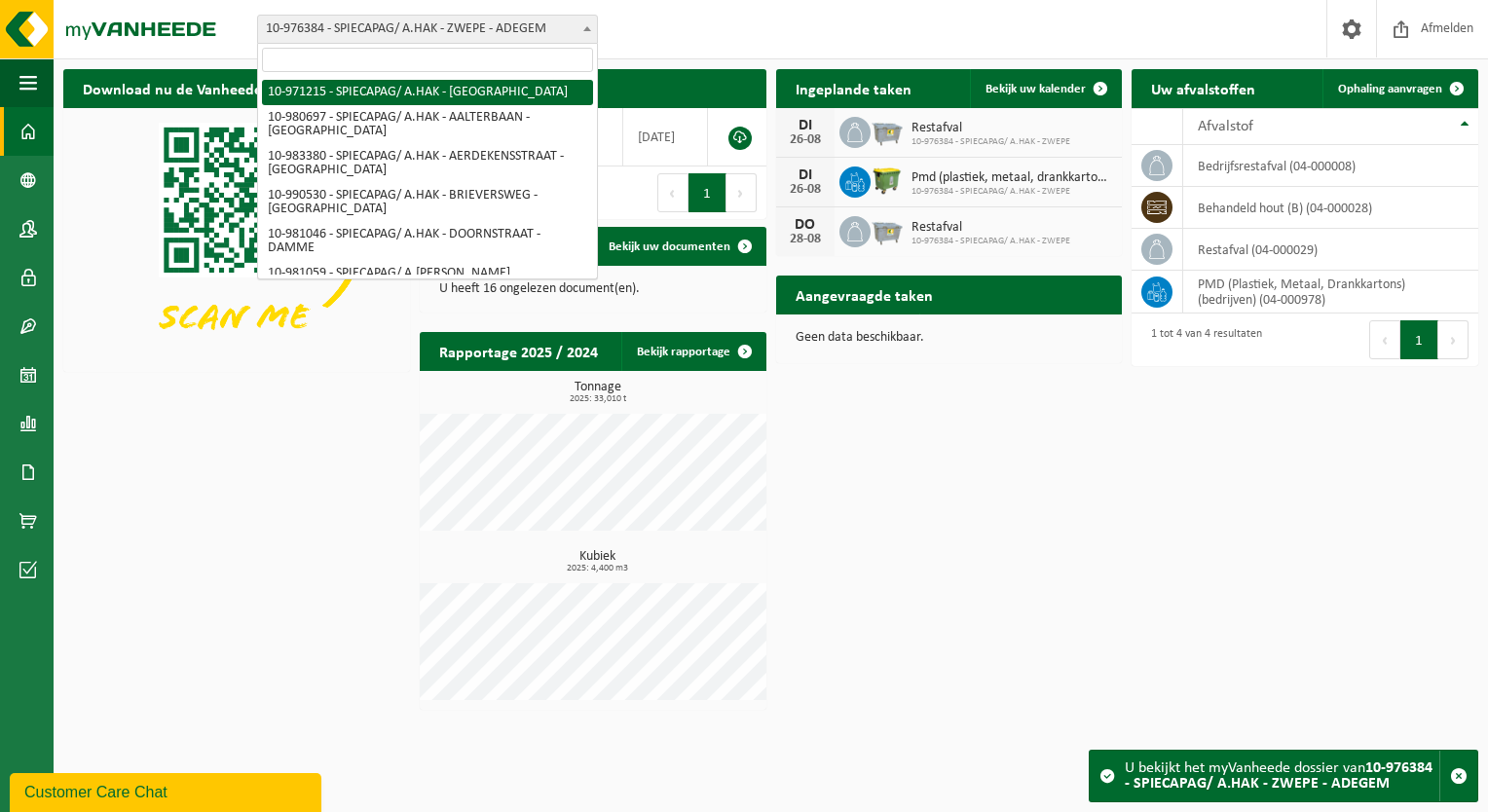
select select "155636"
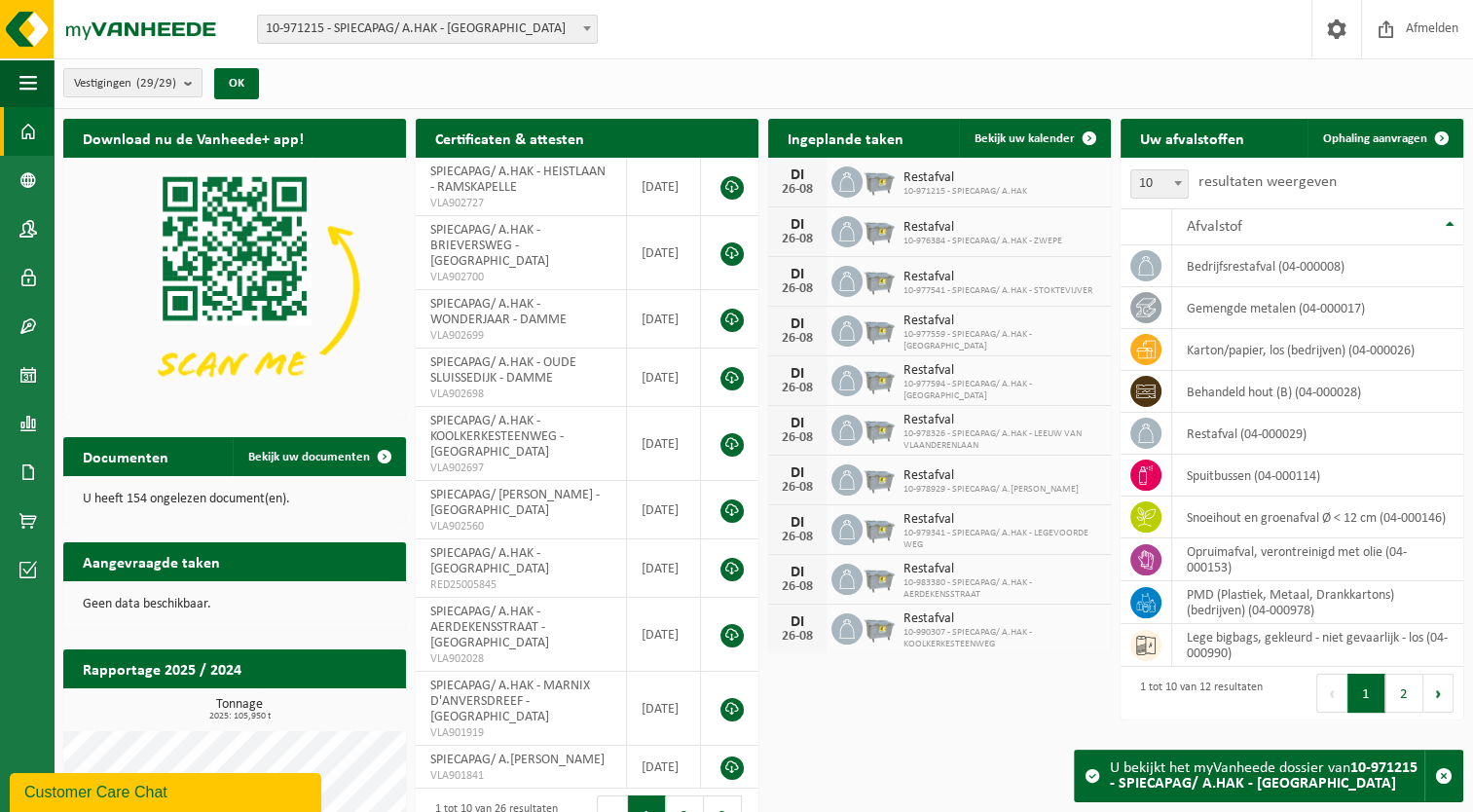
click at [475, 35] on span "10-971215 - SPIECAPAG/ A.HAK - [GEOGRAPHIC_DATA]" at bounding box center [428, 29] width 339 height 27
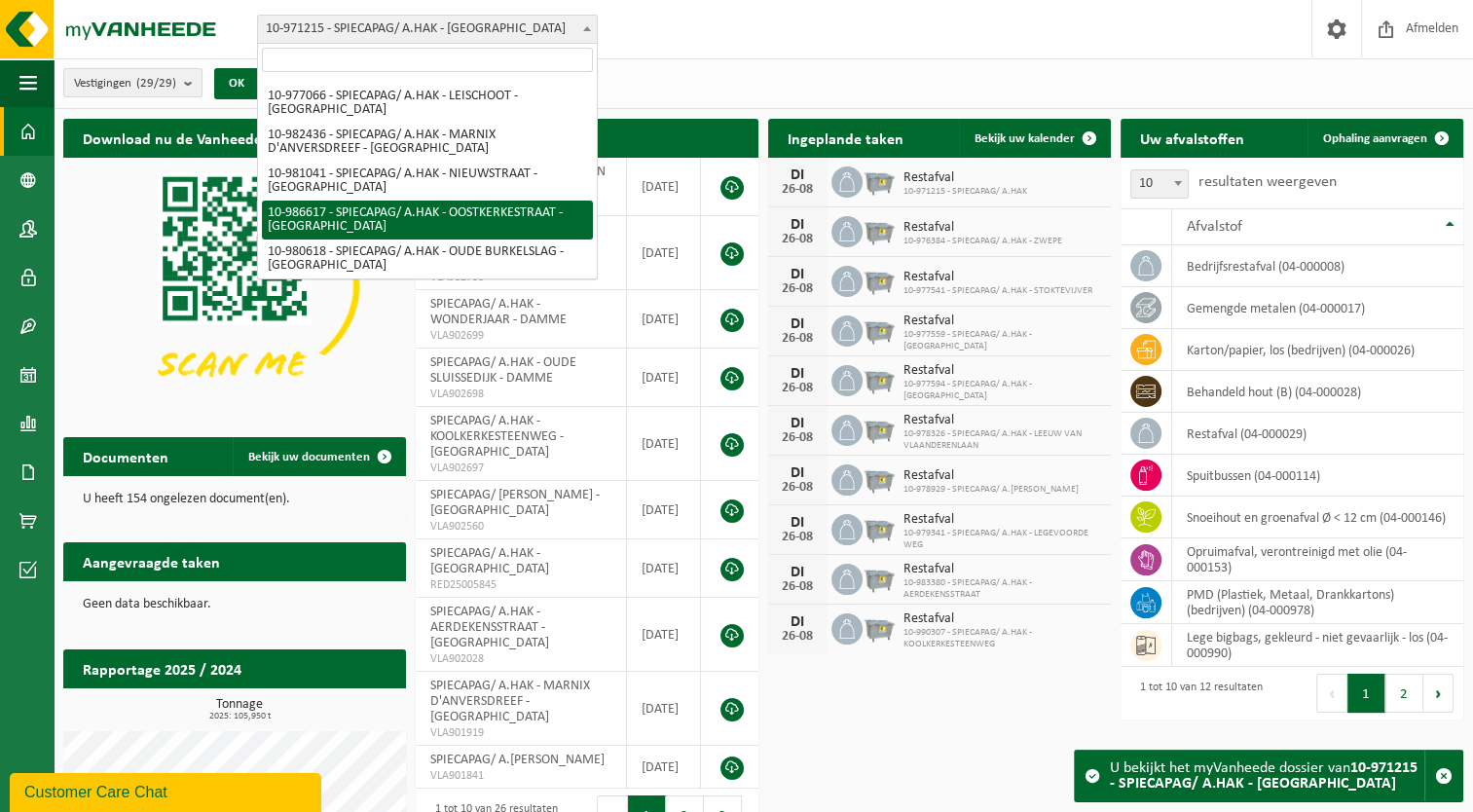
scroll to position [908, 0]
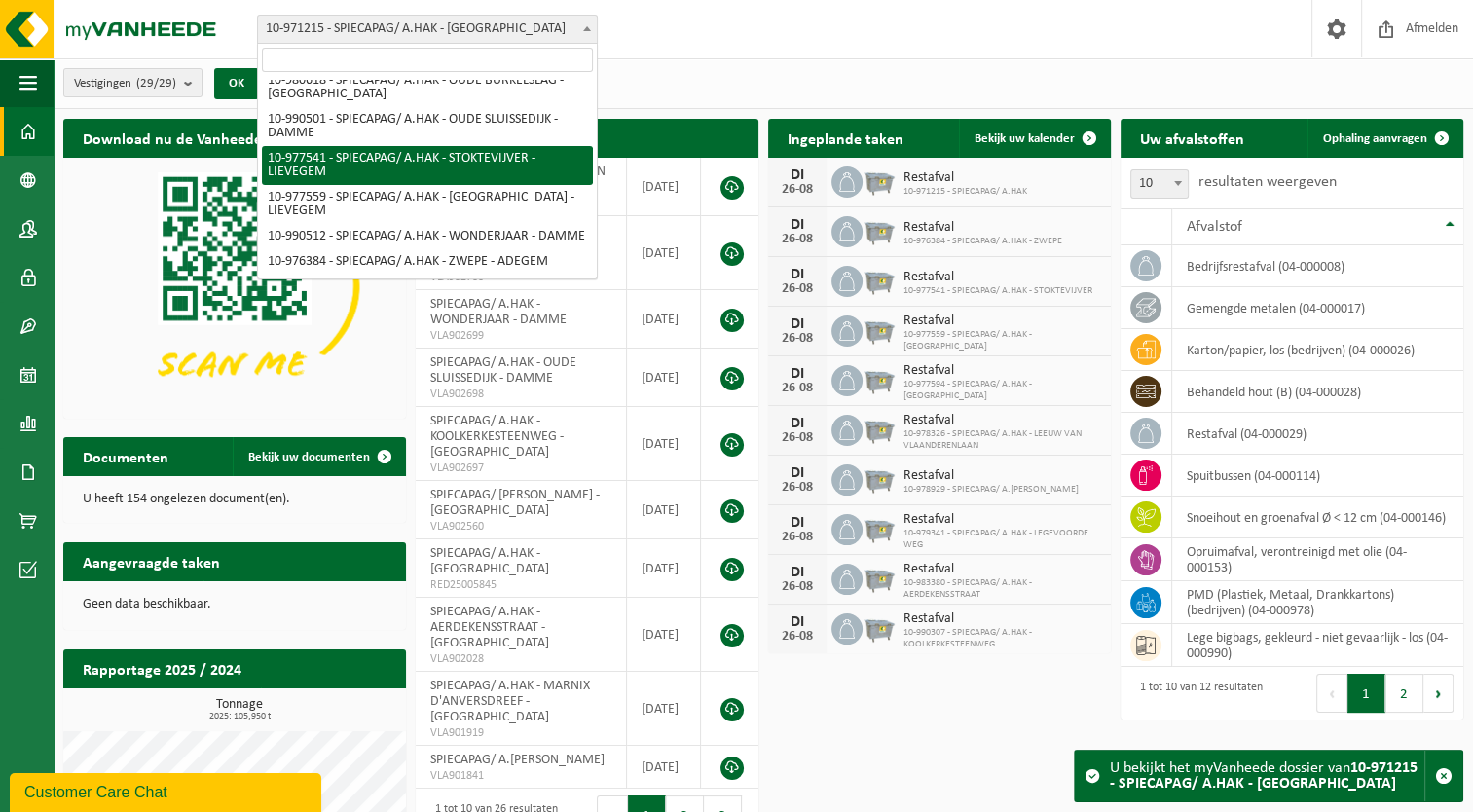
select select "159531"
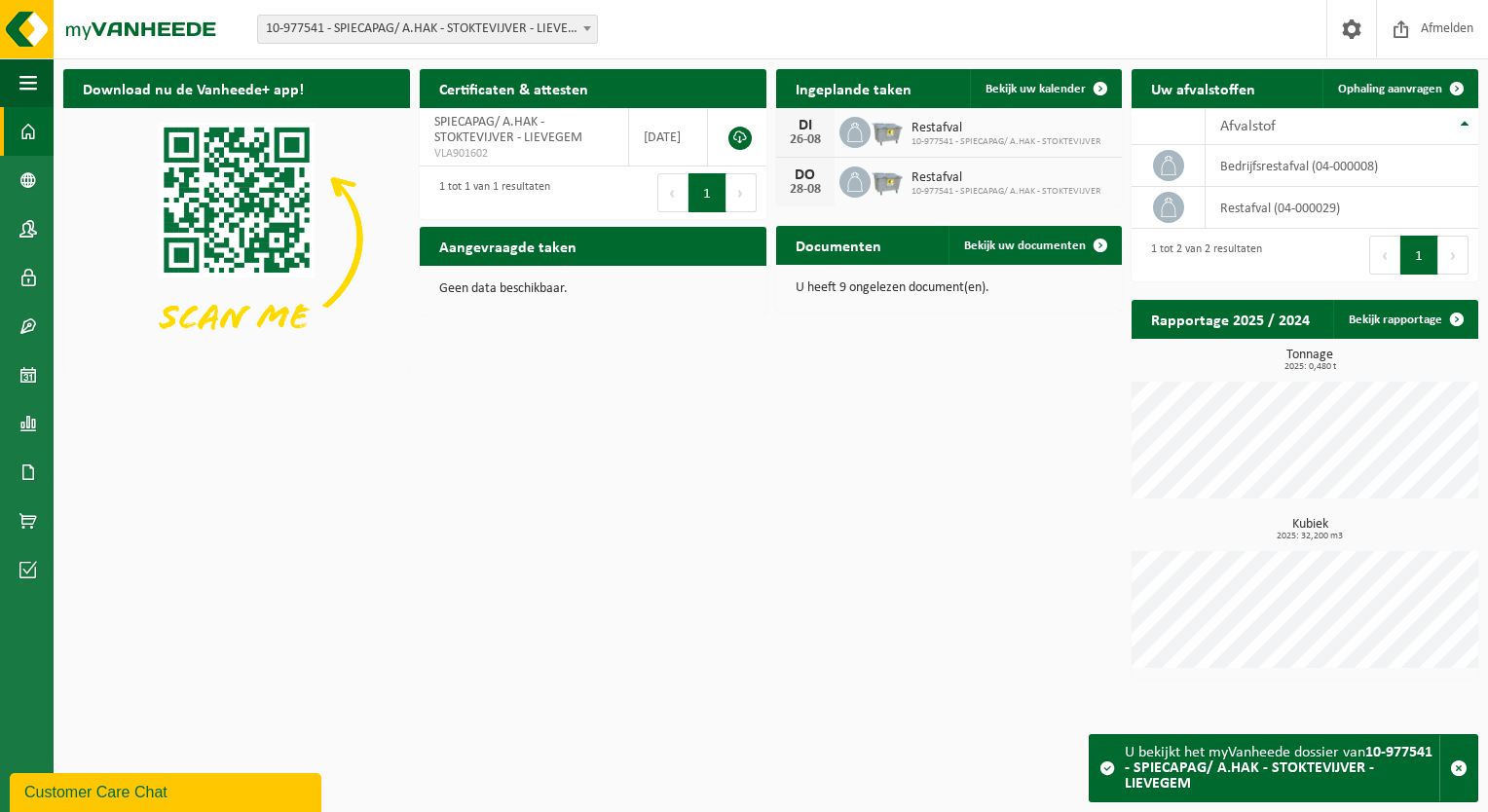
click at [450, 18] on span "10-977541 - SPIECAPAG/ A.HAK - STOKTEVIJVER - LIEVEGEM" at bounding box center [428, 29] width 339 height 27
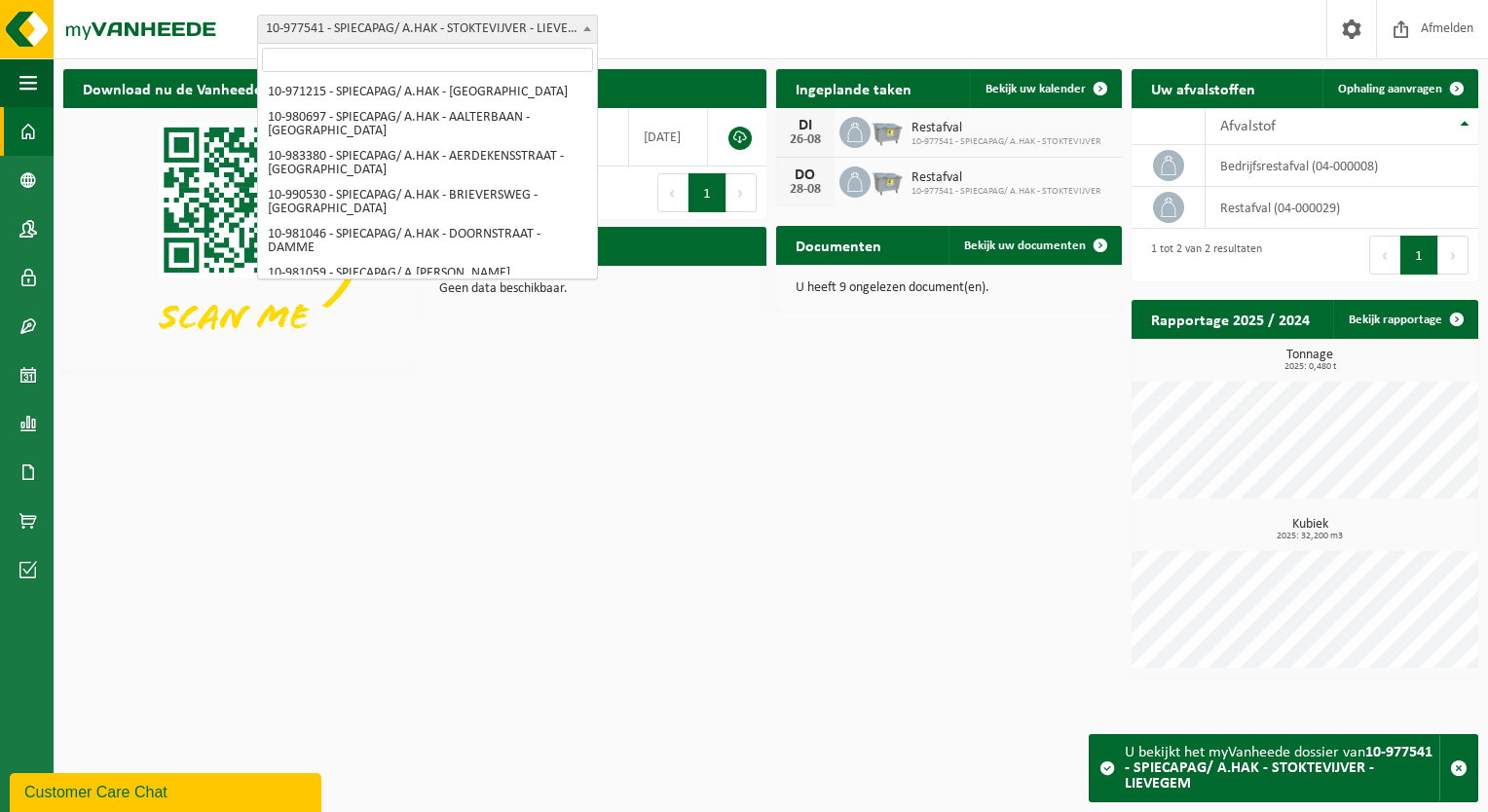
scroll to position [882, 0]
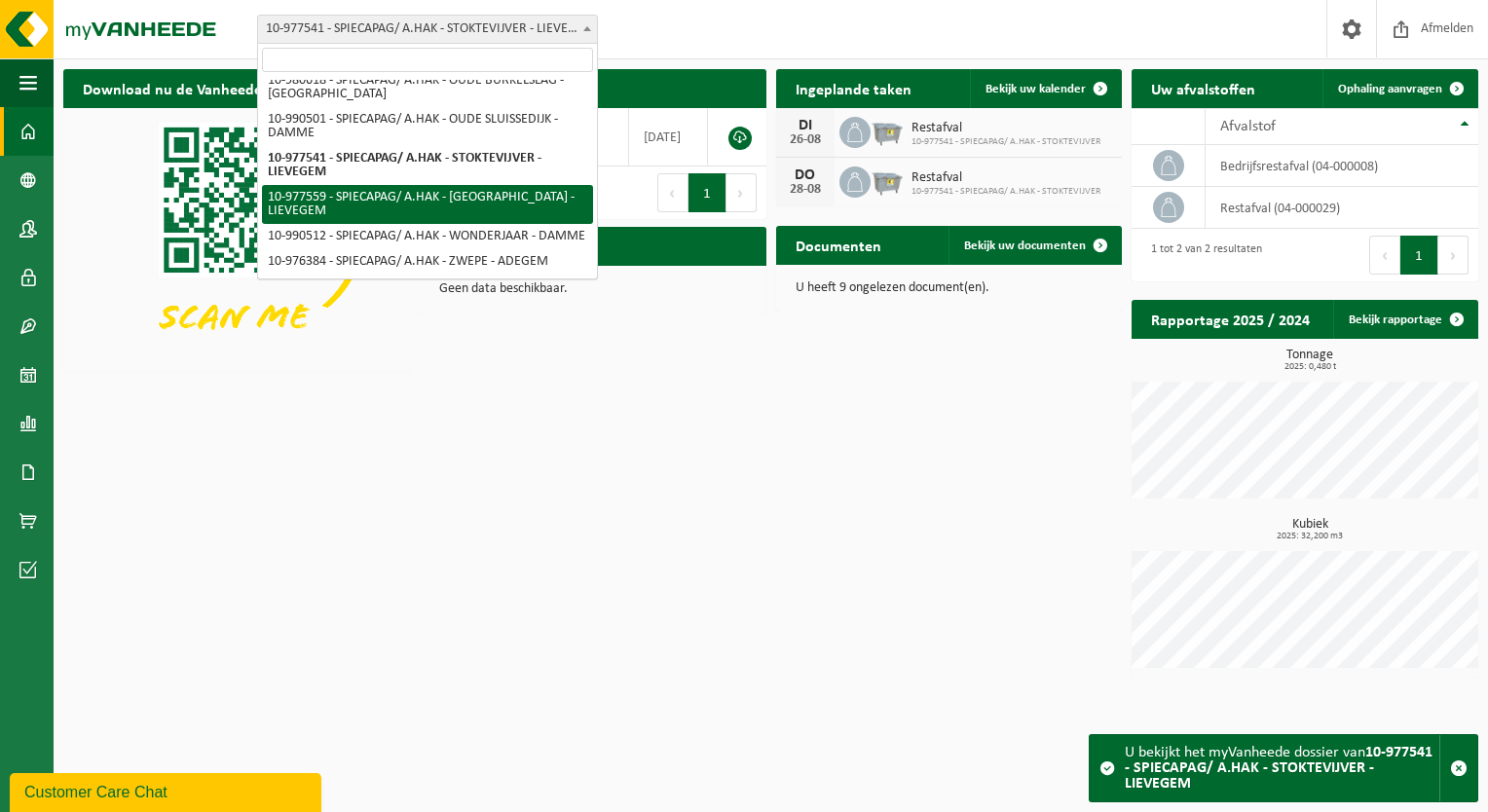
select select "159542"
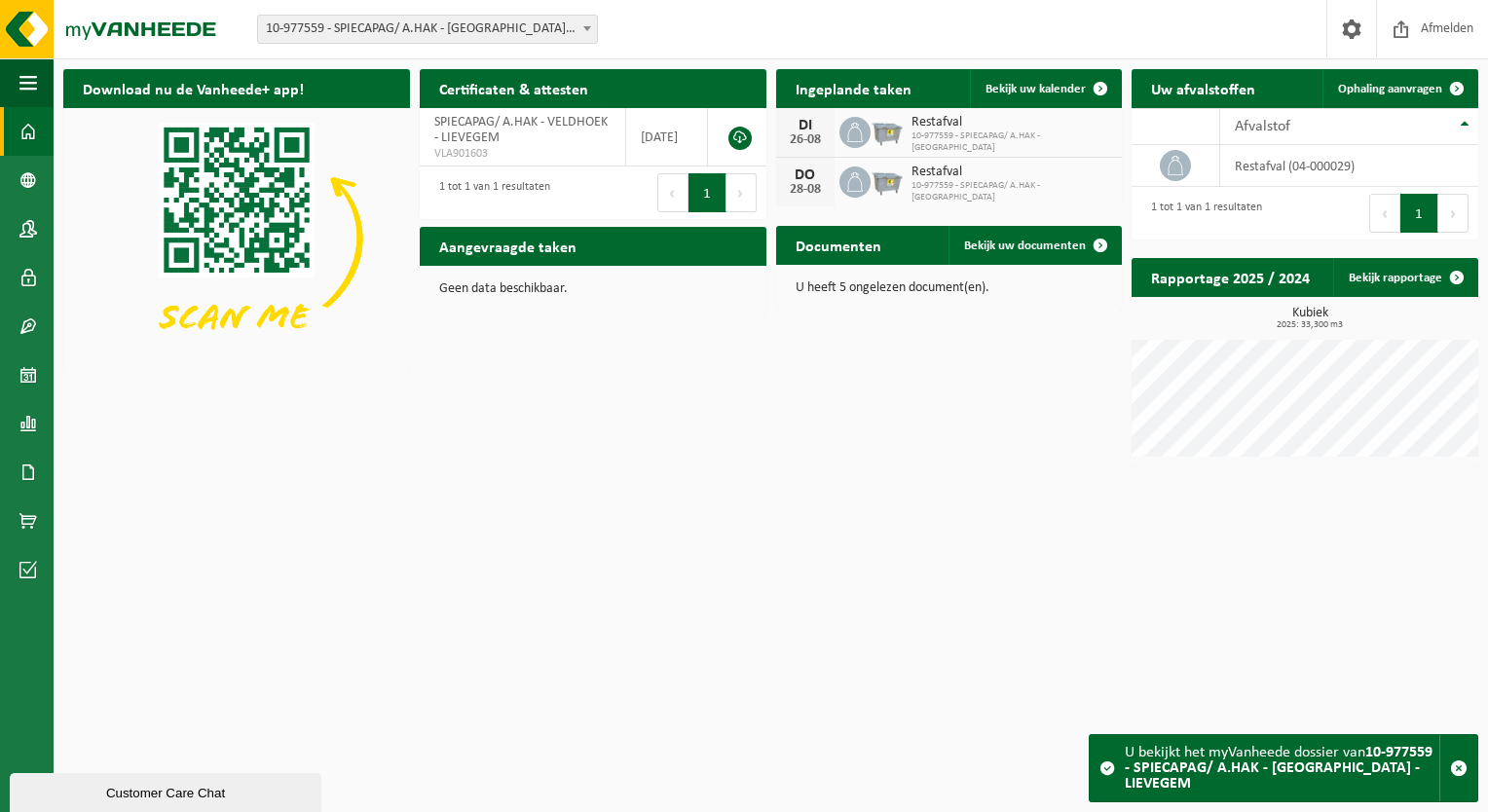
click at [483, 16] on span "10-977559 - SPIECAPAG/ A.HAK - [GEOGRAPHIC_DATA] - LIEVEGEM" at bounding box center [428, 29] width 339 height 27
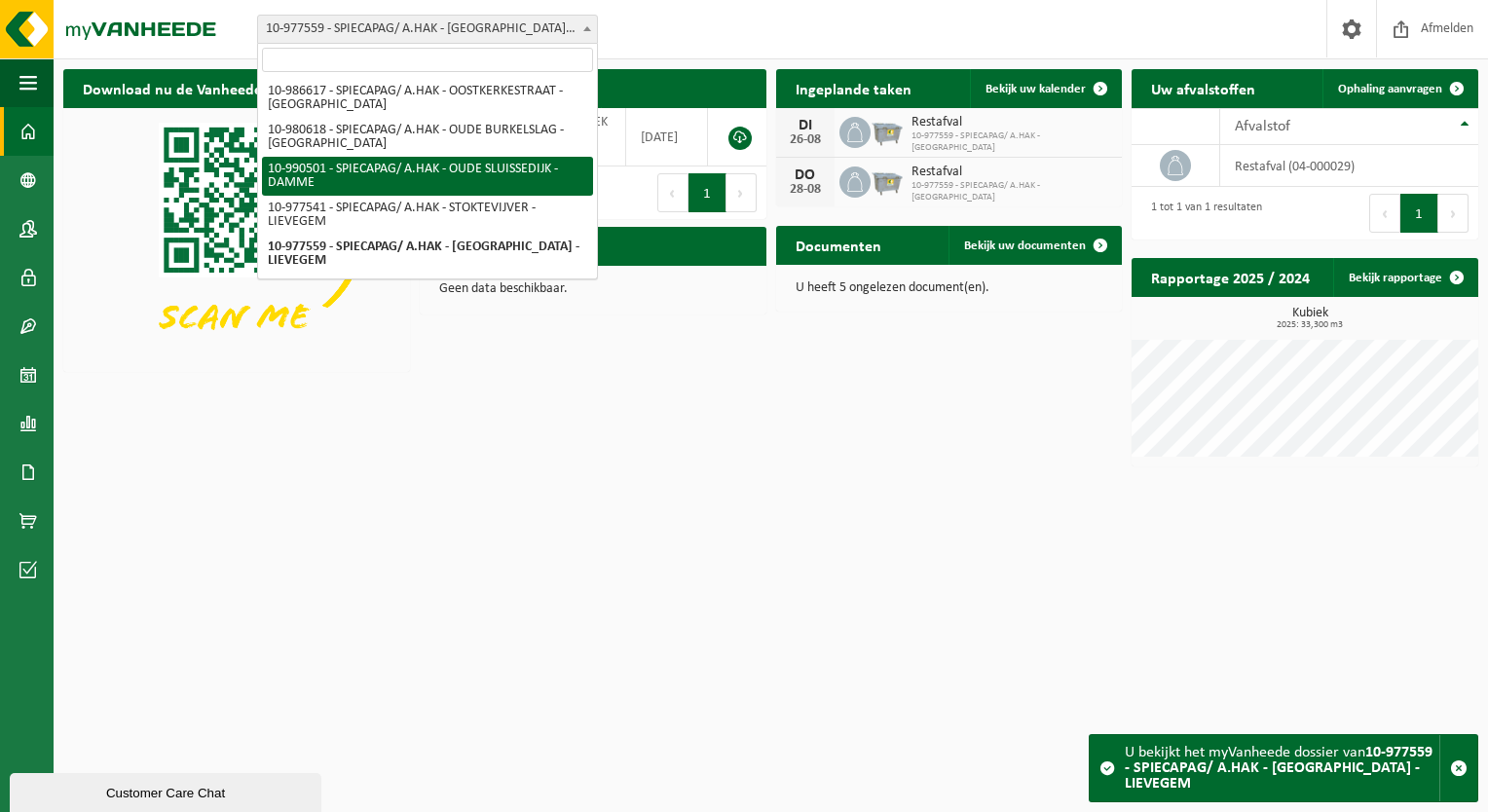
scroll to position [908, 0]
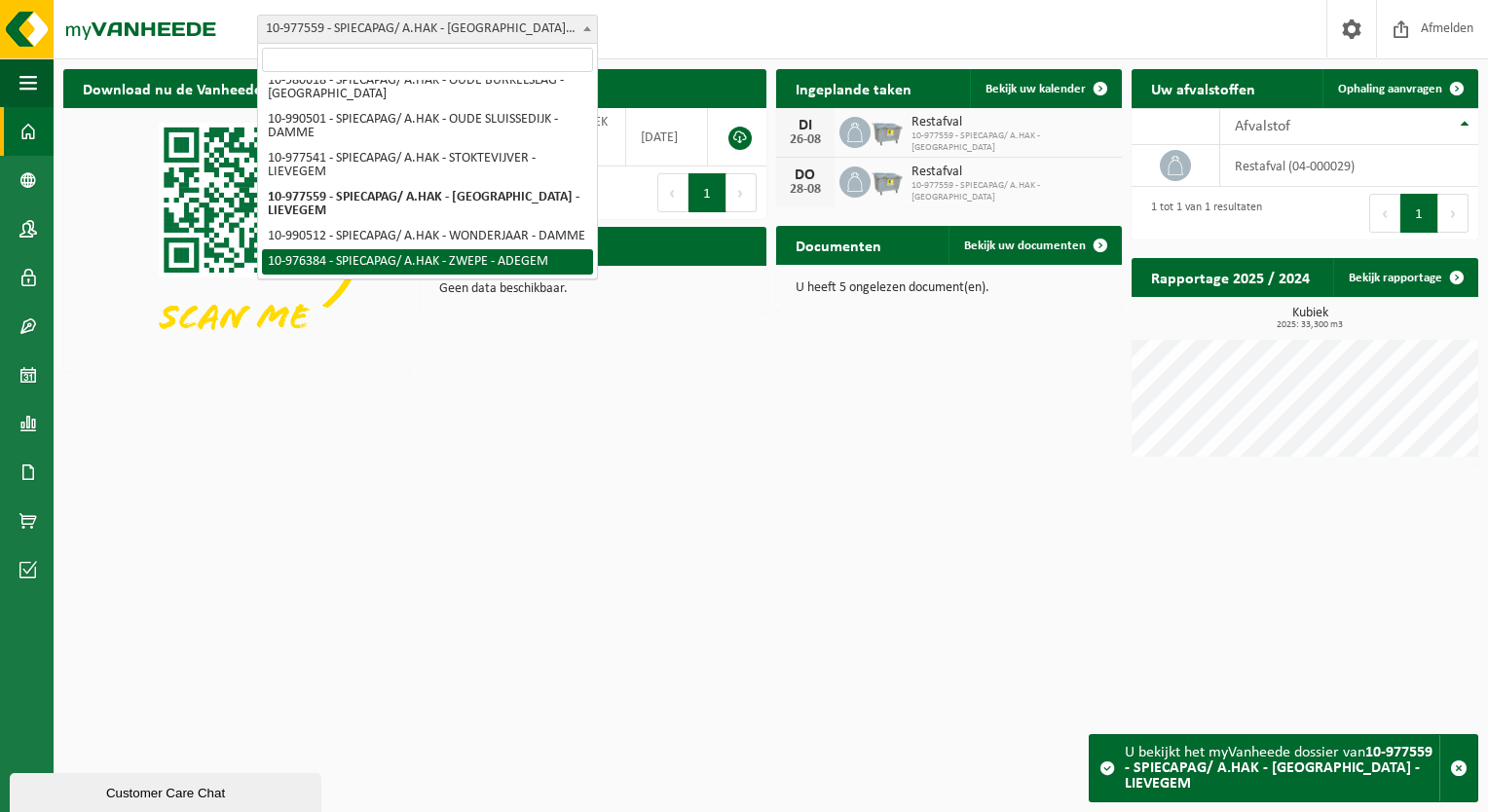
select select "158797"
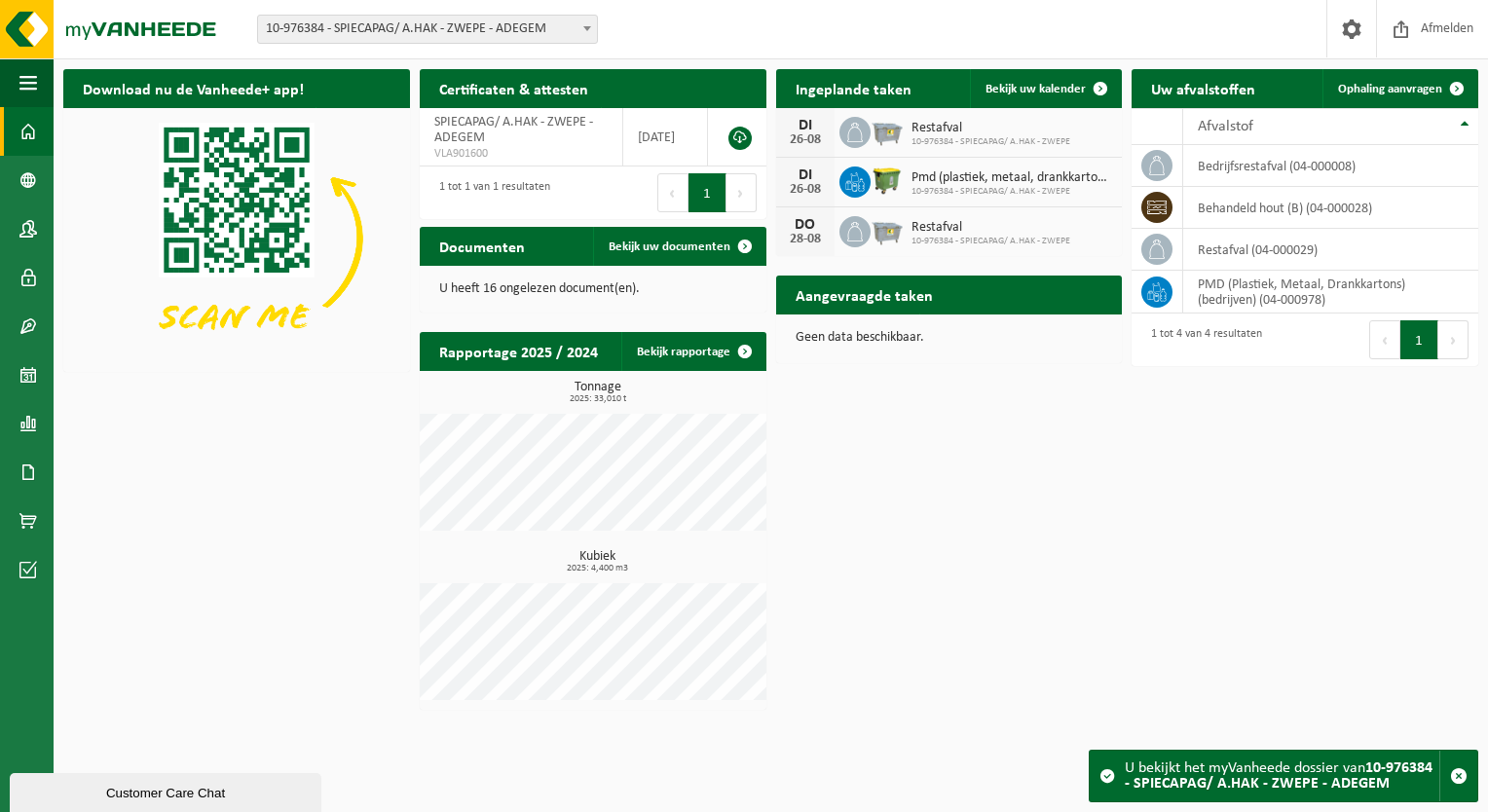
click at [1051, 587] on div "Download nu de Vanheede+ app! Verberg Certificaten & attesten Bekijk uw certifi…" at bounding box center [770, 390] width 1424 height 660
click at [1456, 779] on span "button" at bounding box center [1459, 776] width 18 height 18
